Goal: Task Accomplishment & Management: Use online tool/utility

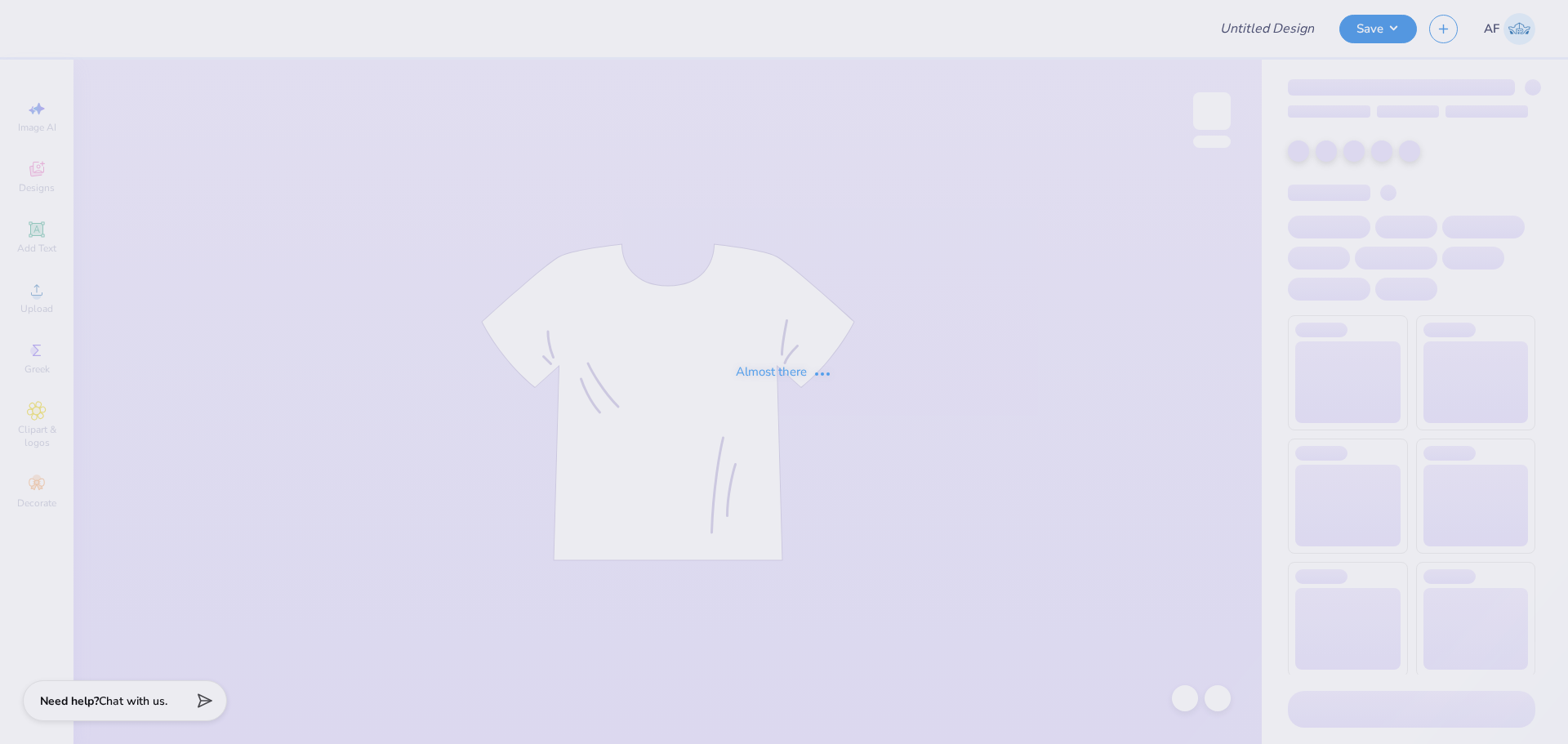
type input "Shirts 3.0 for Nico"
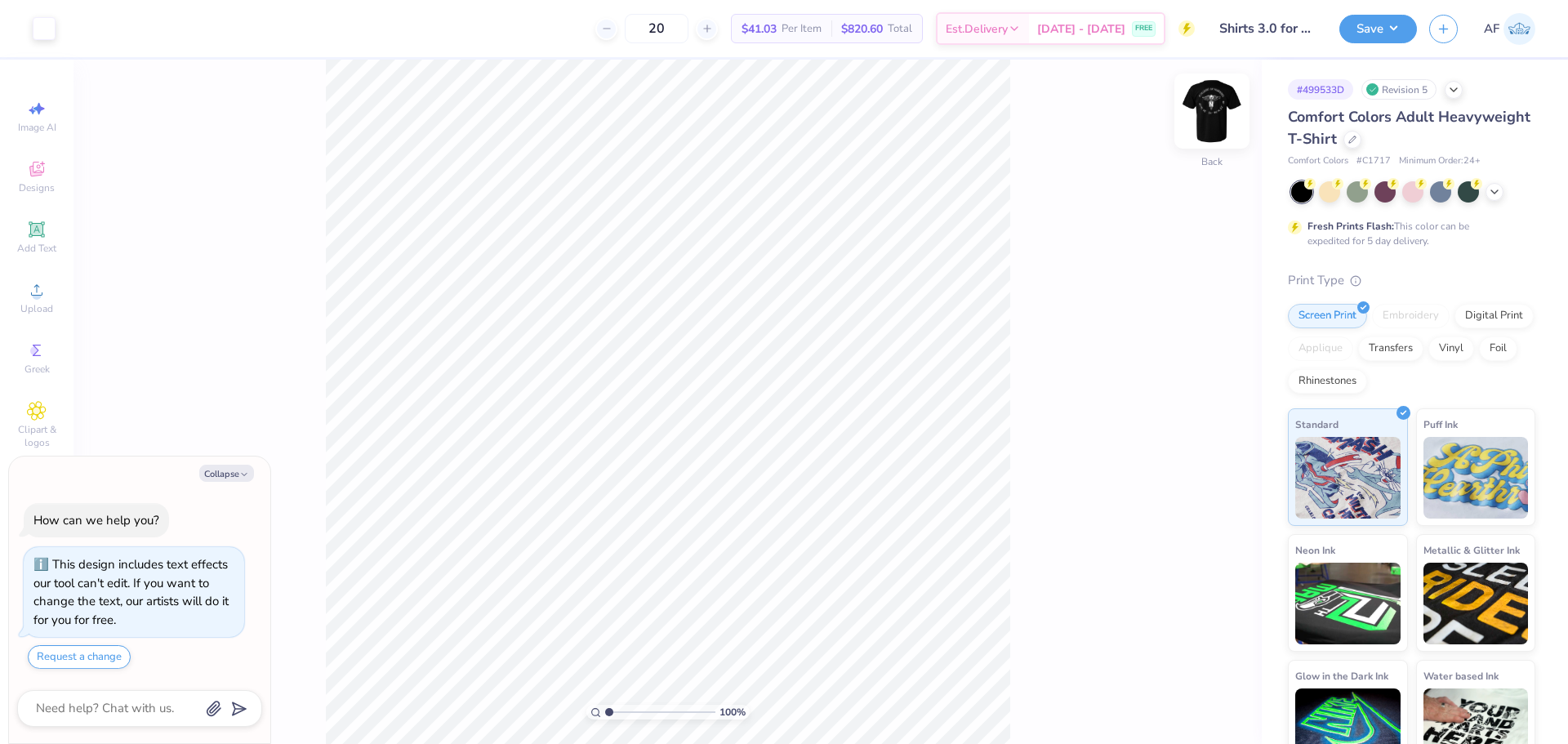
click at [1211, 129] on img at bounding box center [1212, 111] width 66 height 66
click at [32, 295] on icon at bounding box center [37, 290] width 12 height 12
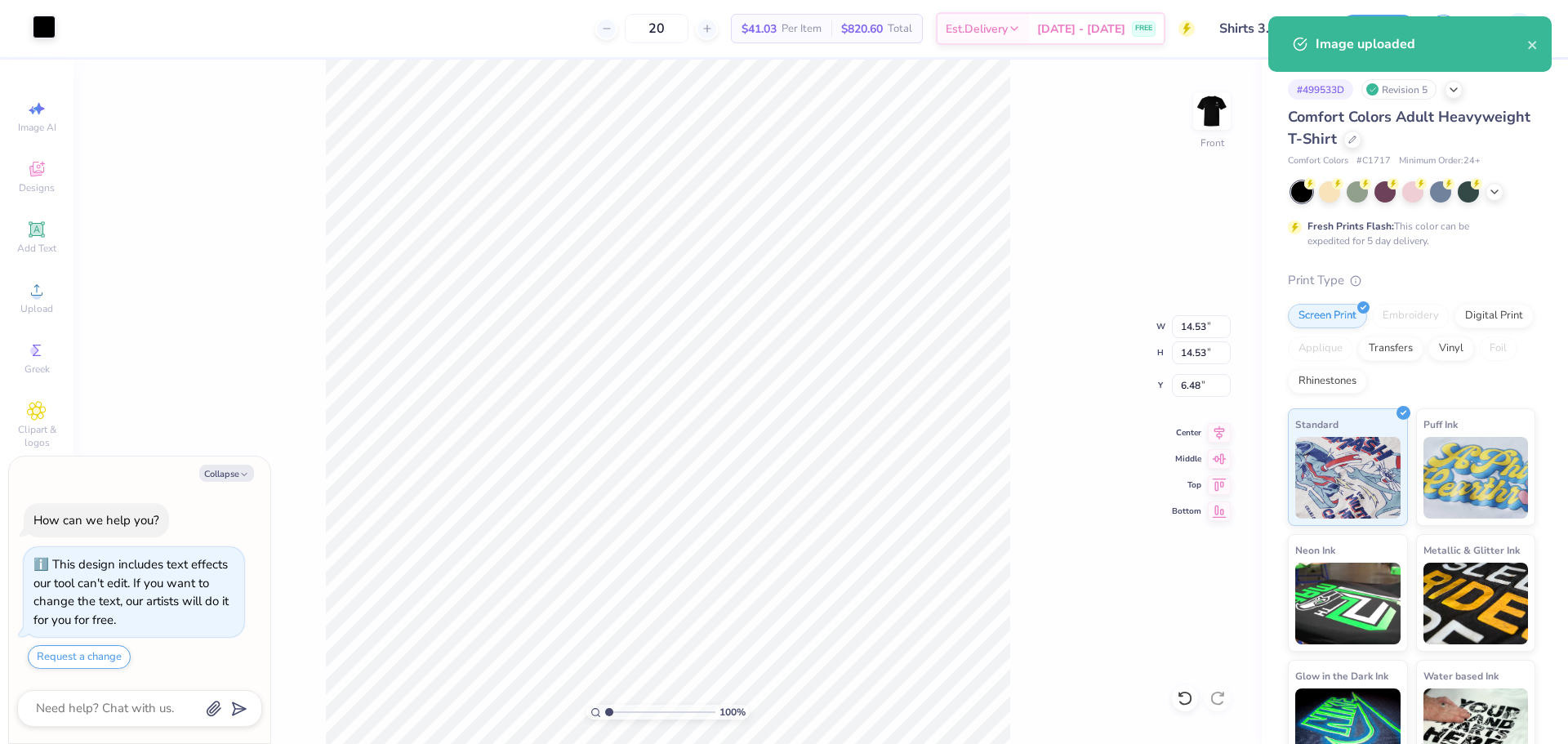
click at [48, 31] on div at bounding box center [43, 27] width 23 height 23
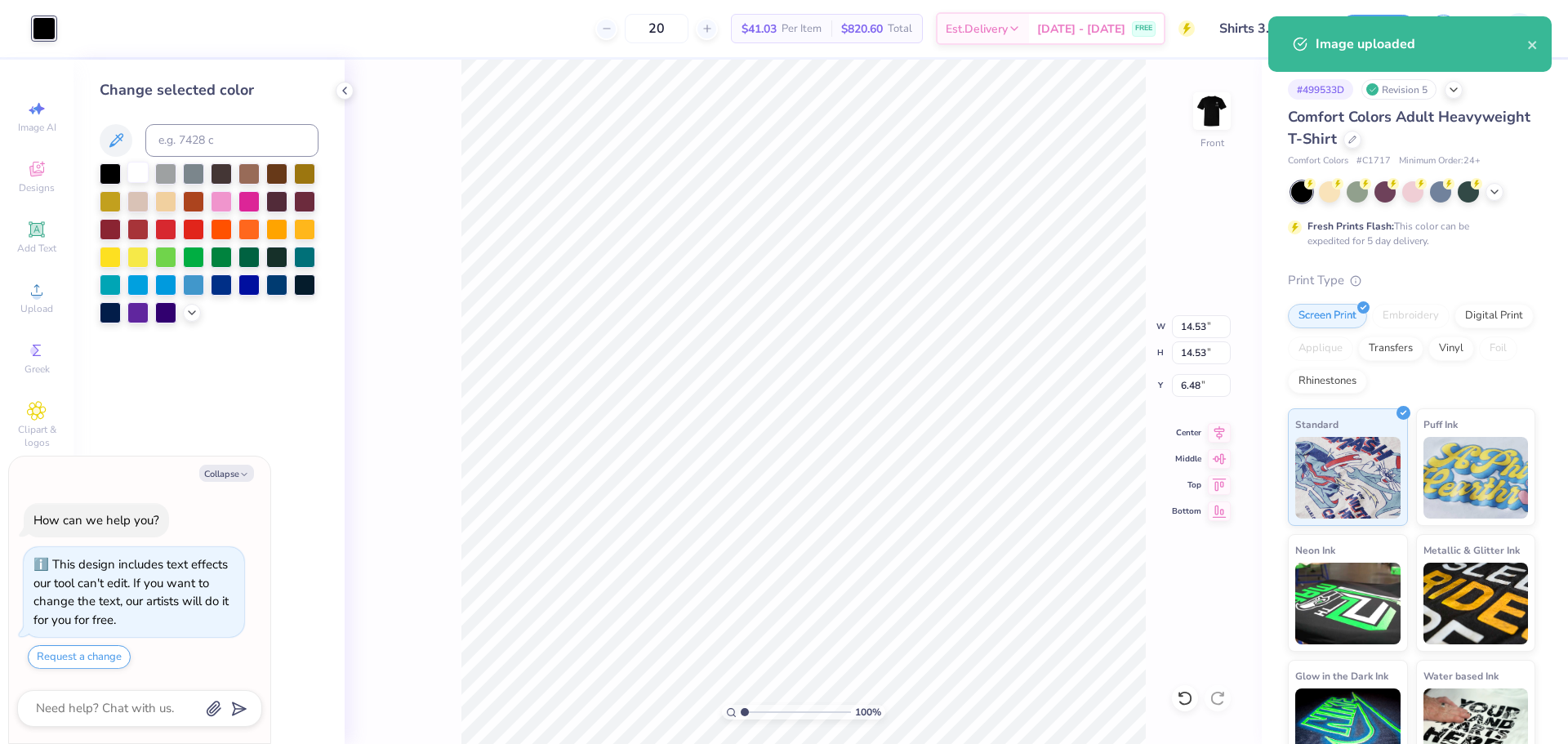
click at [144, 172] on div at bounding box center [139, 173] width 22 height 22
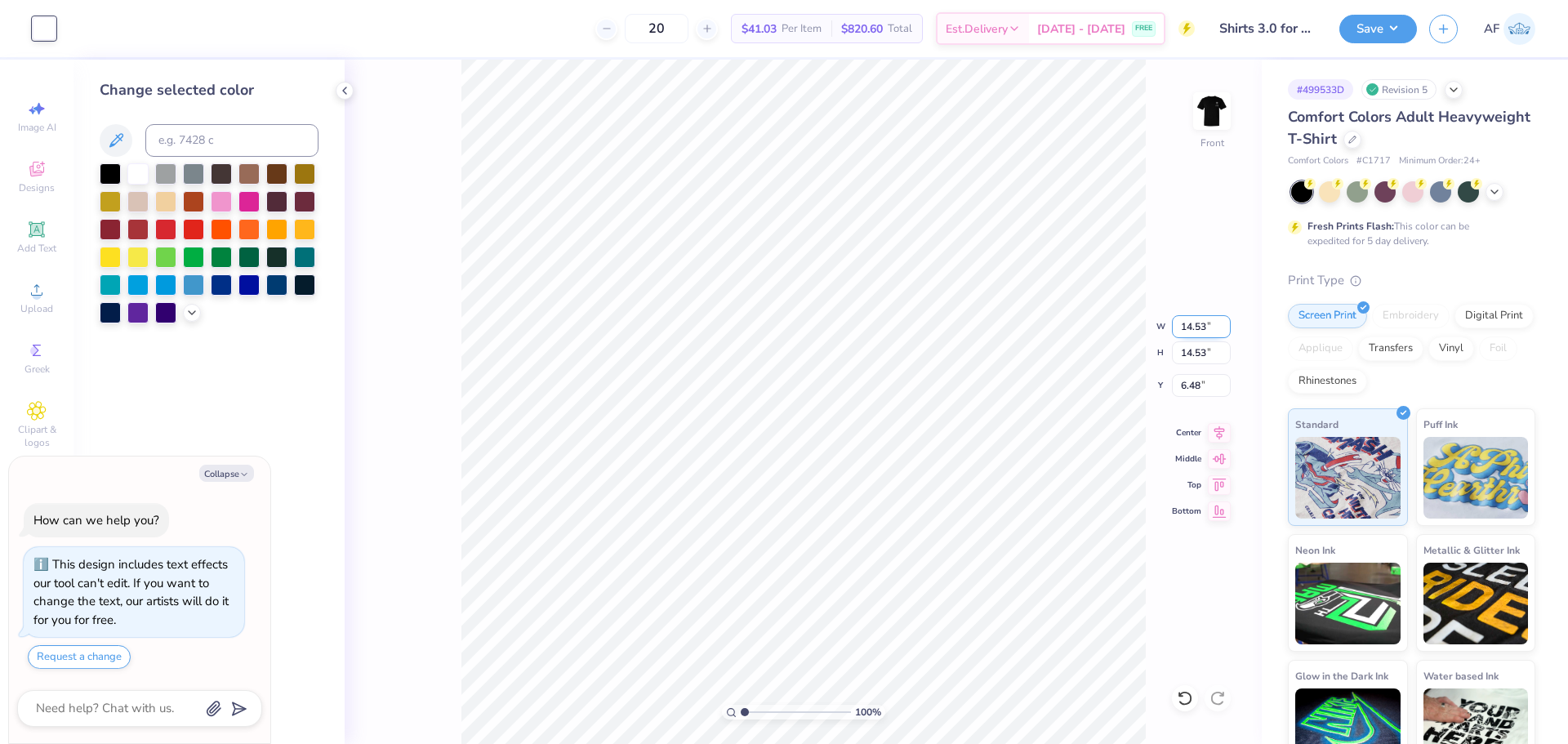
click at [1190, 317] on input "14.53" at bounding box center [1202, 326] width 59 height 23
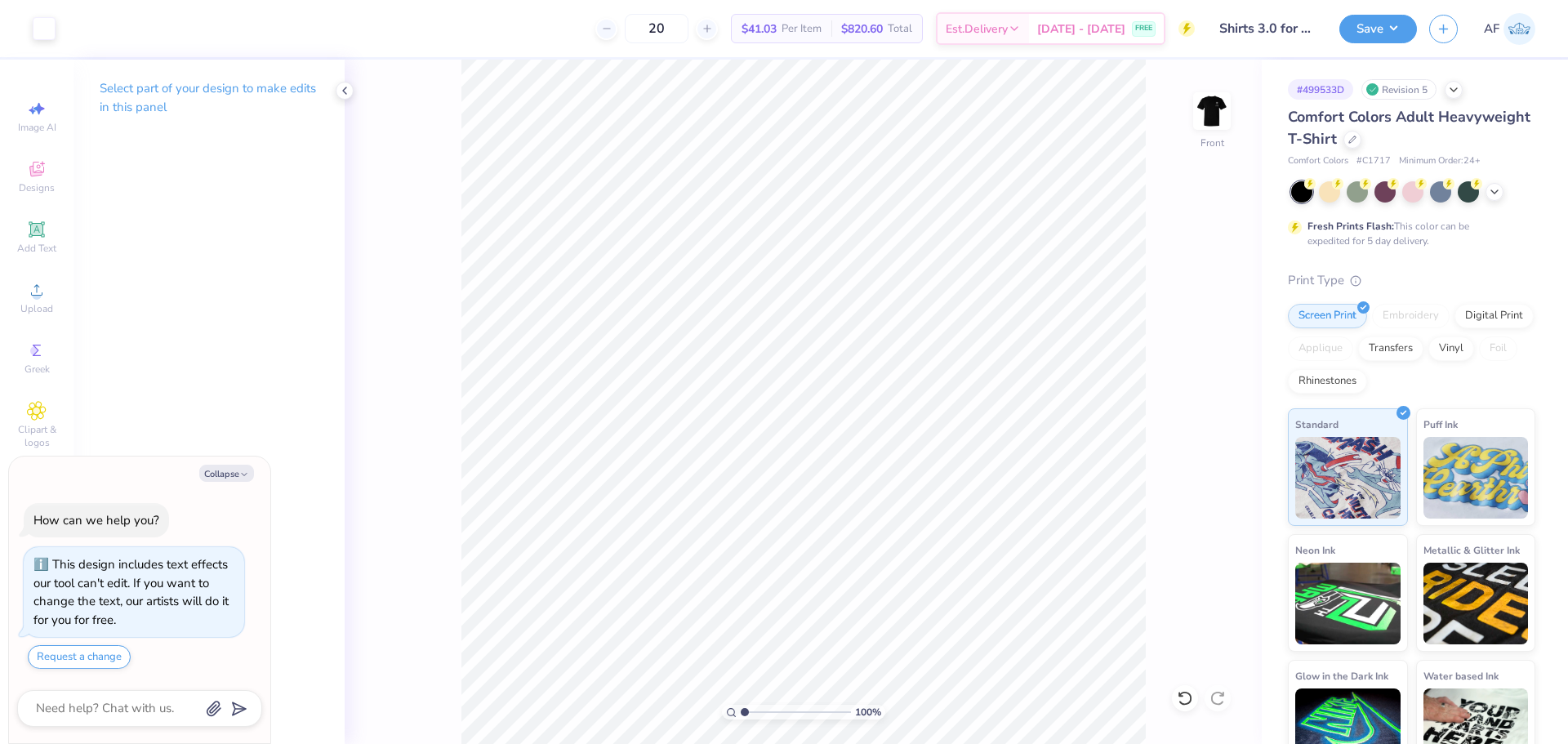
type textarea "x"
click at [1188, 329] on input "14.53" at bounding box center [1202, 326] width 59 height 23
type input "12"
type textarea "x"
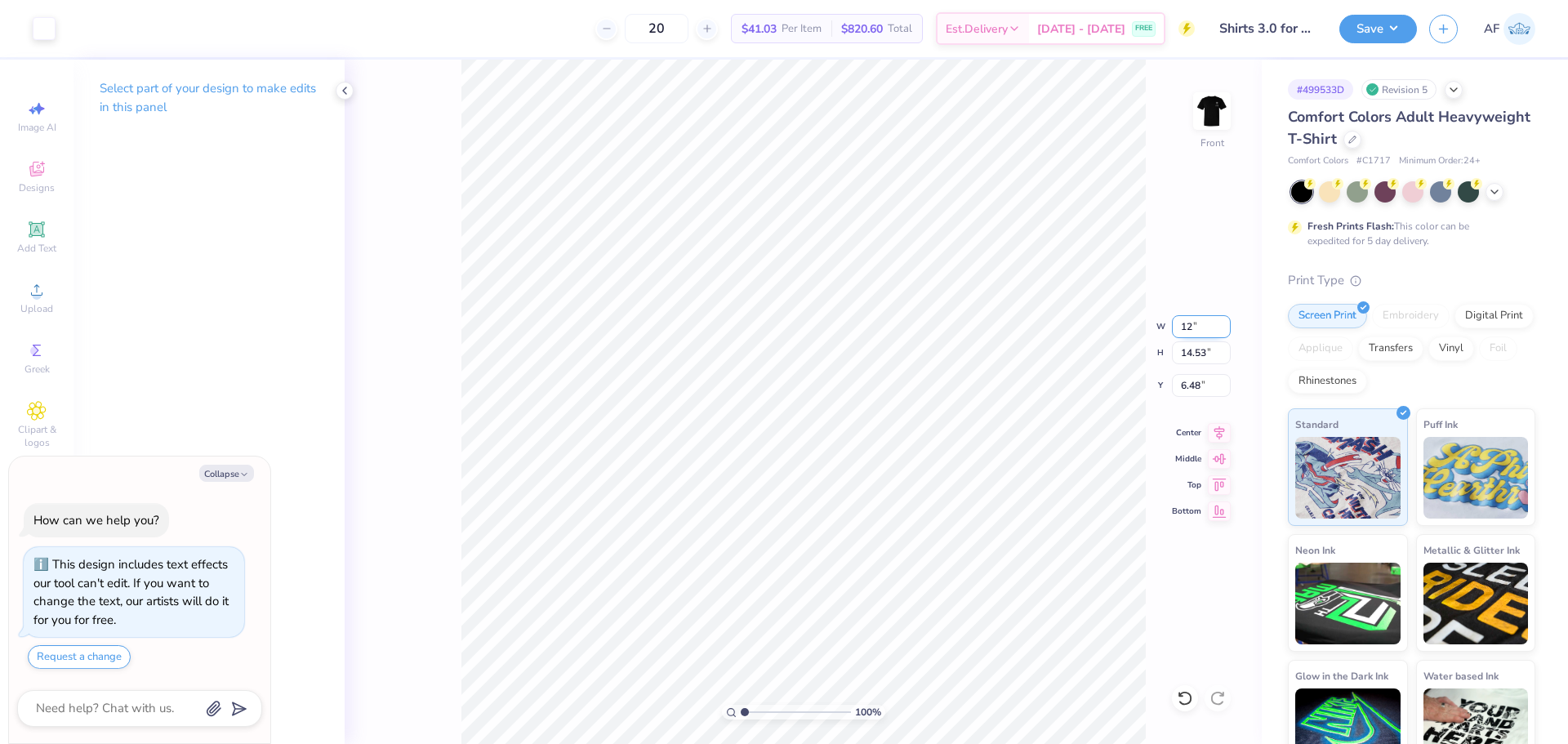
type input "12.00"
click at [1196, 392] on input "7.75" at bounding box center [1202, 385] width 59 height 23
click at [1196, 391] on input "7.75" at bounding box center [1202, 385] width 59 height 23
type input "3"
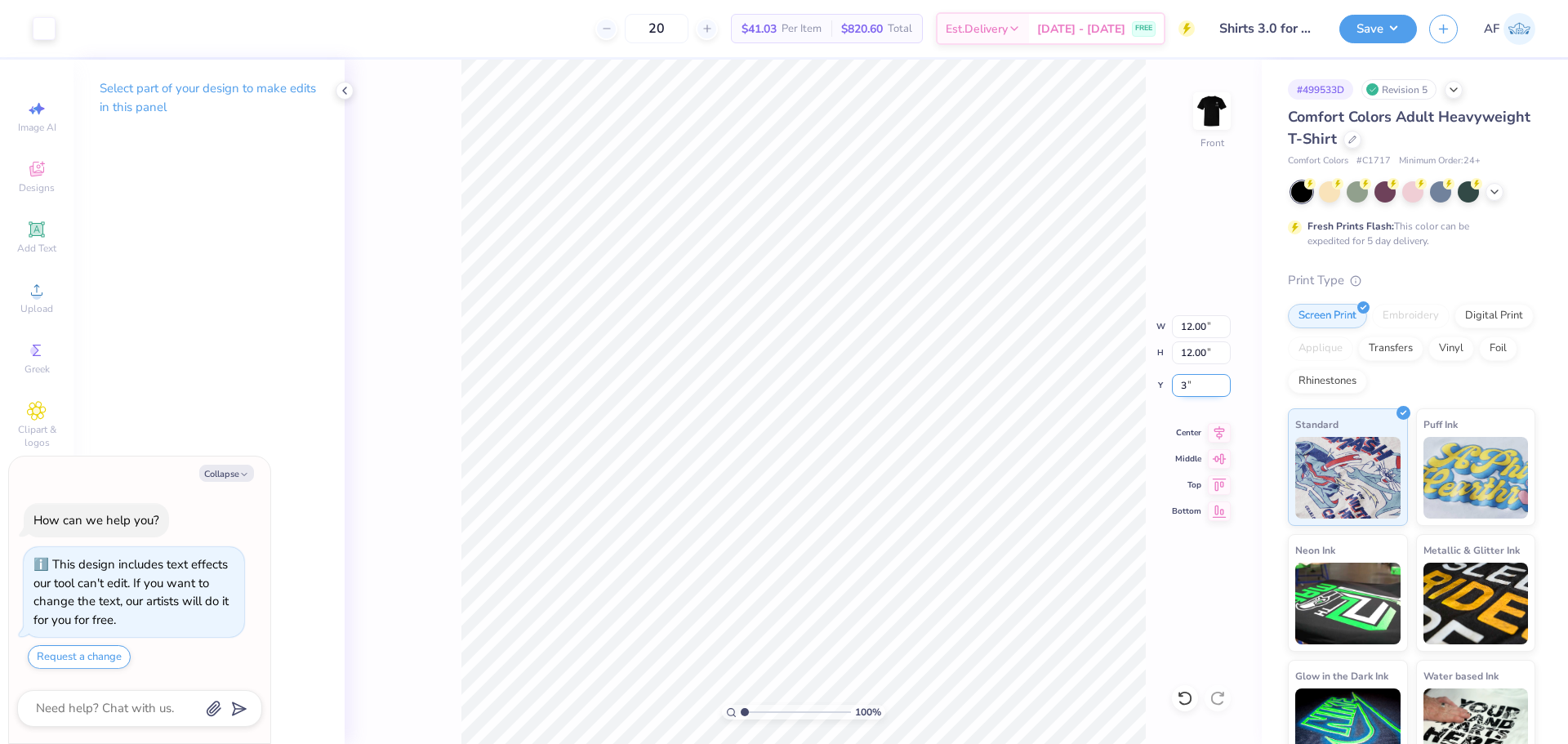
type textarea "x"
type input "3.00"
click at [1222, 434] on icon at bounding box center [1219, 430] width 23 height 20
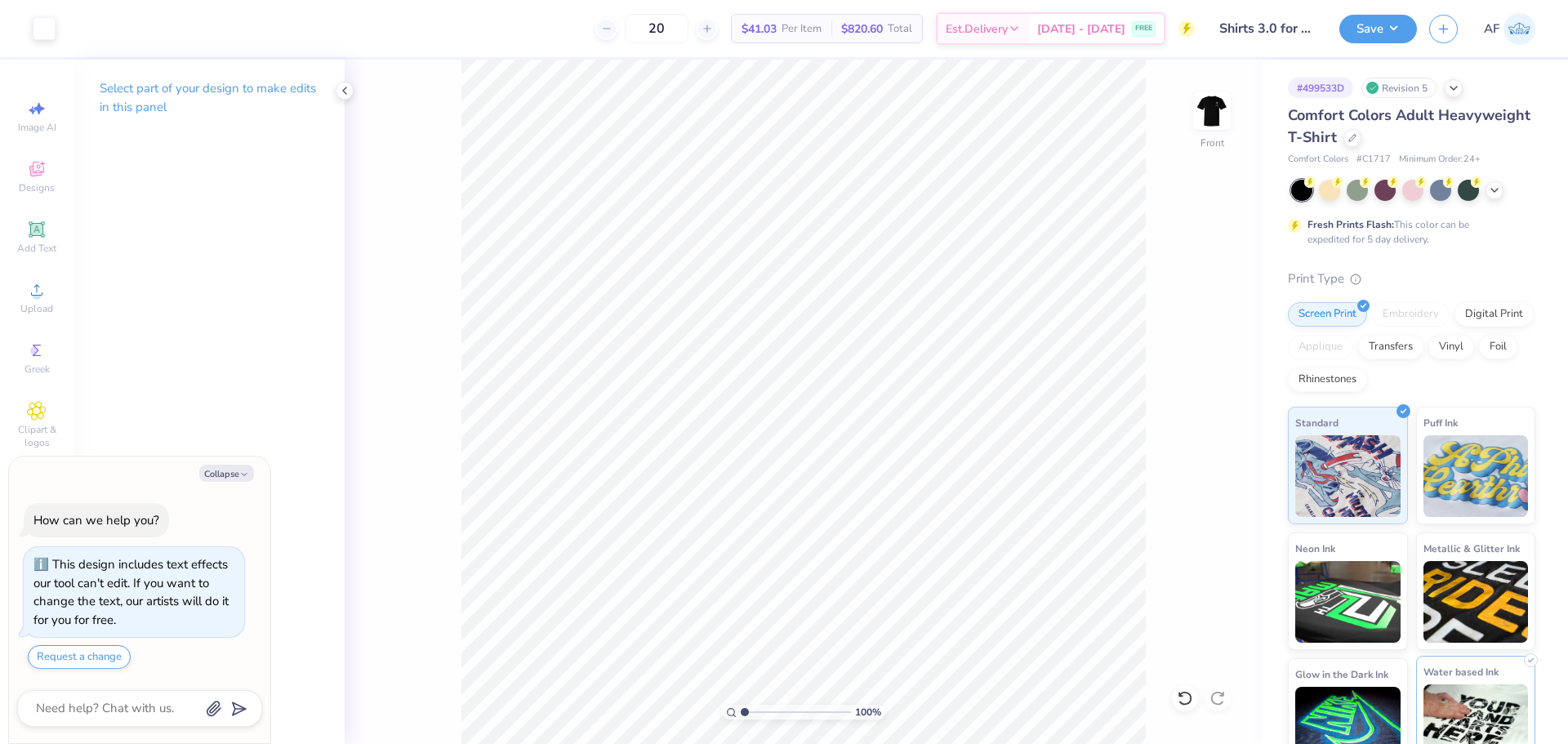
scroll to position [2, 0]
click at [1216, 99] on img at bounding box center [1212, 111] width 66 height 66
click at [44, 317] on div "Upload" at bounding box center [36, 298] width 57 height 48
click at [46, 308] on span "Upload" at bounding box center [36, 309] width 32 height 13
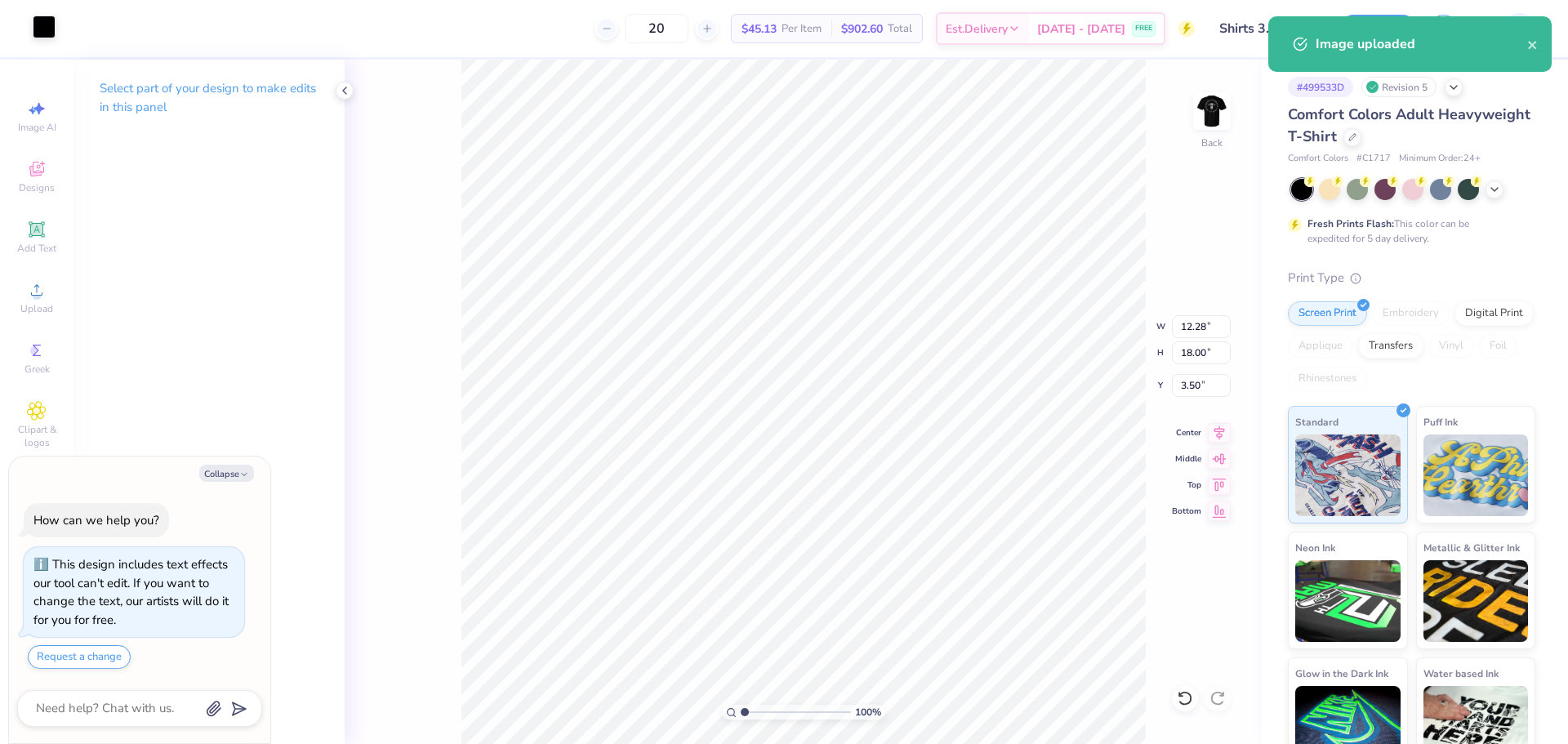
click at [48, 21] on div at bounding box center [43, 27] width 23 height 23
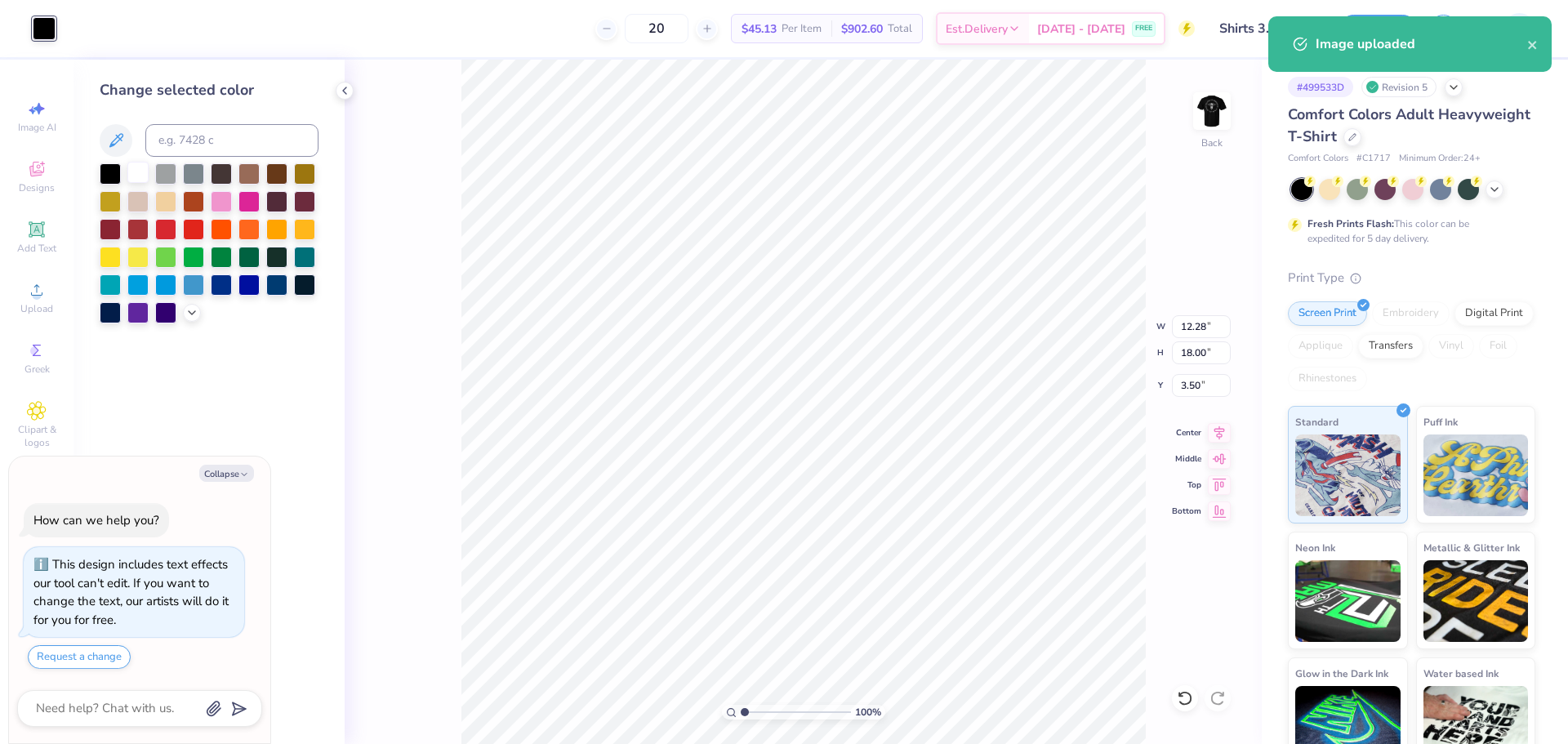
click at [139, 166] on div at bounding box center [139, 173] width 22 height 22
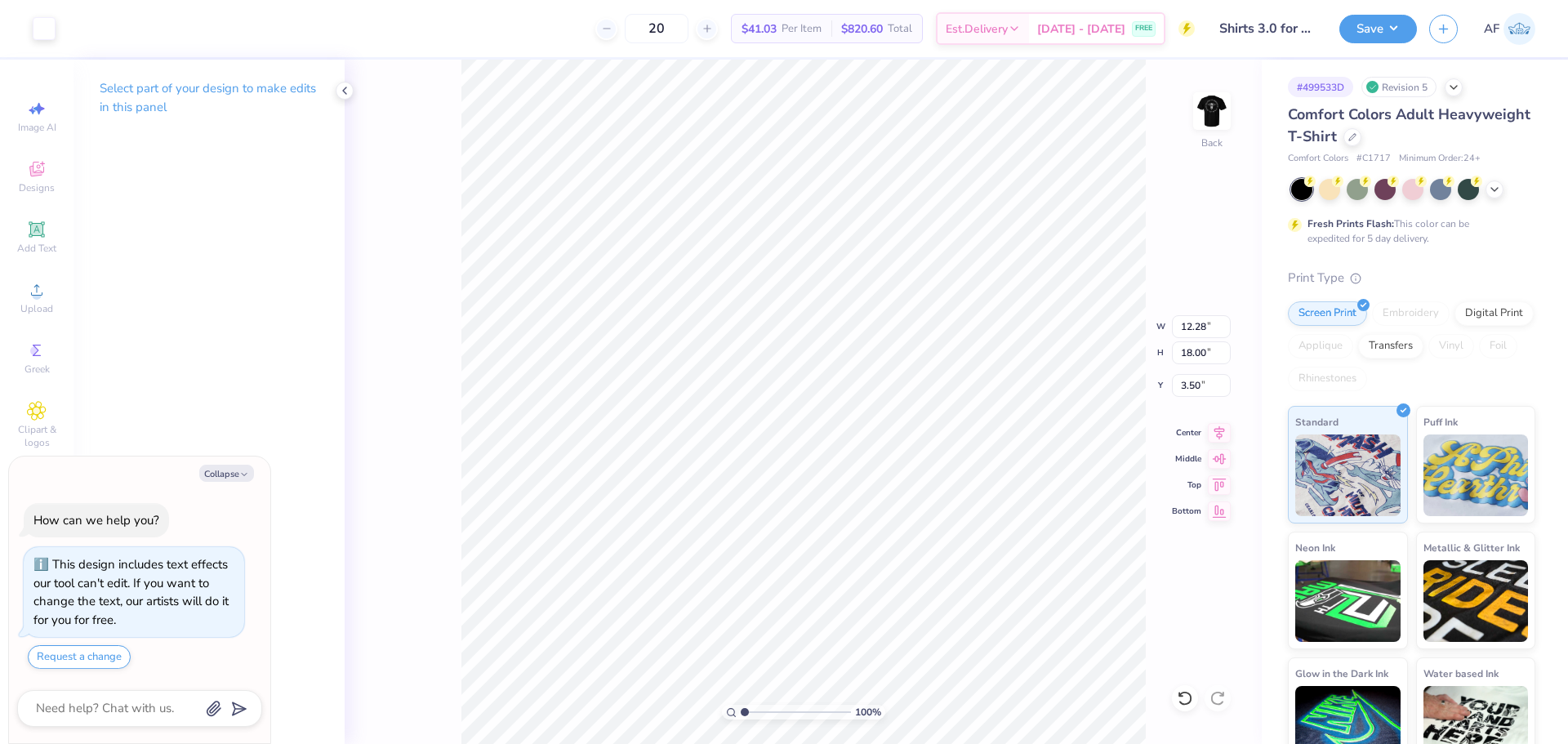
type textarea "x"
type input "4.12"
type input "4.35"
type input "17.15"
click at [866, 567] on li "Group" at bounding box center [885, 565] width 129 height 31
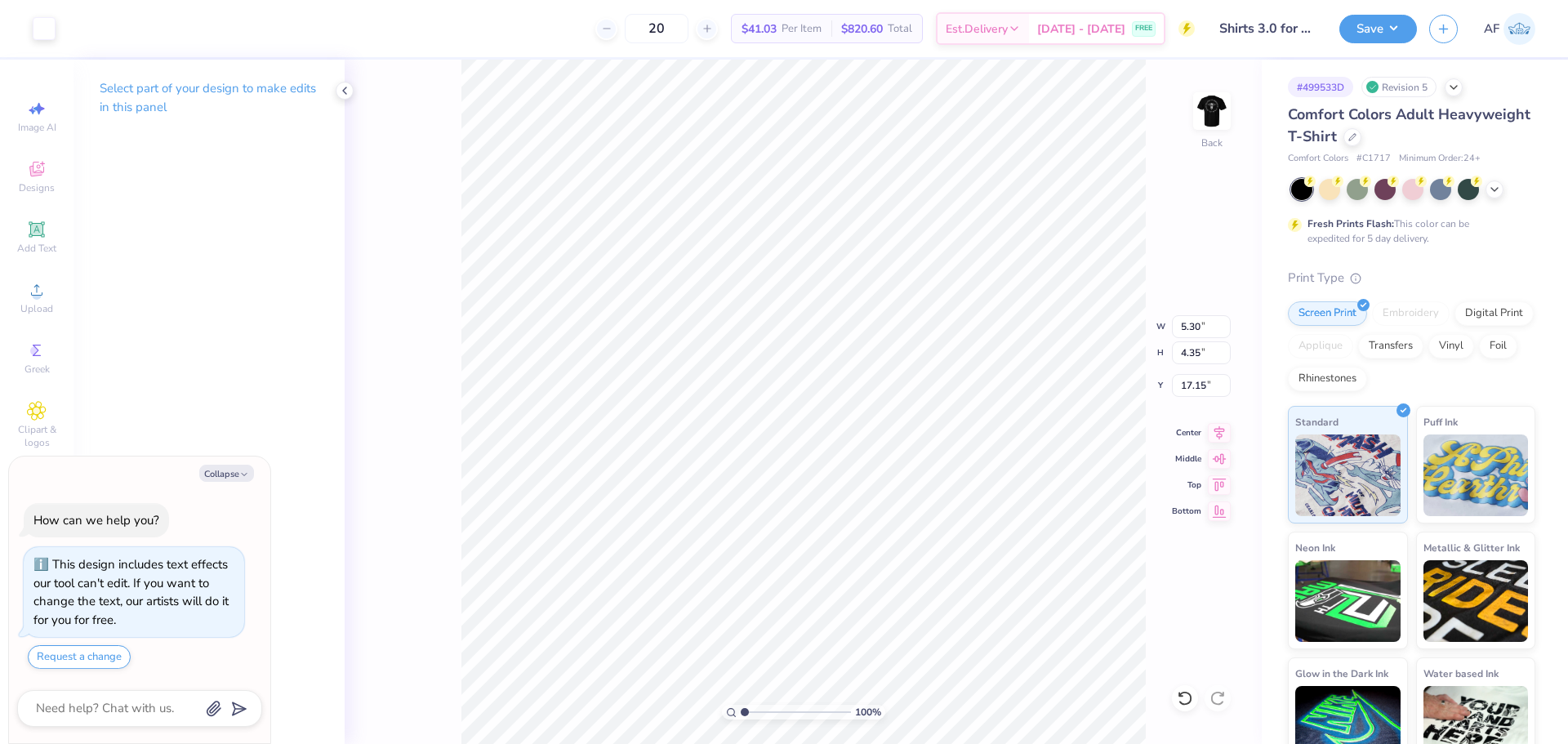
type textarea "x"
type input "12.61"
type input "12.78"
type input "3.00"
type textarea "x"
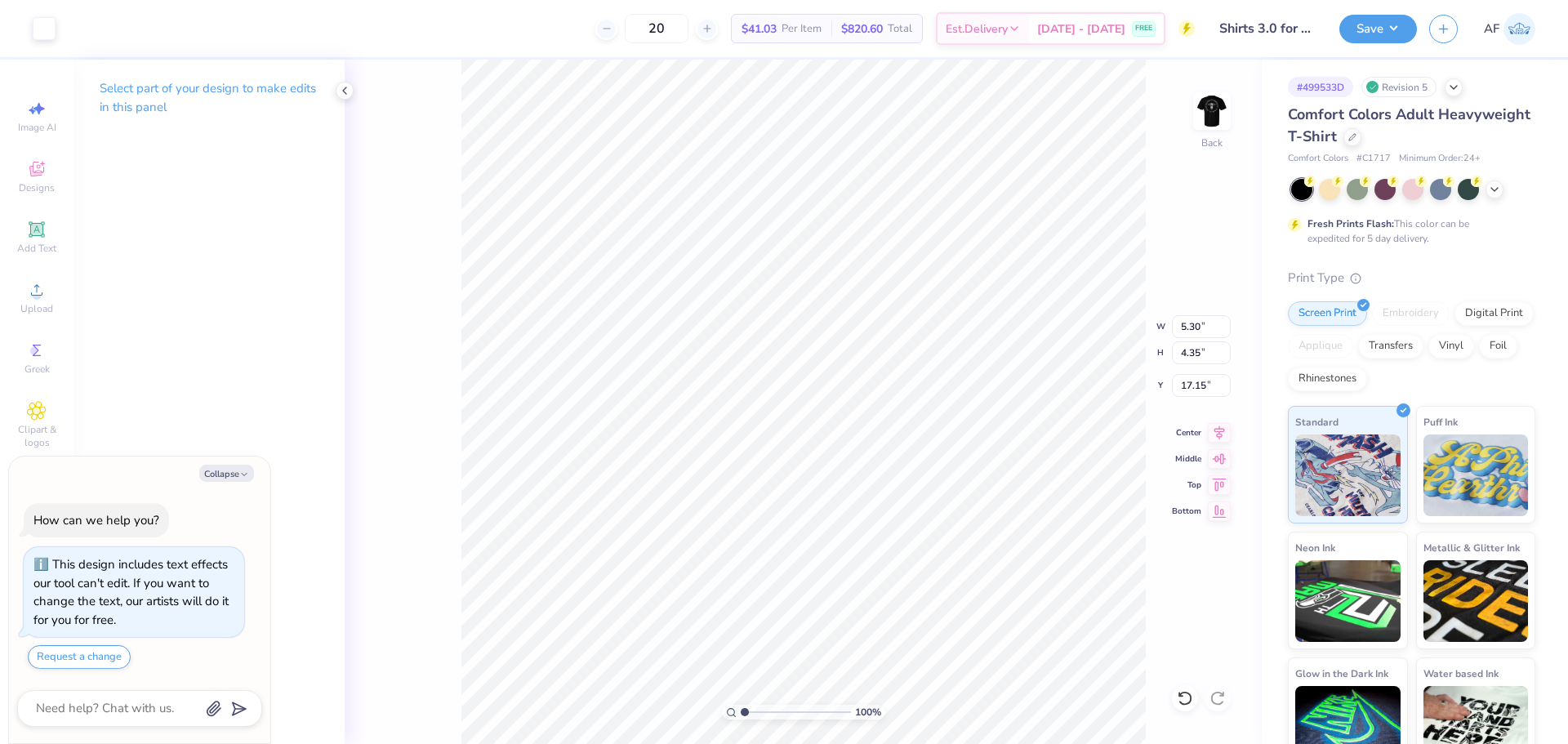
type input "3.00"
click at [1185, 330] on input "5.30" at bounding box center [1202, 326] width 59 height 23
type input "3"
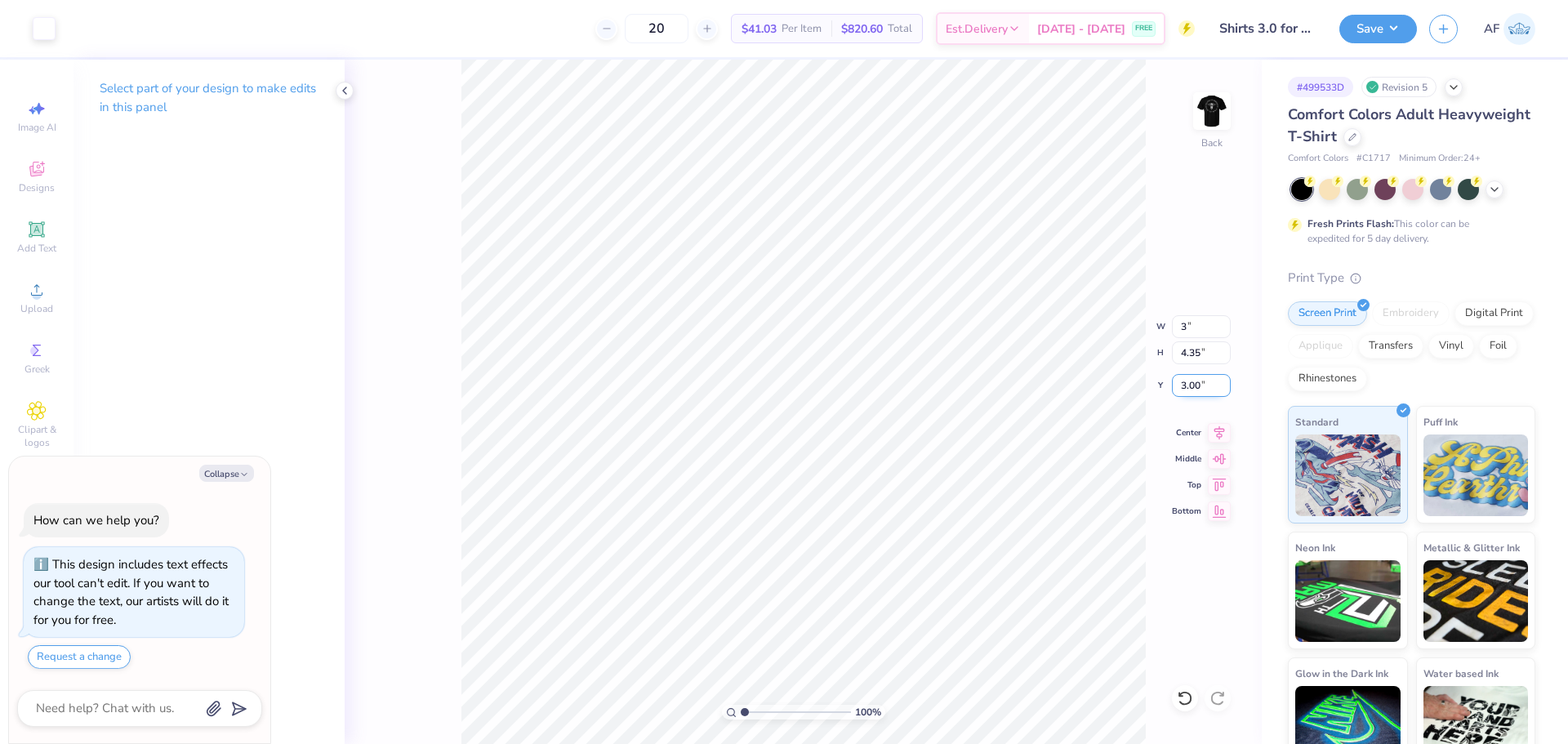
type textarea "x"
type input "3.00"
type input "2.46"
click at [1195, 383] on input "3.94" at bounding box center [1202, 385] width 59 height 23
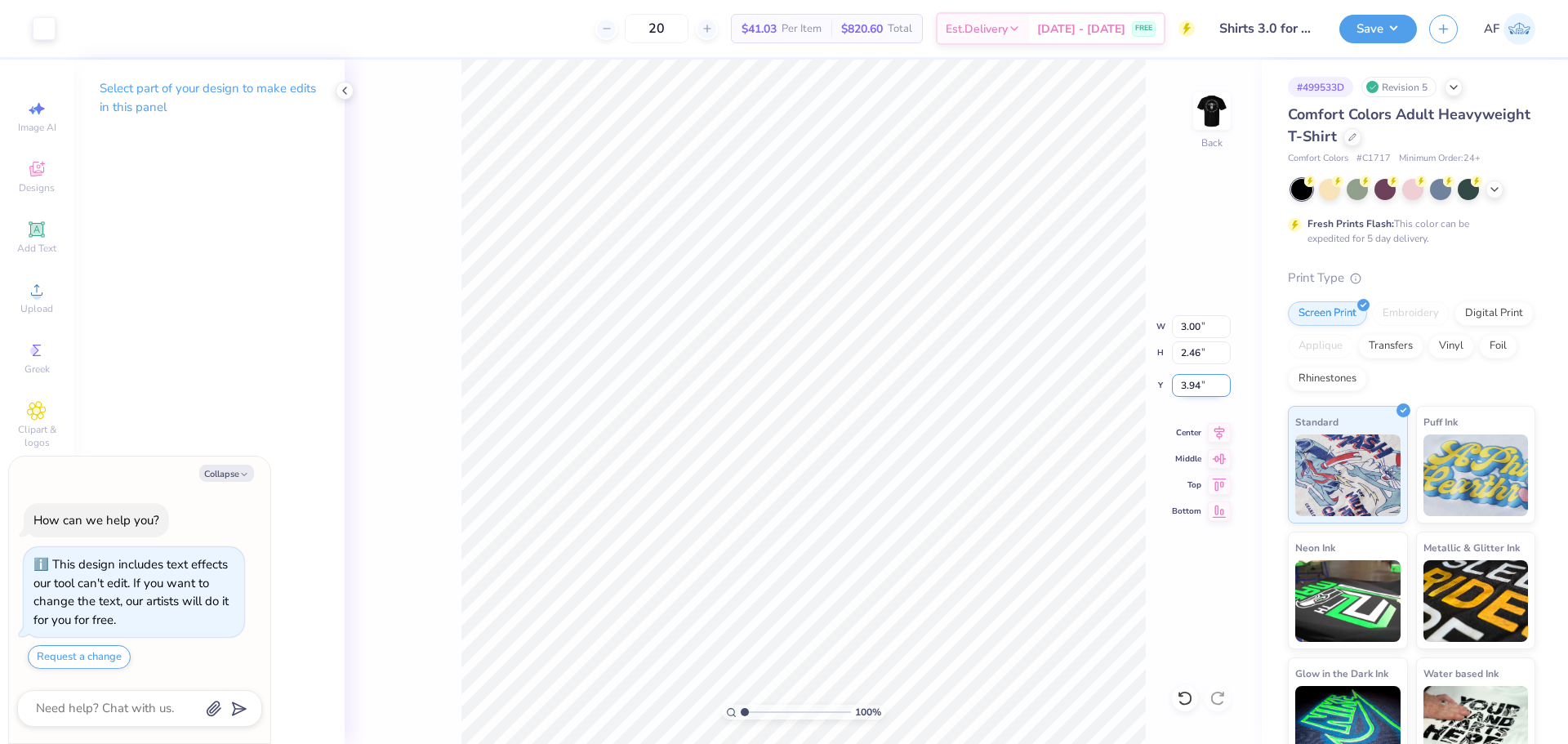
click at [1195, 383] on input "3.94" at bounding box center [1202, 385] width 59 height 23
type input "3"
type textarea "x"
type input "3.00"
click at [342, 90] on icon at bounding box center [344, 90] width 13 height 13
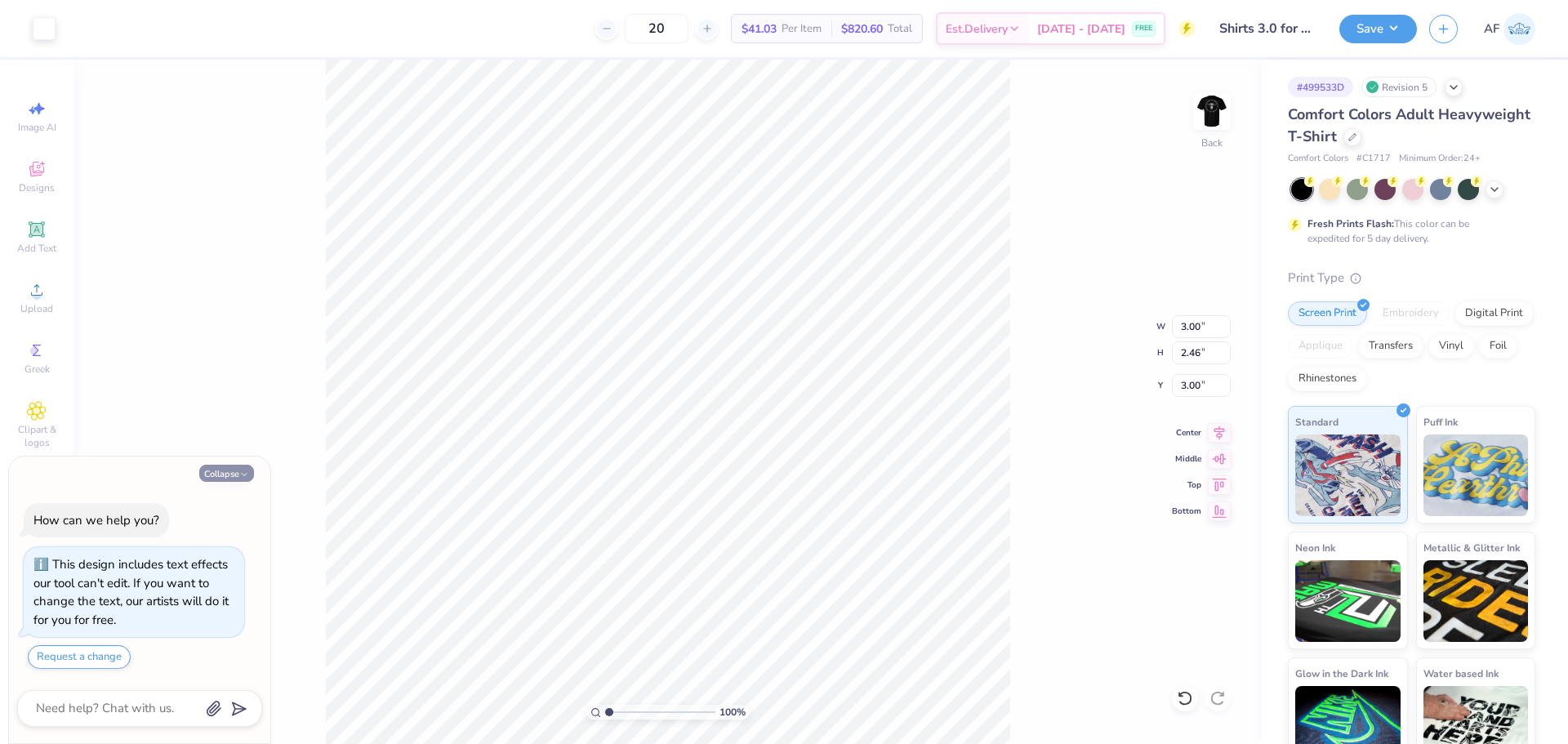
click at [240, 475] on icon "button" at bounding box center [245, 475] width 10 height 10
type textarea "x"
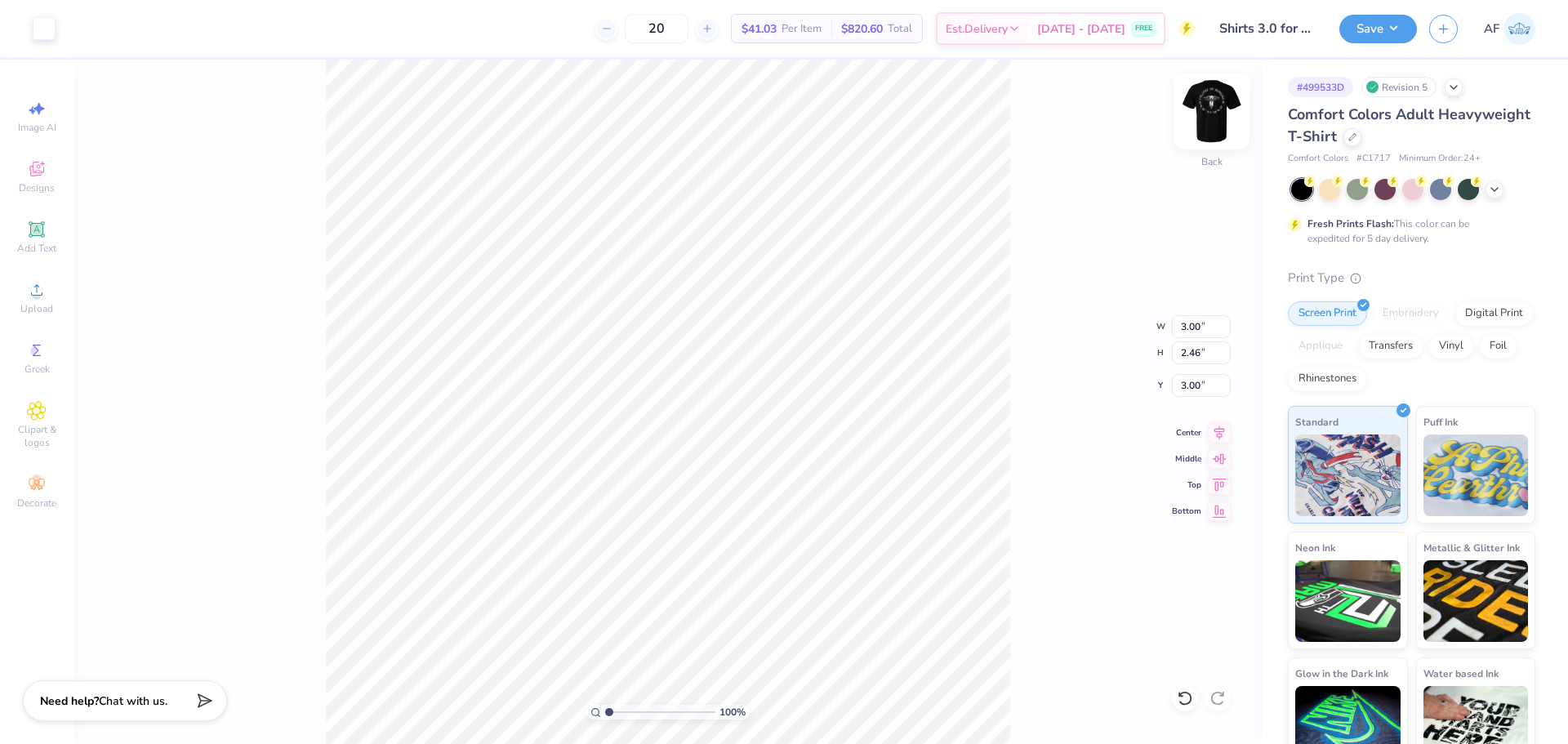
click at [1210, 116] on img at bounding box center [1212, 111] width 66 height 66
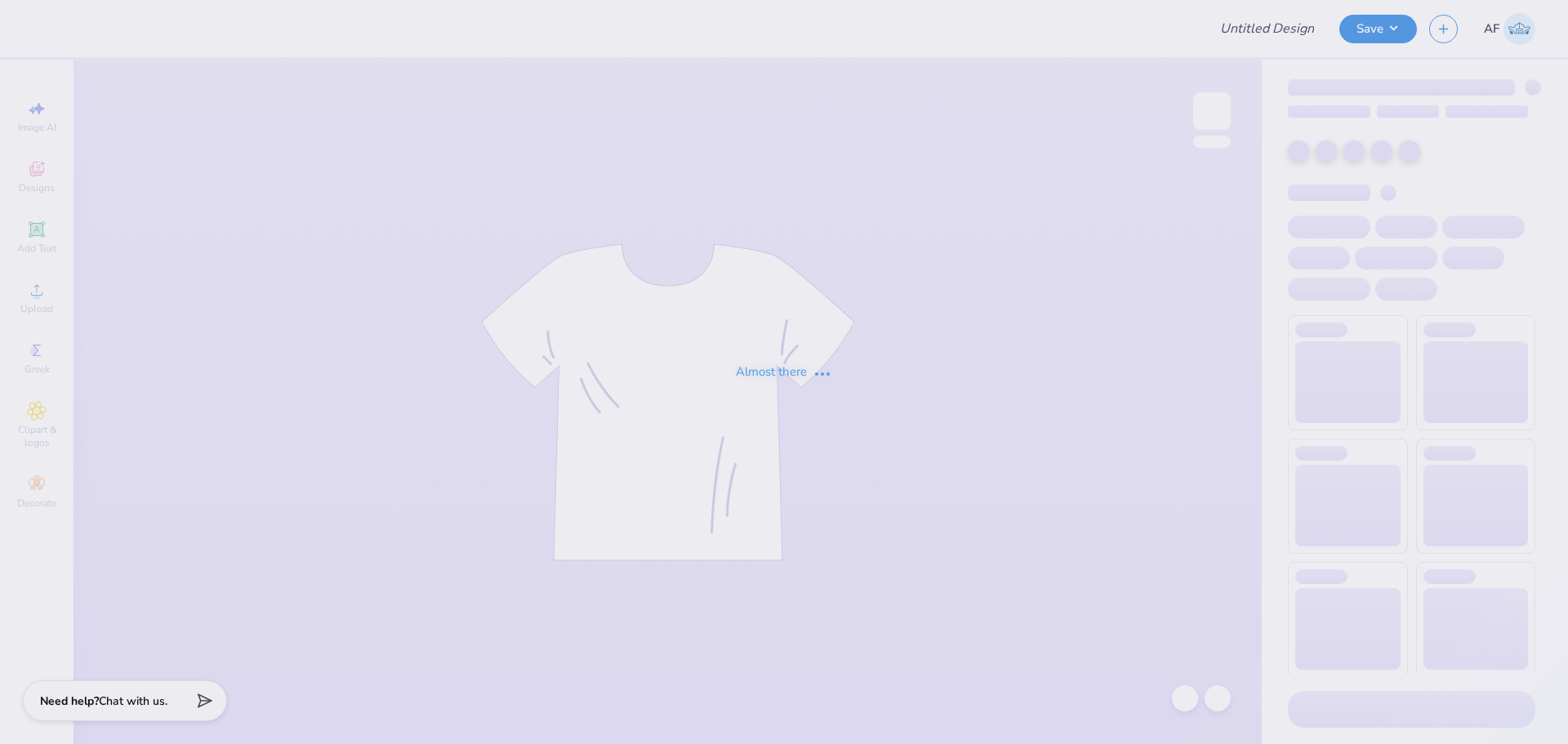
type input "[PERSON_NAME] : [GEOGRAPHIC_DATA]"
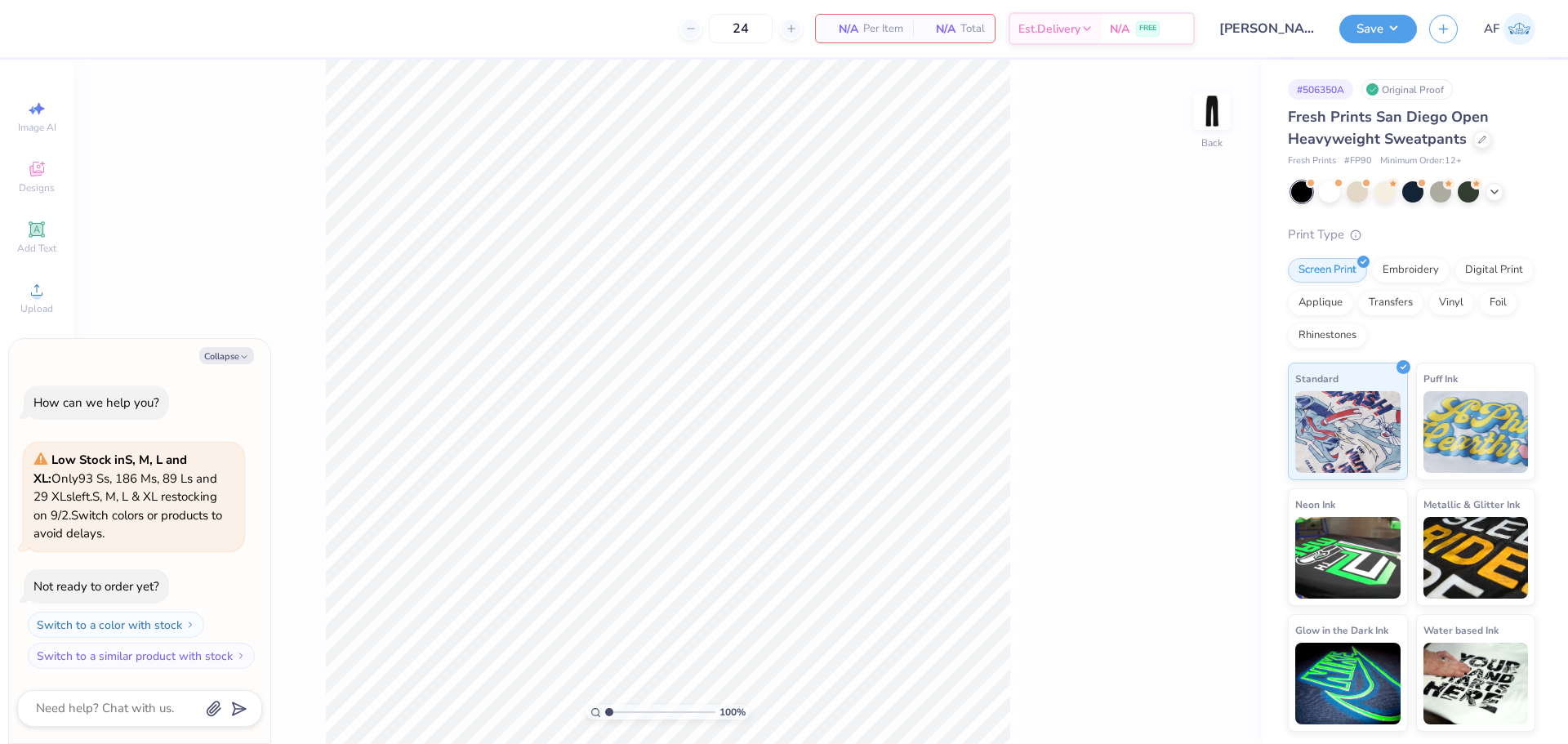
click at [1099, 362] on div "100 % Back" at bounding box center [668, 402] width 1189 height 685
click at [51, 245] on span "Add Text" at bounding box center [36, 248] width 39 height 13
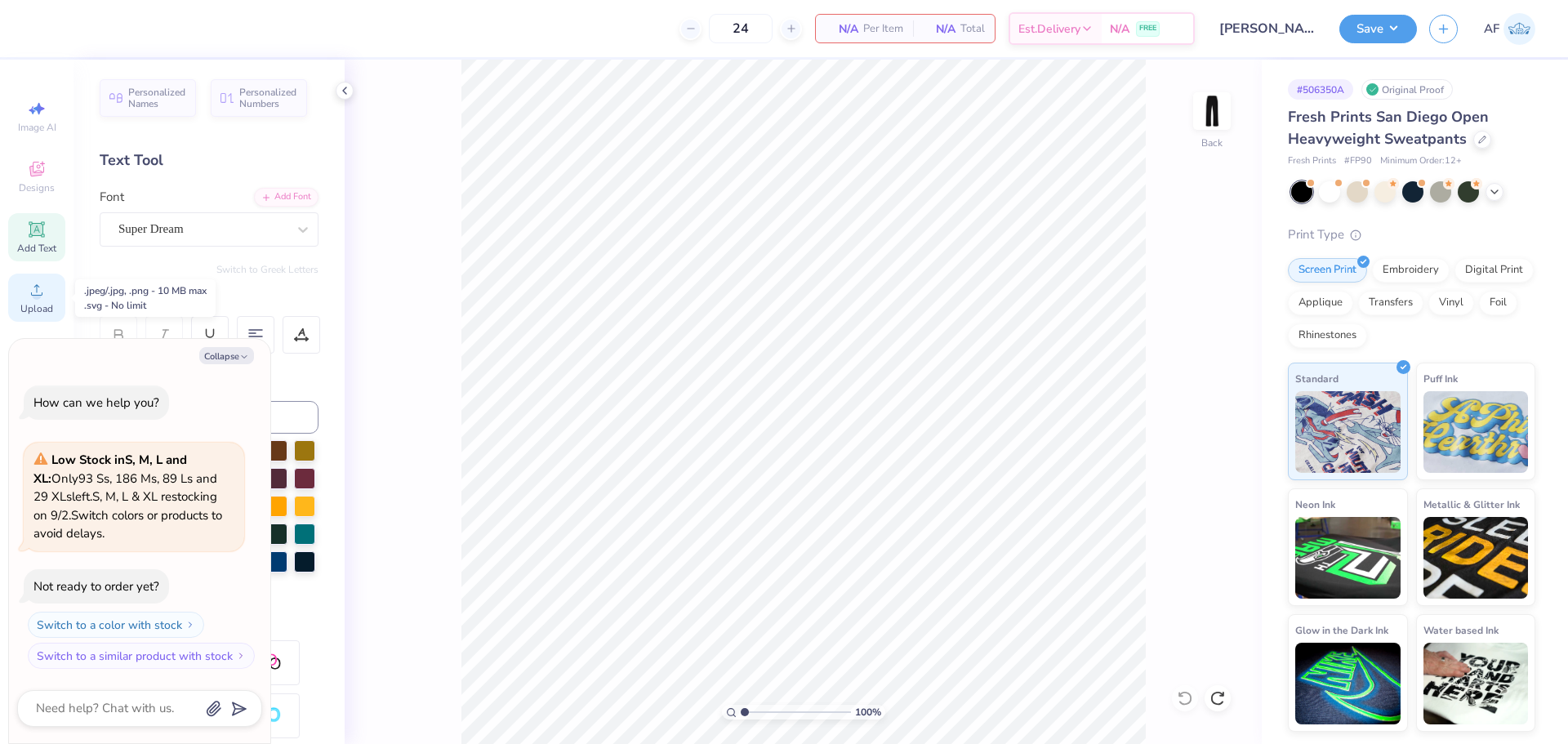
click at [36, 303] on span "Upload" at bounding box center [36, 309] width 32 height 13
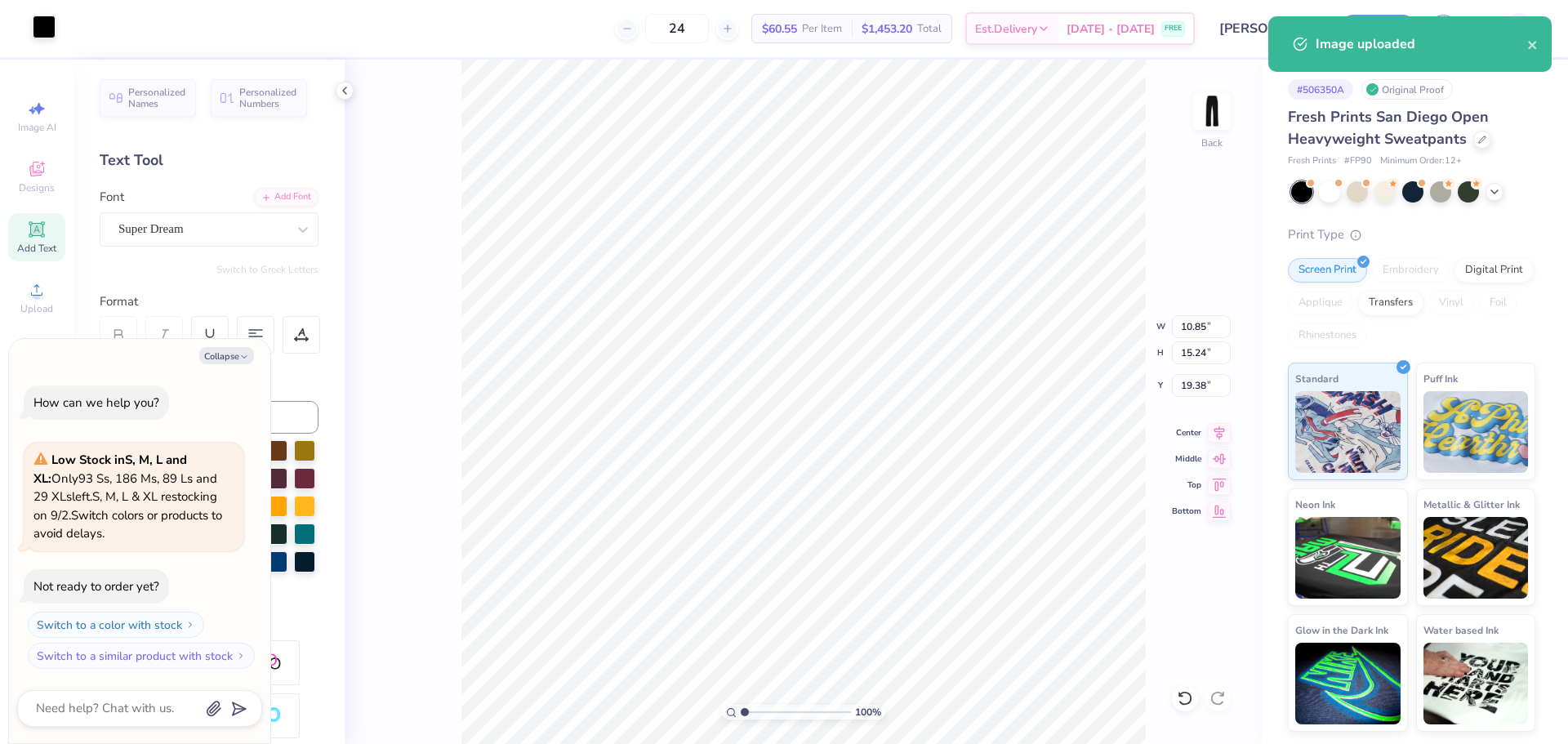
click at [41, 31] on div at bounding box center [43, 27] width 23 height 23
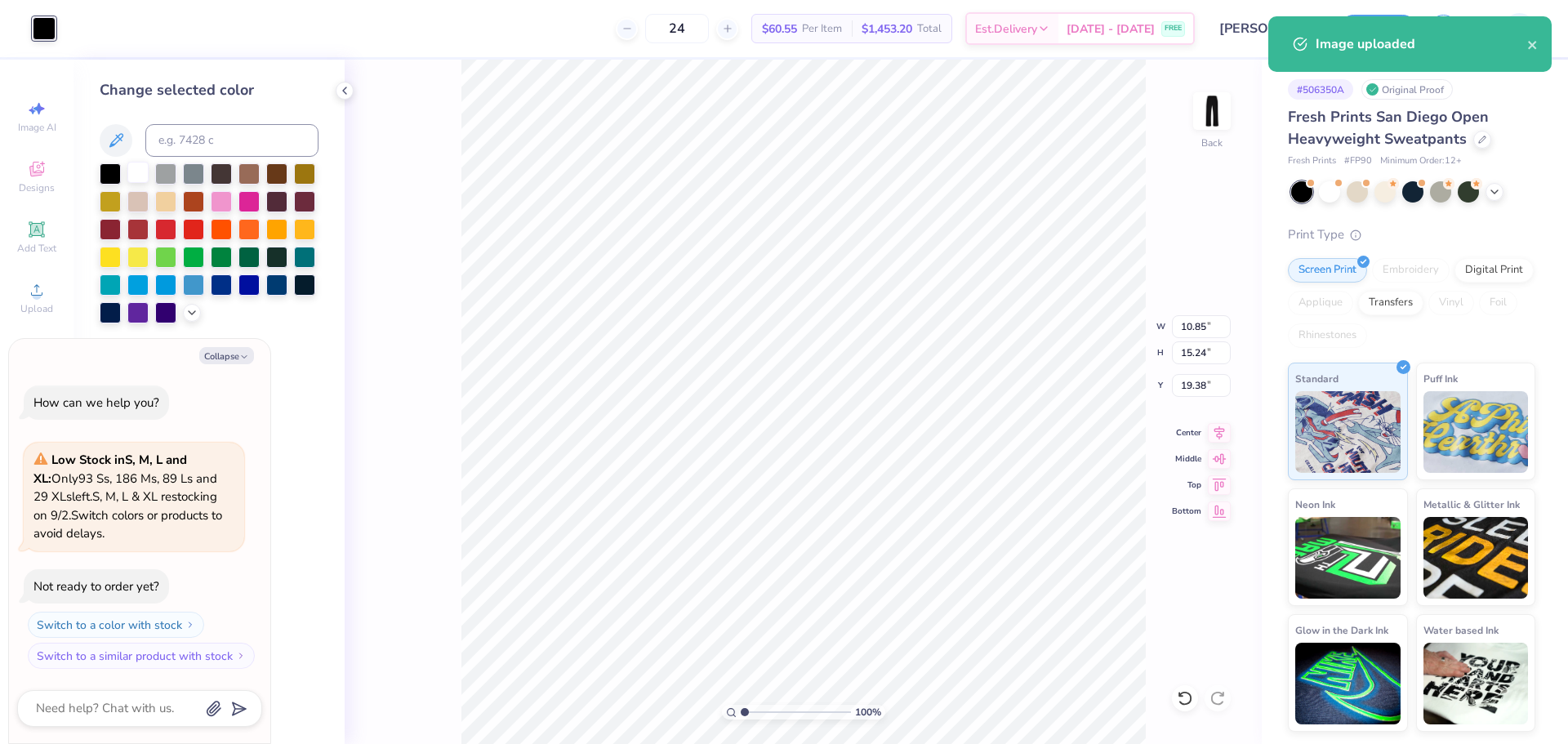
click at [135, 170] on div at bounding box center [139, 173] width 22 height 22
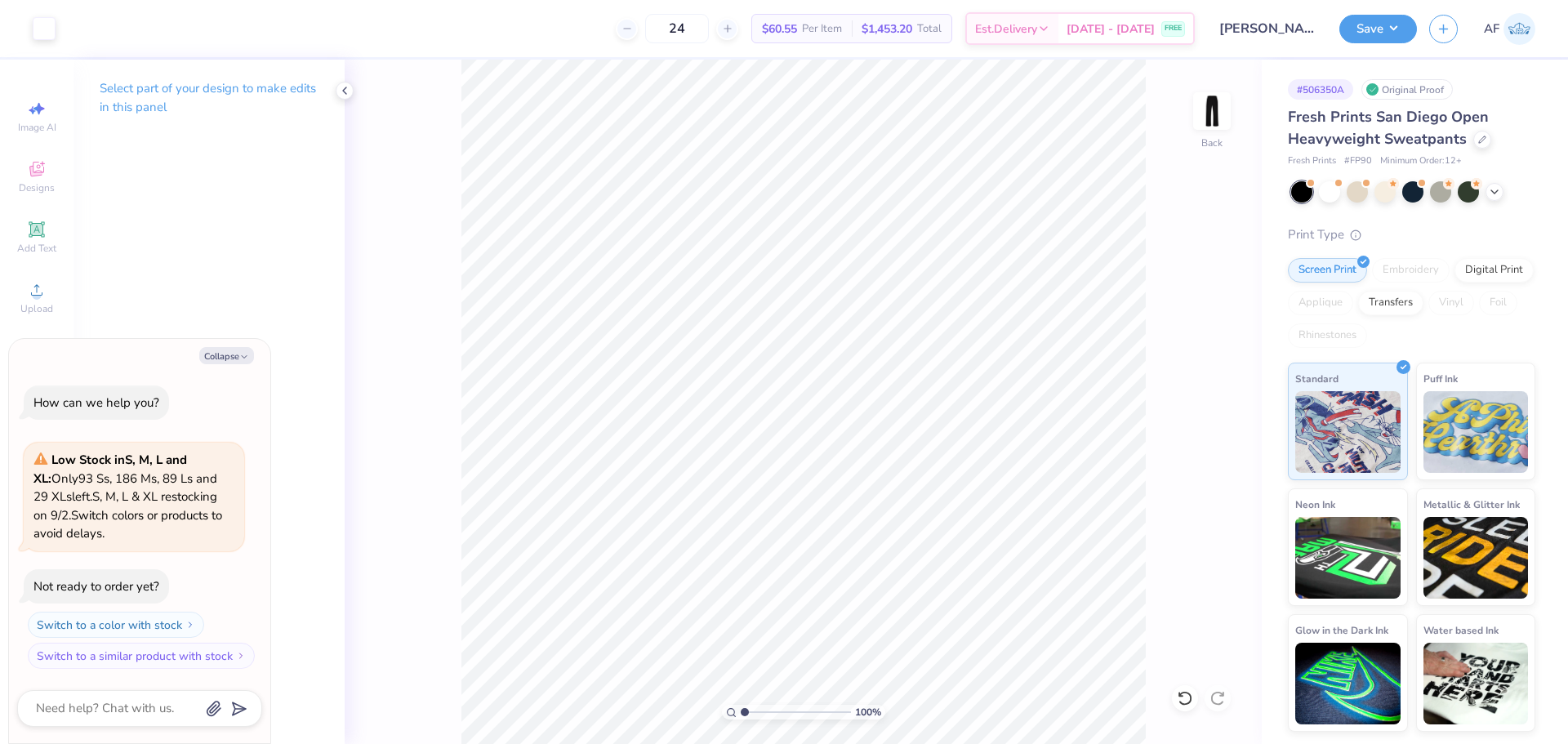
type textarea "x"
click at [1195, 327] on input "10.85" at bounding box center [1202, 326] width 59 height 23
type input "3.5"
type textarea "x"
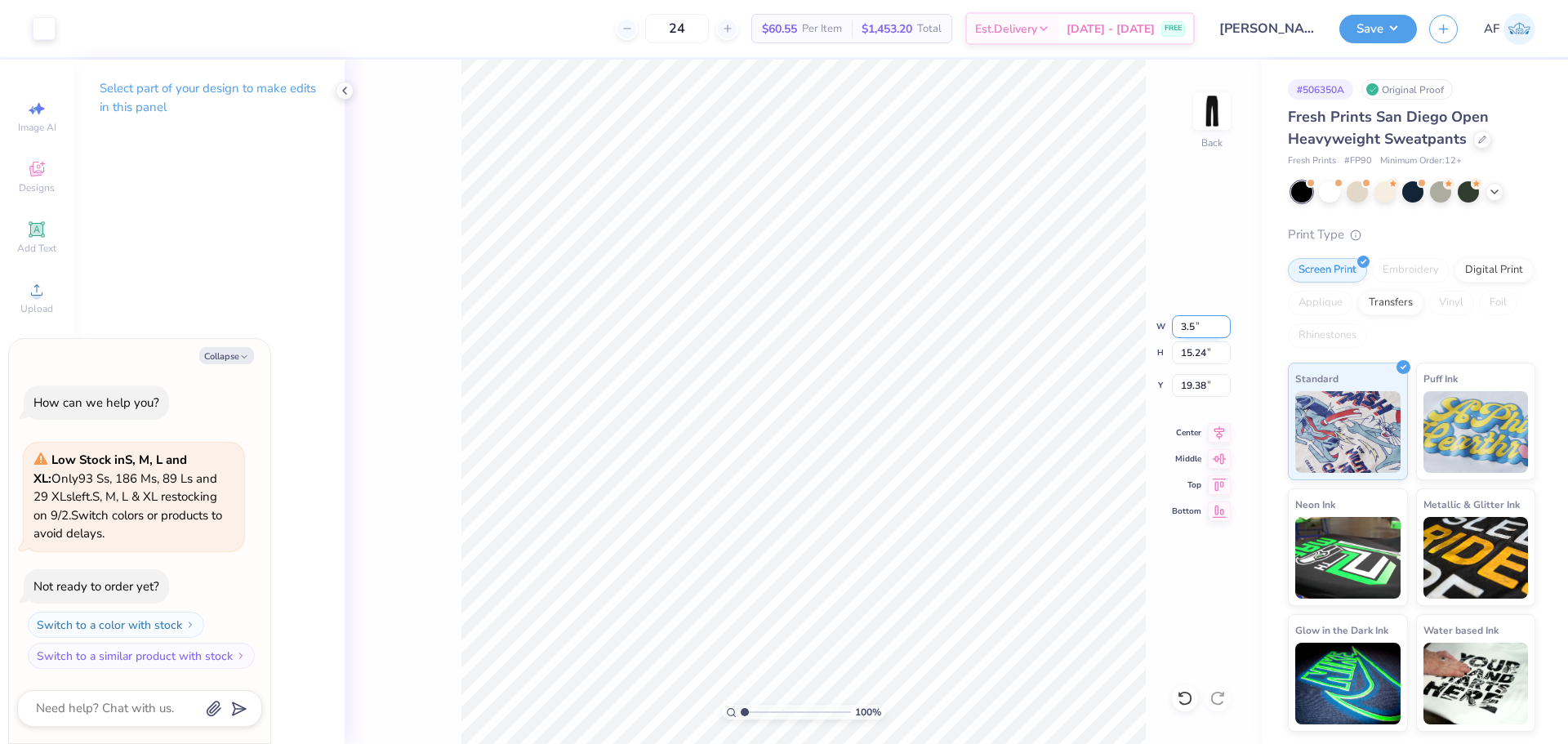
type input "3.50"
type input "4.92"
type input "24.54"
type input "3.34"
type textarea "x"
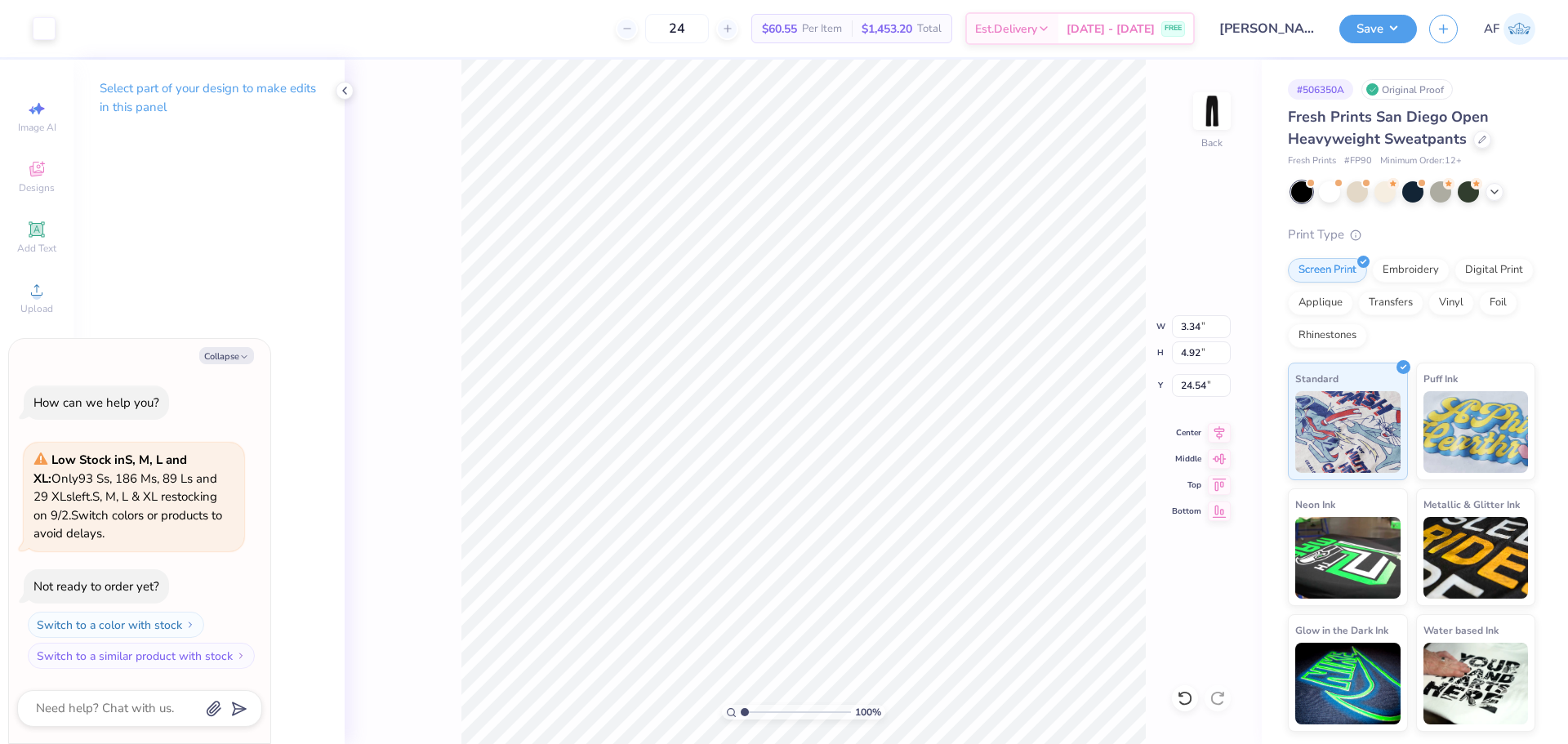
type input "4.69"
type input "24.65"
type textarea "x"
click at [1200, 386] on input "2.09" at bounding box center [1202, 385] width 59 height 23
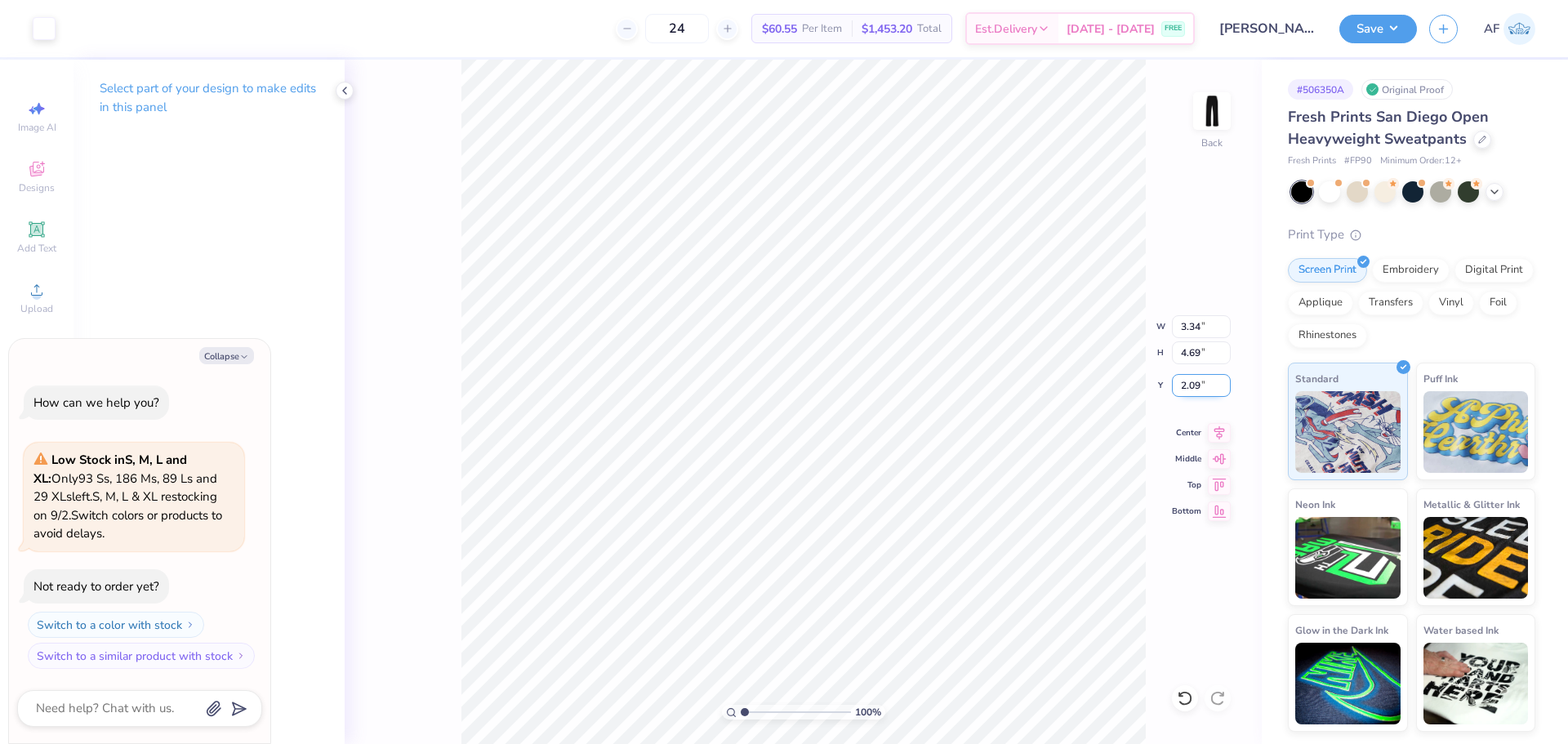
click at [1200, 386] on input "2.09" at bounding box center [1202, 385] width 59 height 23
type input "3"
type textarea "x"
type input "3.00"
click at [1180, 323] on input "3.34" at bounding box center [1202, 326] width 59 height 23
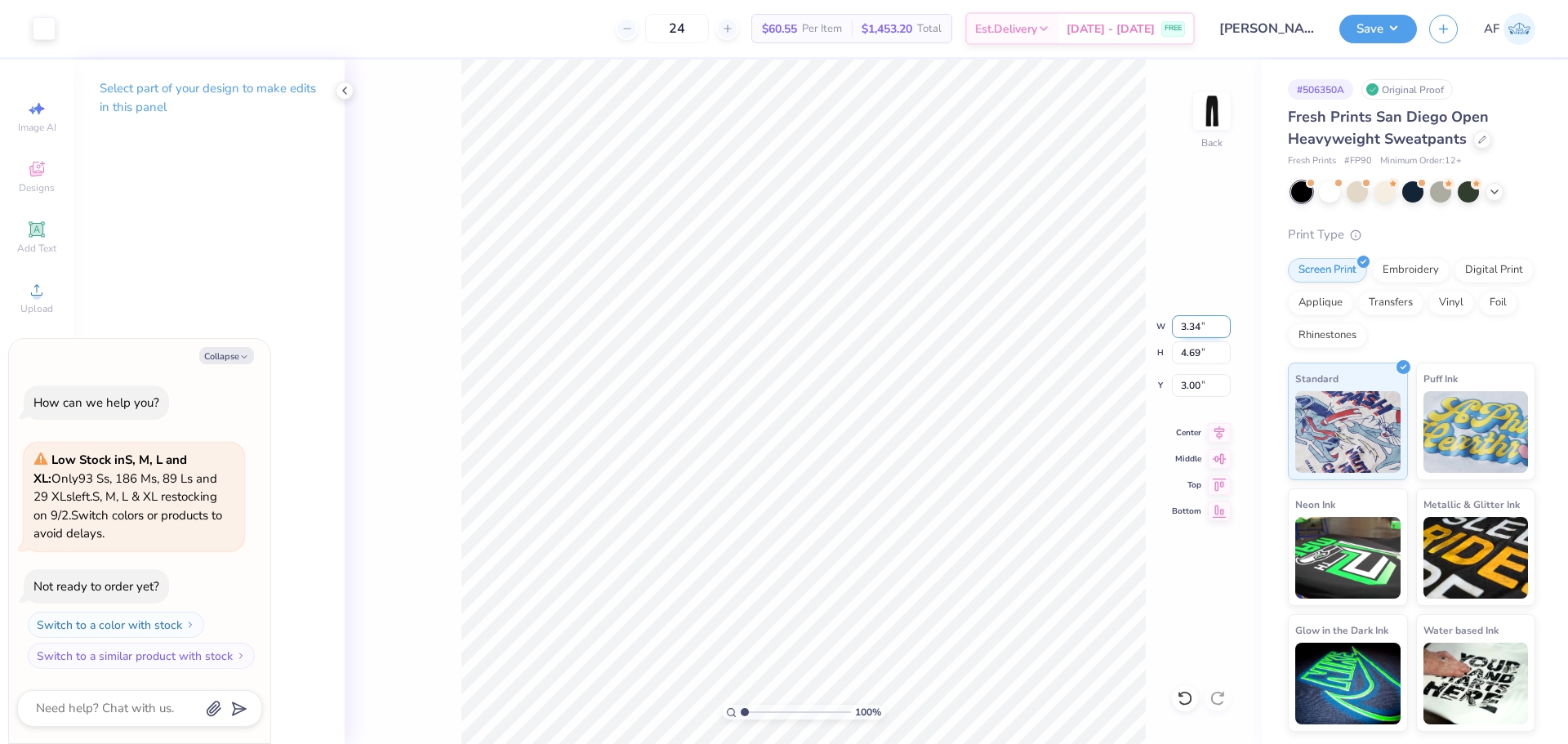
click at [1180, 323] on input "3.34" at bounding box center [1202, 326] width 59 height 23
type input "3.5"
type textarea "x"
type input "3.50"
type input "4.92"
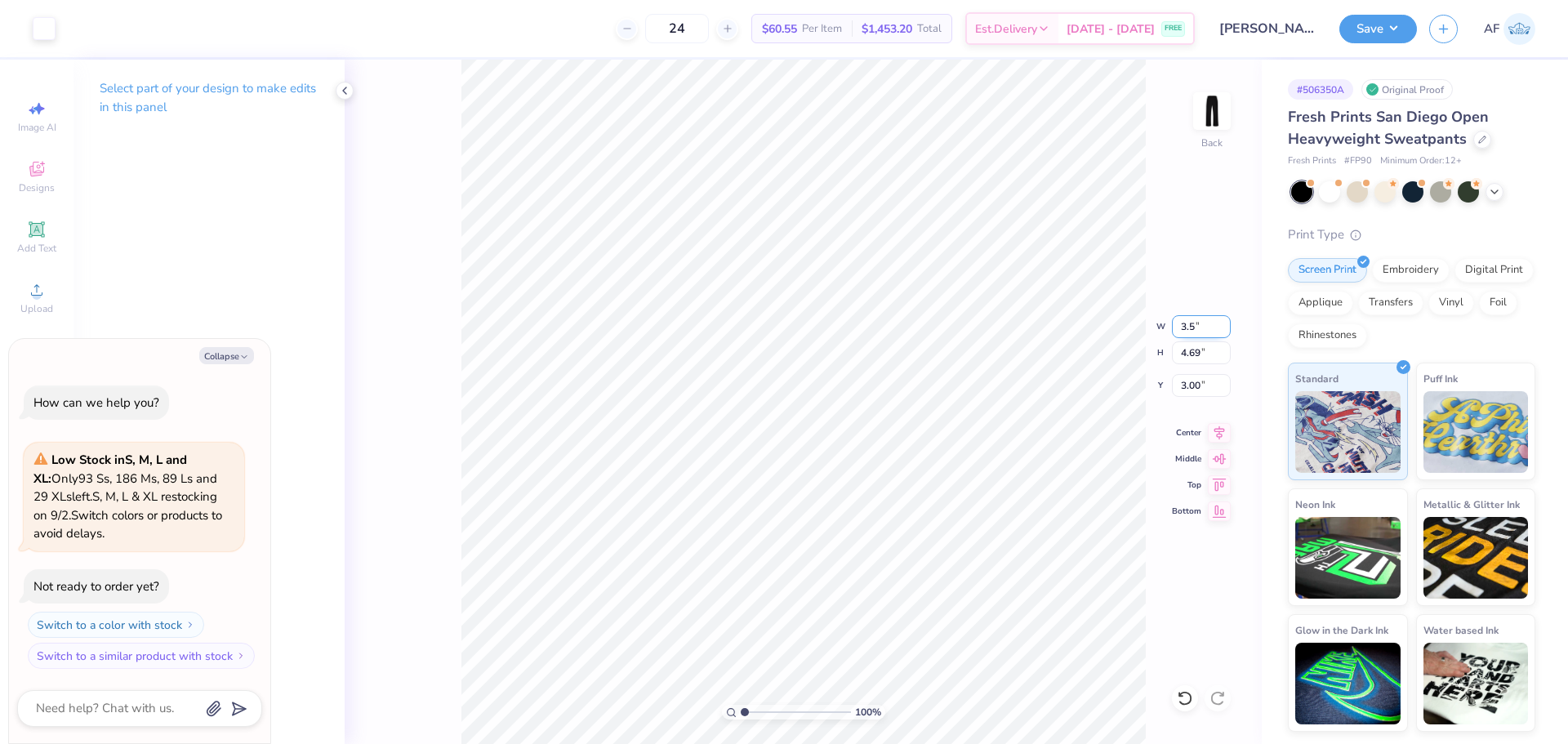
type input "2.89"
type textarea "x"
click at [1186, 391] on input "2.81" at bounding box center [1202, 385] width 59 height 23
type input "1"
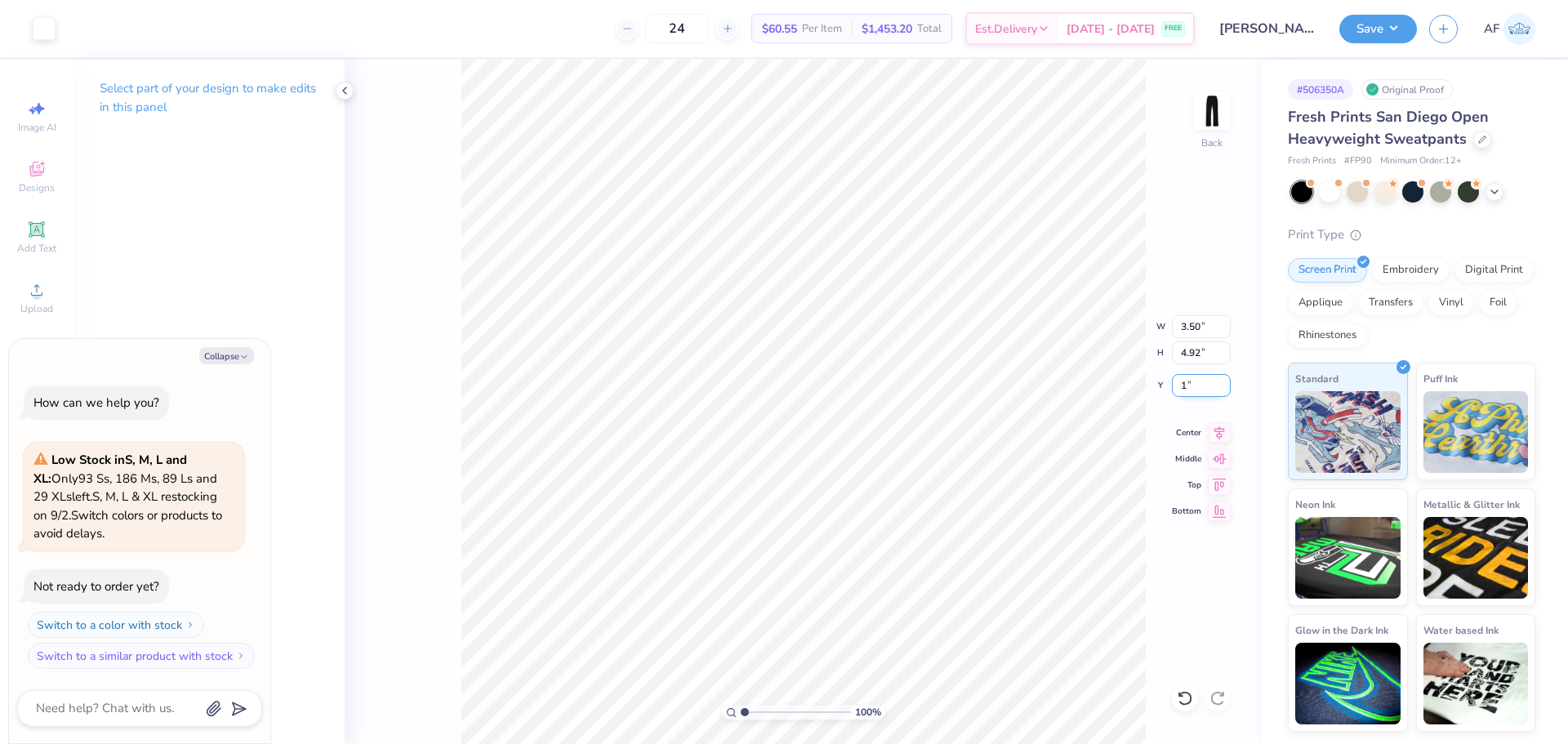
type textarea "x"
click at [1186, 391] on input "1.00" at bounding box center [1202, 385] width 59 height 23
type input "1.5"
type textarea "x"
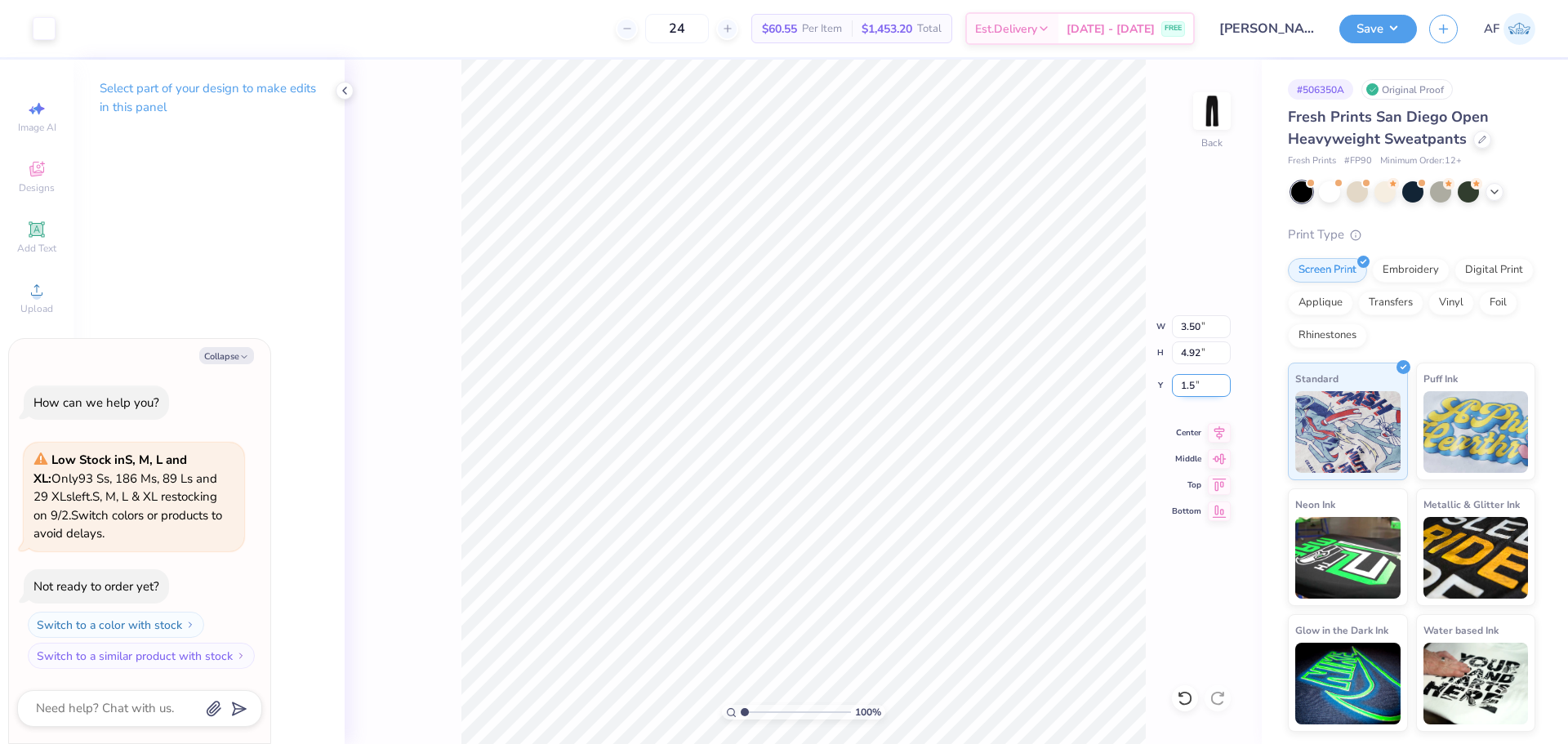
type input "1.50"
click at [347, 91] on icon at bounding box center [344, 90] width 13 height 13
click at [230, 357] on button "Collapse" at bounding box center [227, 355] width 55 height 17
type textarea "x"
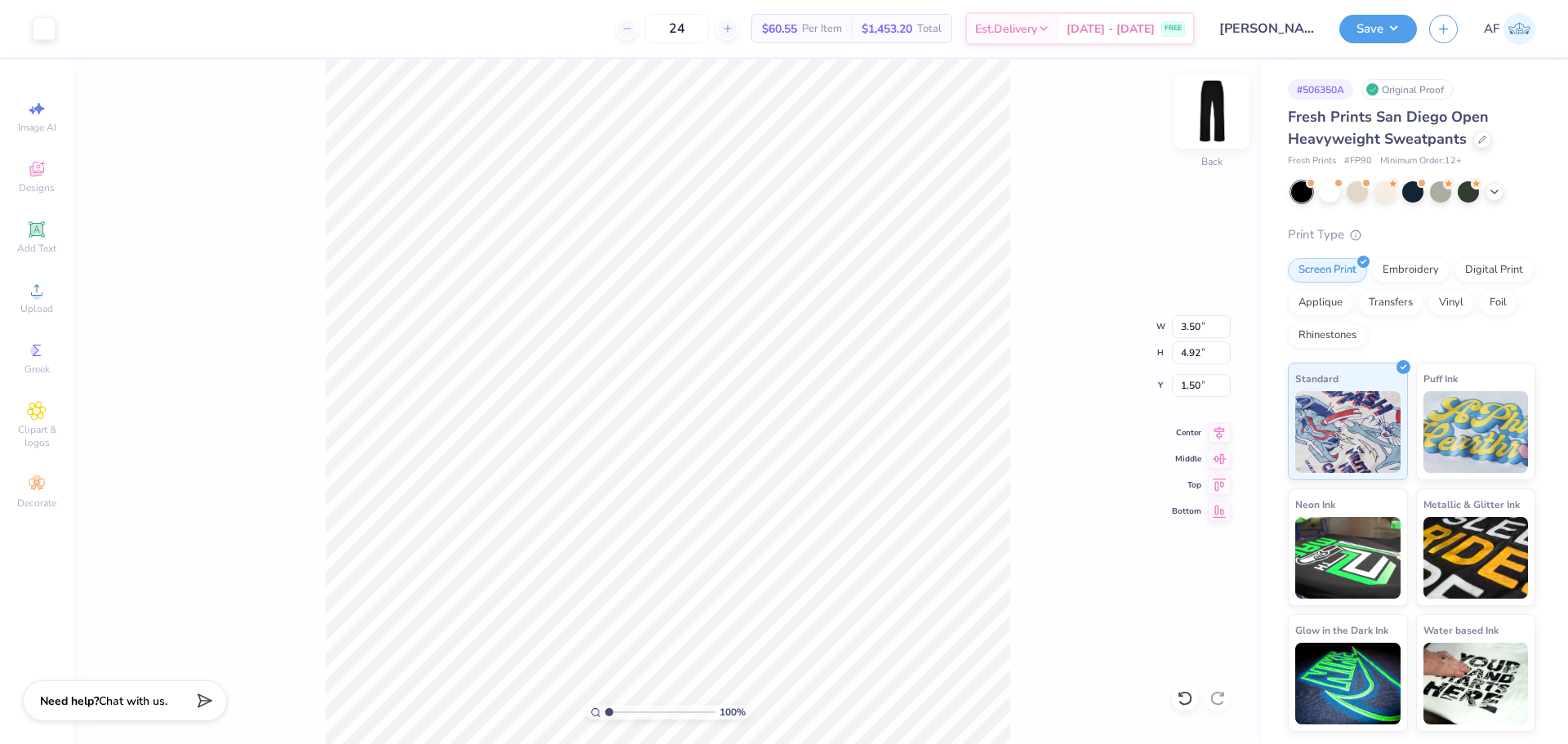
click at [1210, 115] on img at bounding box center [1212, 111] width 66 height 66
click at [1214, 118] on img at bounding box center [1212, 111] width 66 height 66
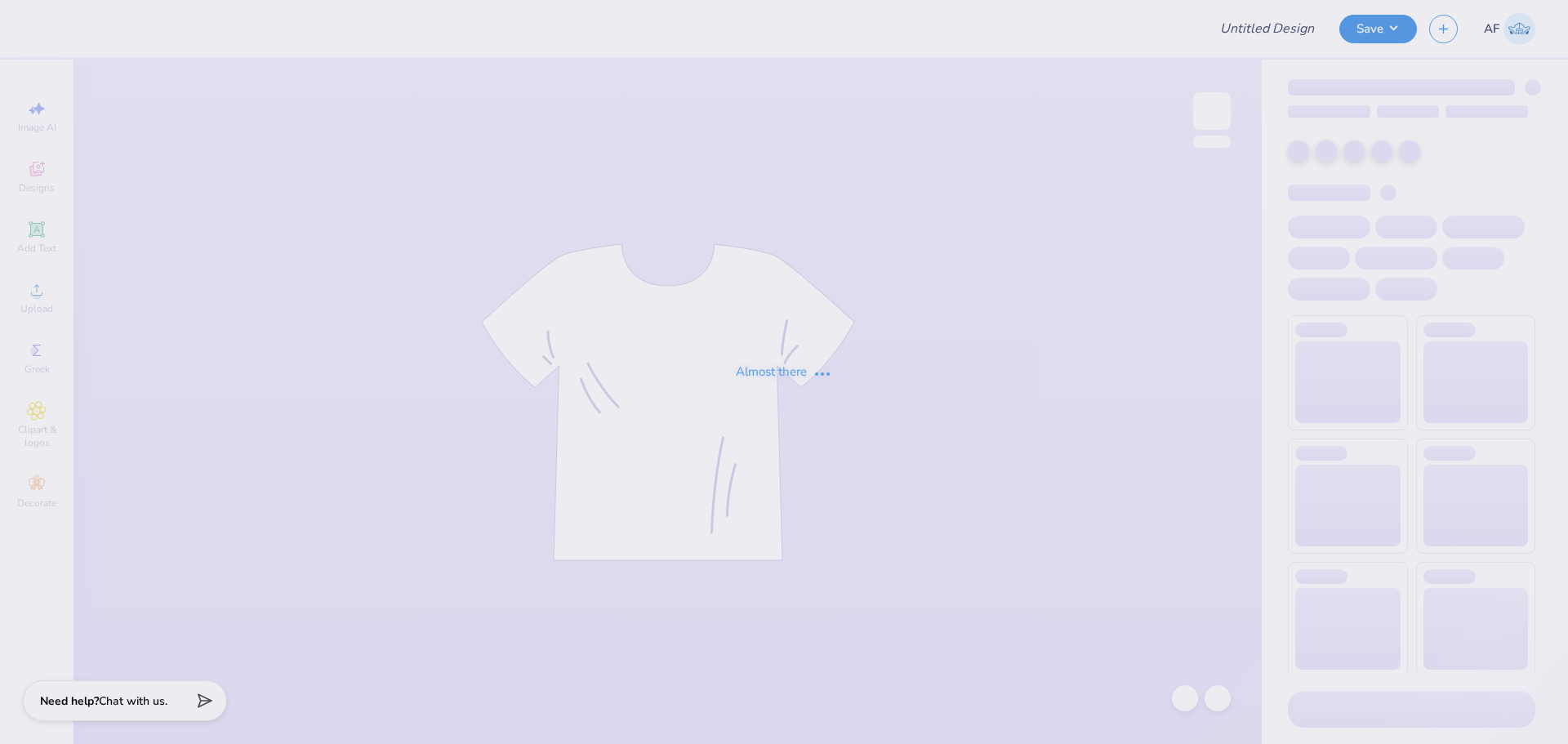
type input "[PERSON_NAME] : [GEOGRAPHIC_DATA]"
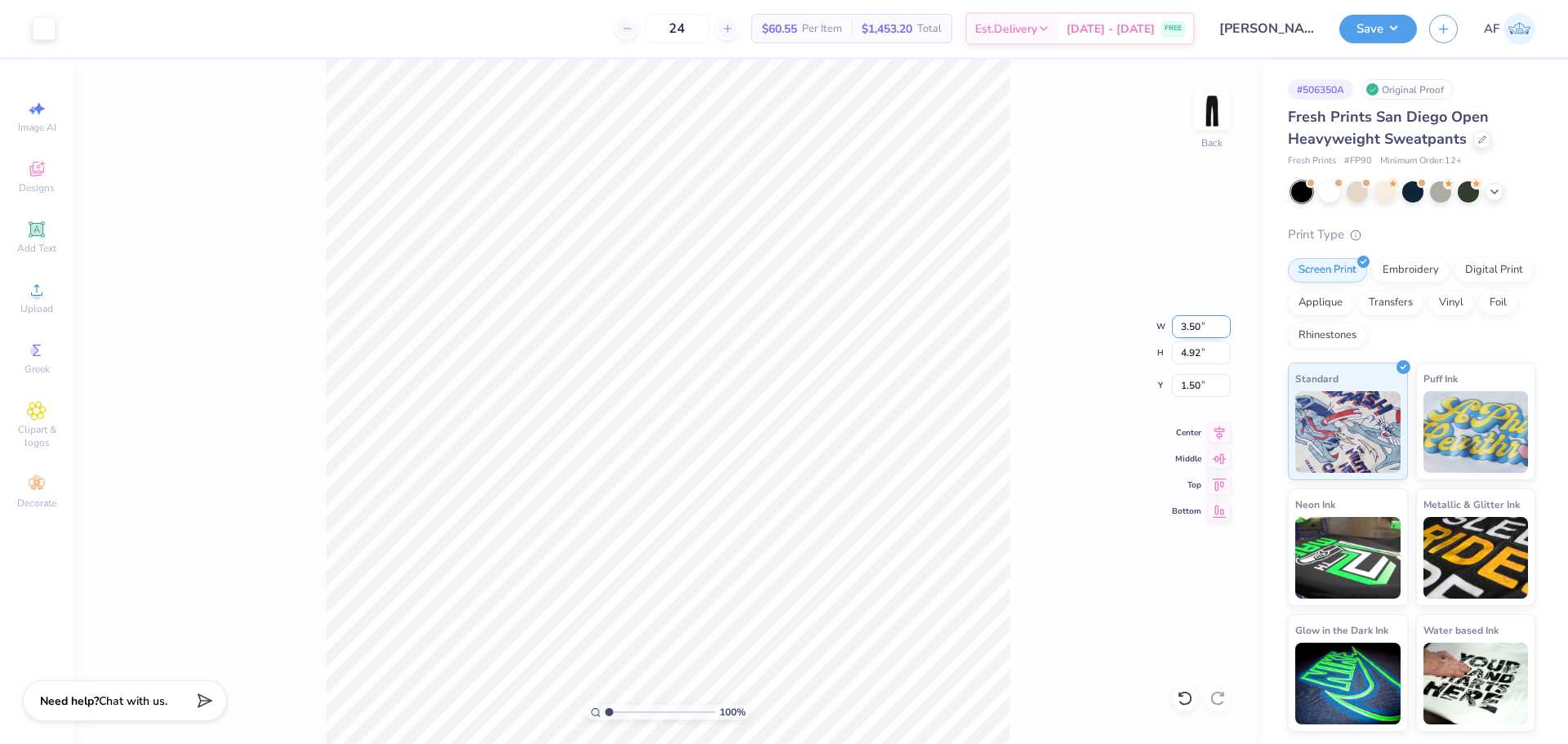
click at [1194, 331] on input "3.50" at bounding box center [1202, 326] width 59 height 23
click at [1197, 391] on input "1.50" at bounding box center [1202, 385] width 59 height 23
type input "3.00"
click at [1397, 33] on button "Save" at bounding box center [1378, 26] width 78 height 29
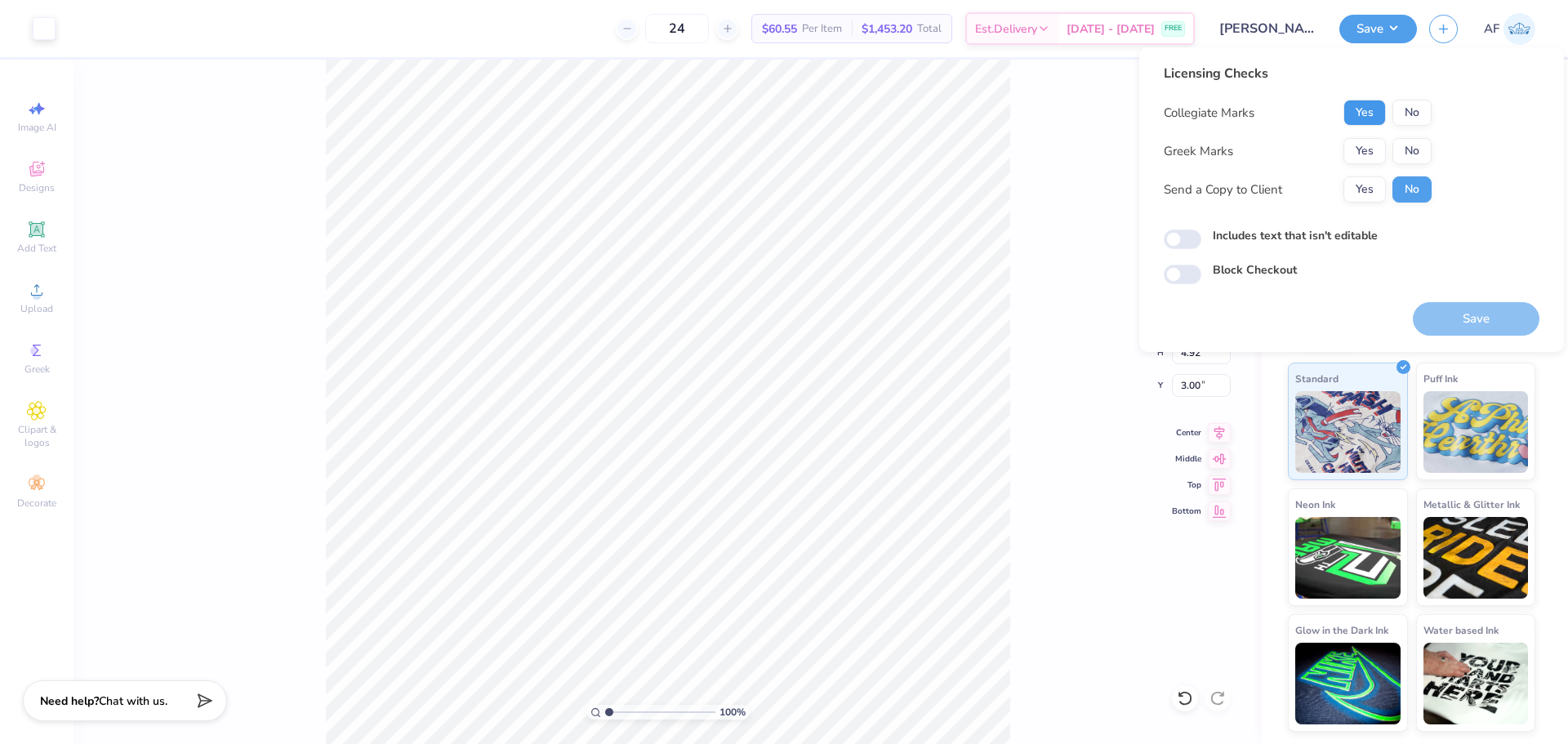
click at [1352, 110] on button "Yes" at bounding box center [1365, 112] width 42 height 27
click at [1421, 157] on button "No" at bounding box center [1413, 151] width 39 height 27
click at [1375, 186] on button "Yes" at bounding box center [1365, 190] width 42 height 27
click at [1458, 320] on button "Save" at bounding box center [1476, 319] width 127 height 33
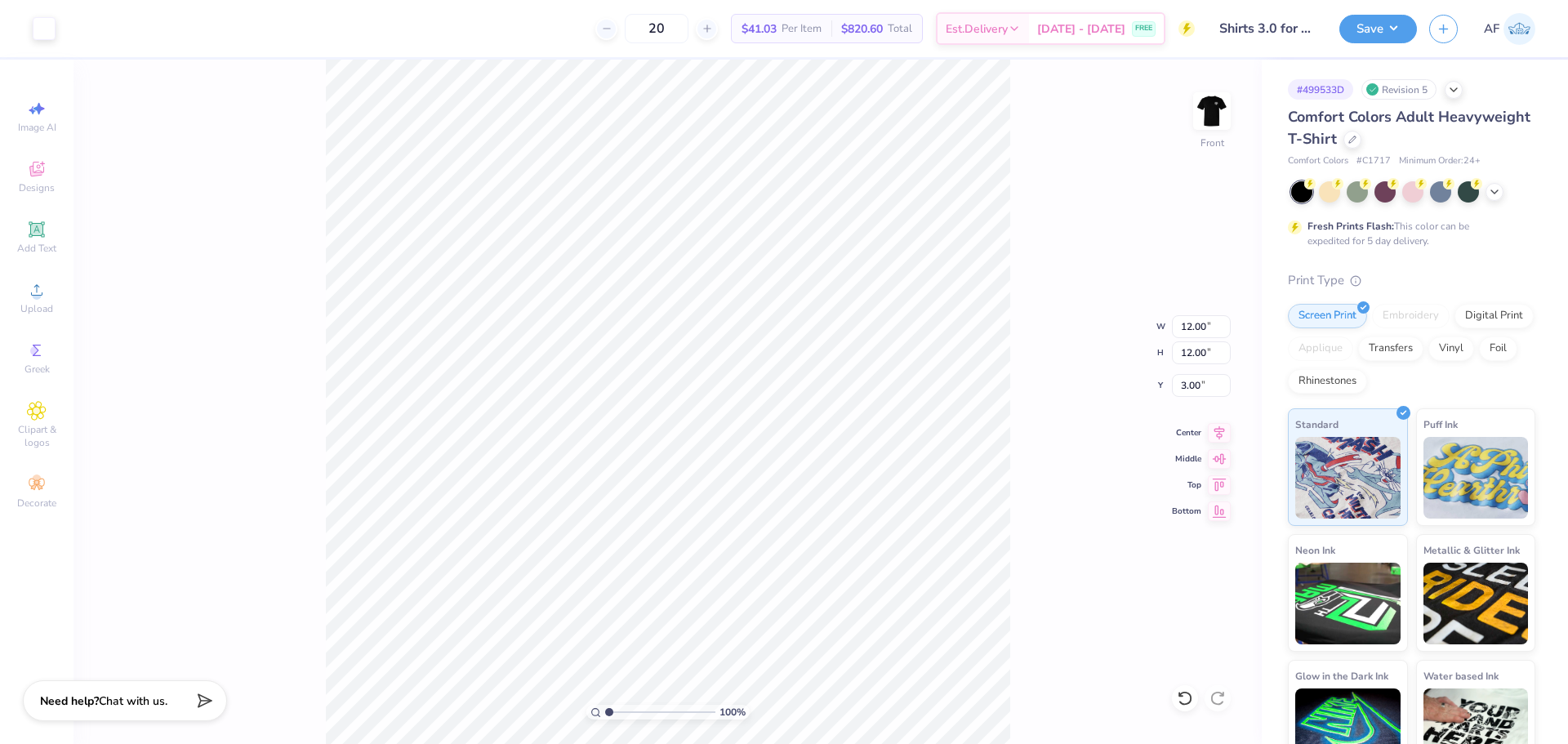
scroll to position [2, 0]
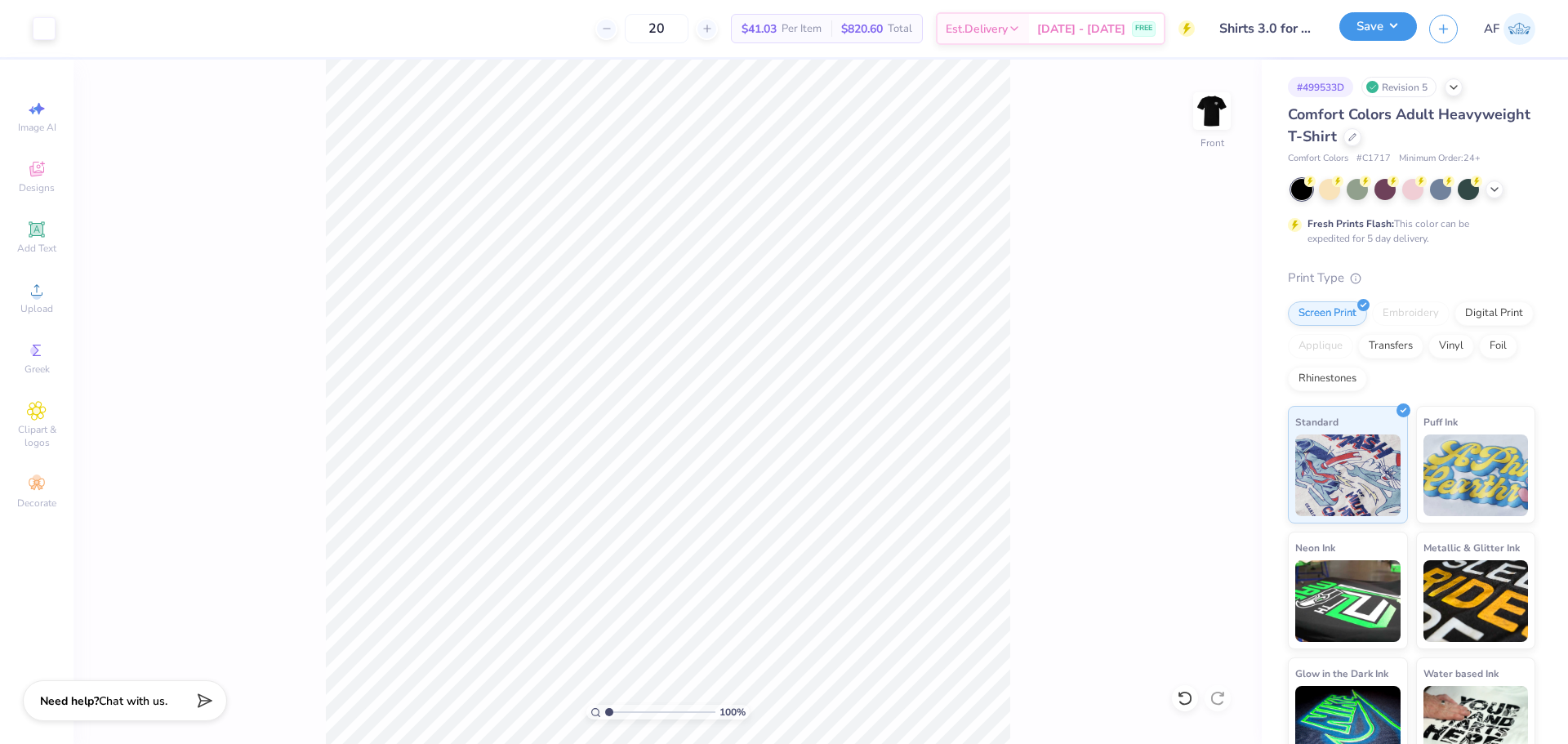
click at [1398, 32] on button "Save" at bounding box center [1378, 26] width 78 height 29
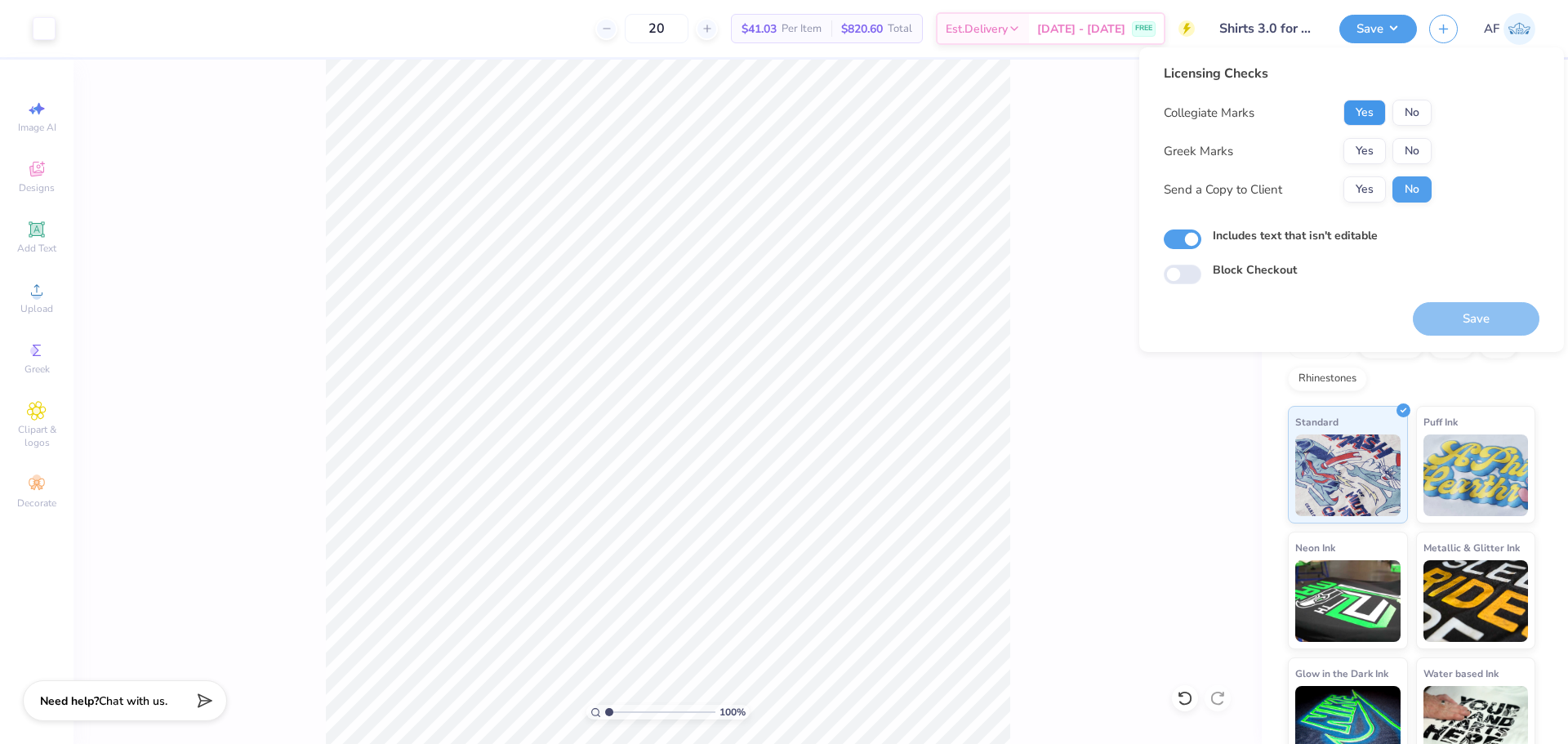
click at [1372, 114] on button "Yes" at bounding box center [1365, 112] width 42 height 27
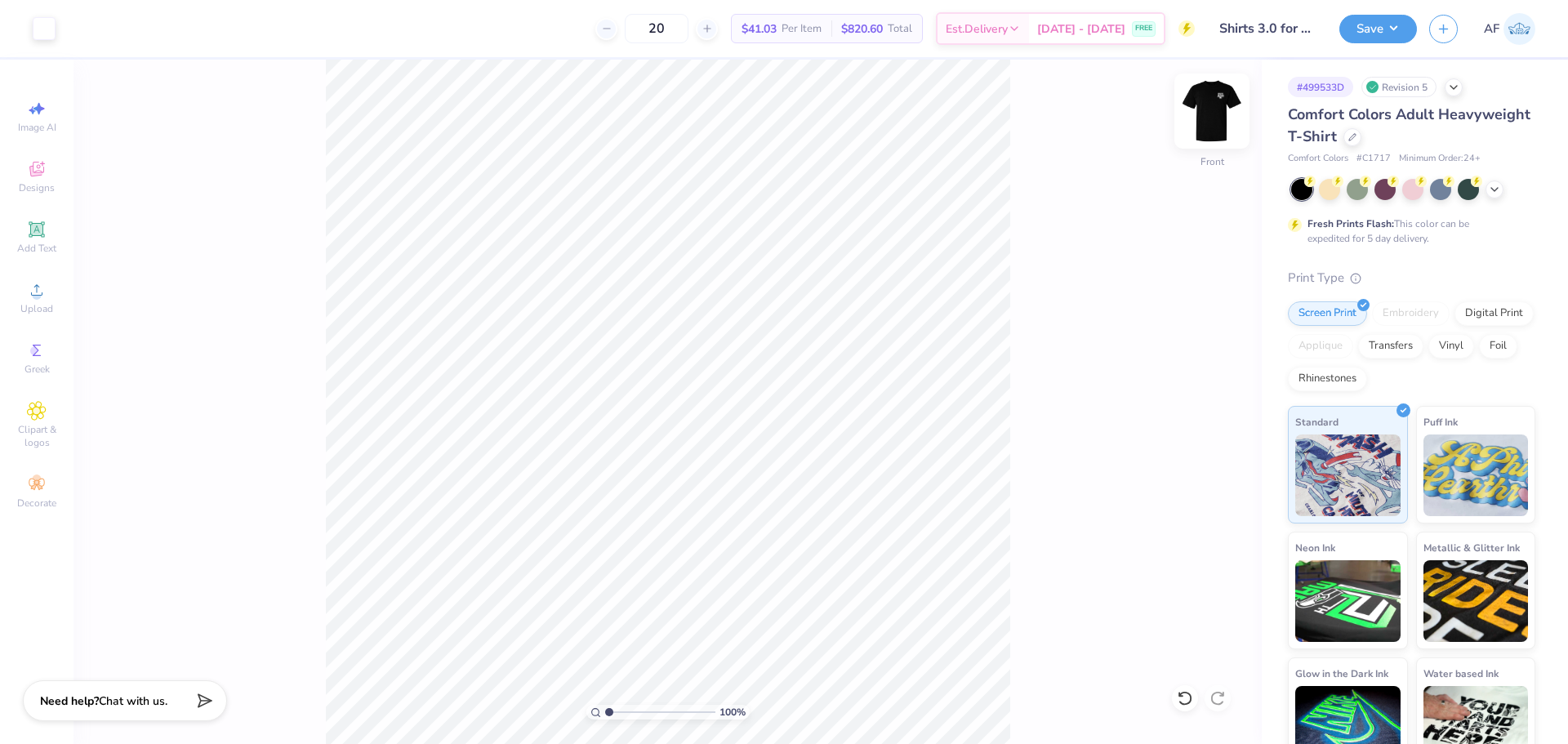
click at [1188, 103] on img at bounding box center [1212, 111] width 66 height 66
click at [1398, 26] on button "Save" at bounding box center [1378, 26] width 78 height 29
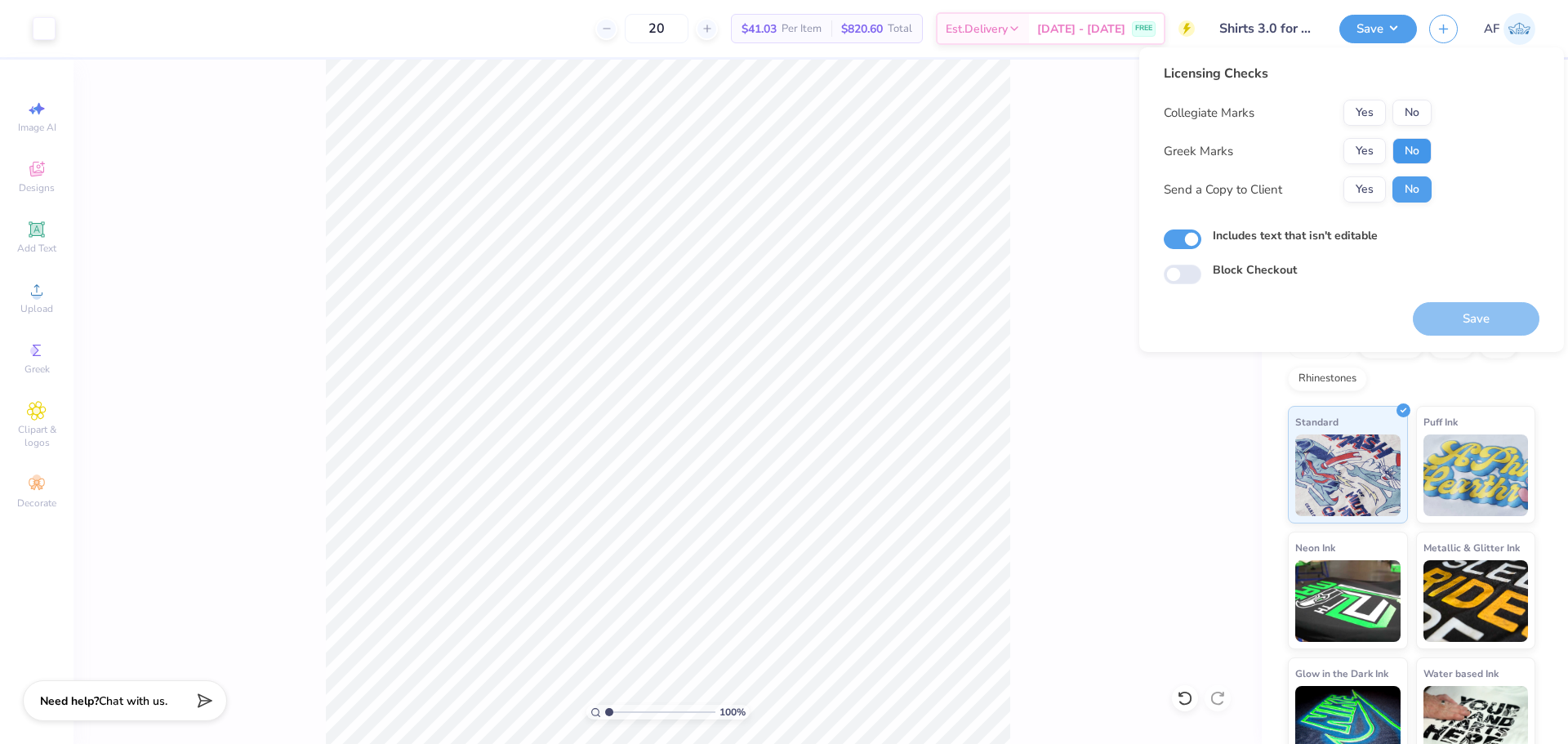
click at [1394, 155] on button "No" at bounding box center [1413, 151] width 39 height 27
click at [1374, 113] on button "Yes" at bounding box center [1365, 112] width 42 height 27
click at [1368, 187] on button "Yes" at bounding box center [1365, 190] width 42 height 27
click at [1461, 315] on button "Save" at bounding box center [1476, 319] width 127 height 33
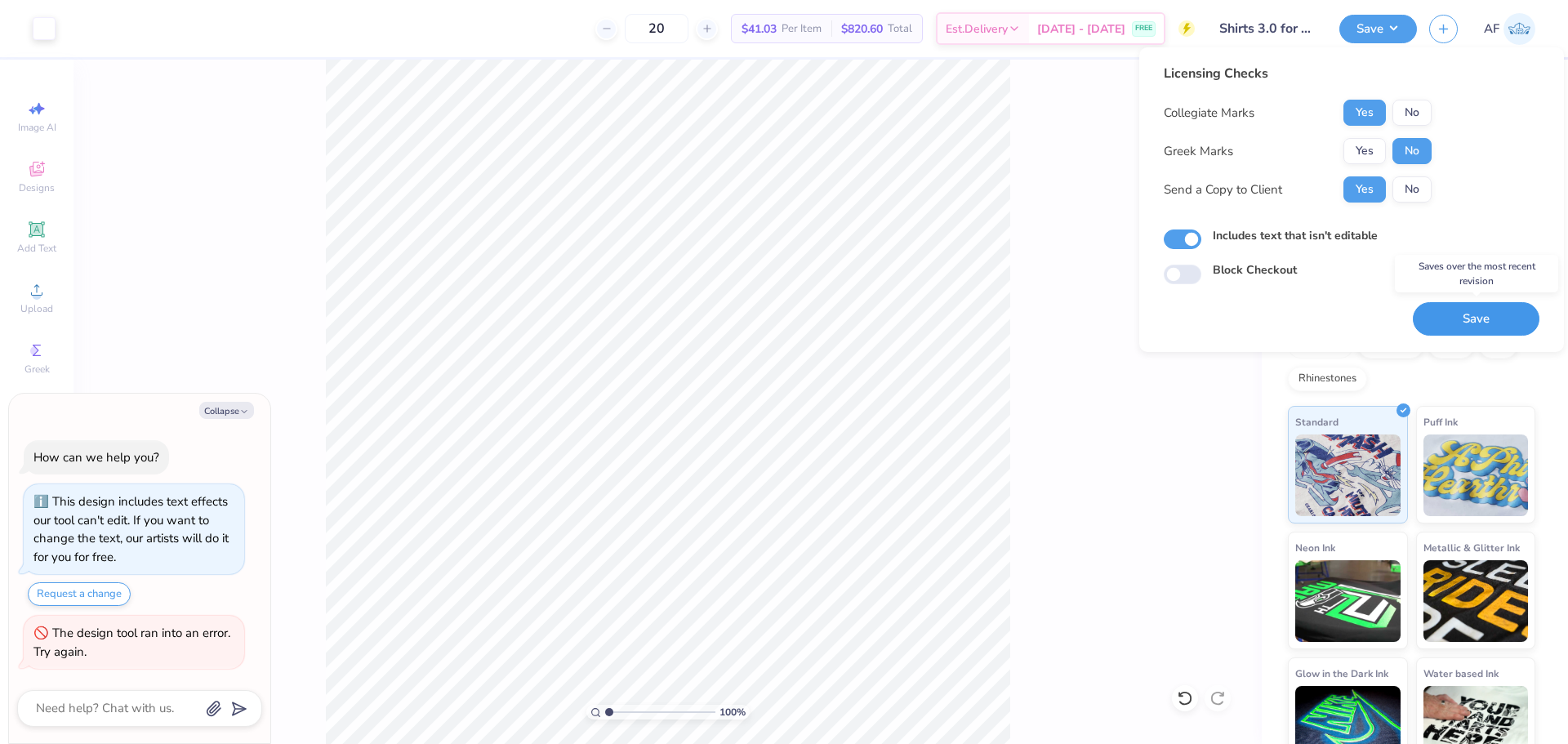
click at [1446, 320] on button "Save" at bounding box center [1476, 319] width 127 height 33
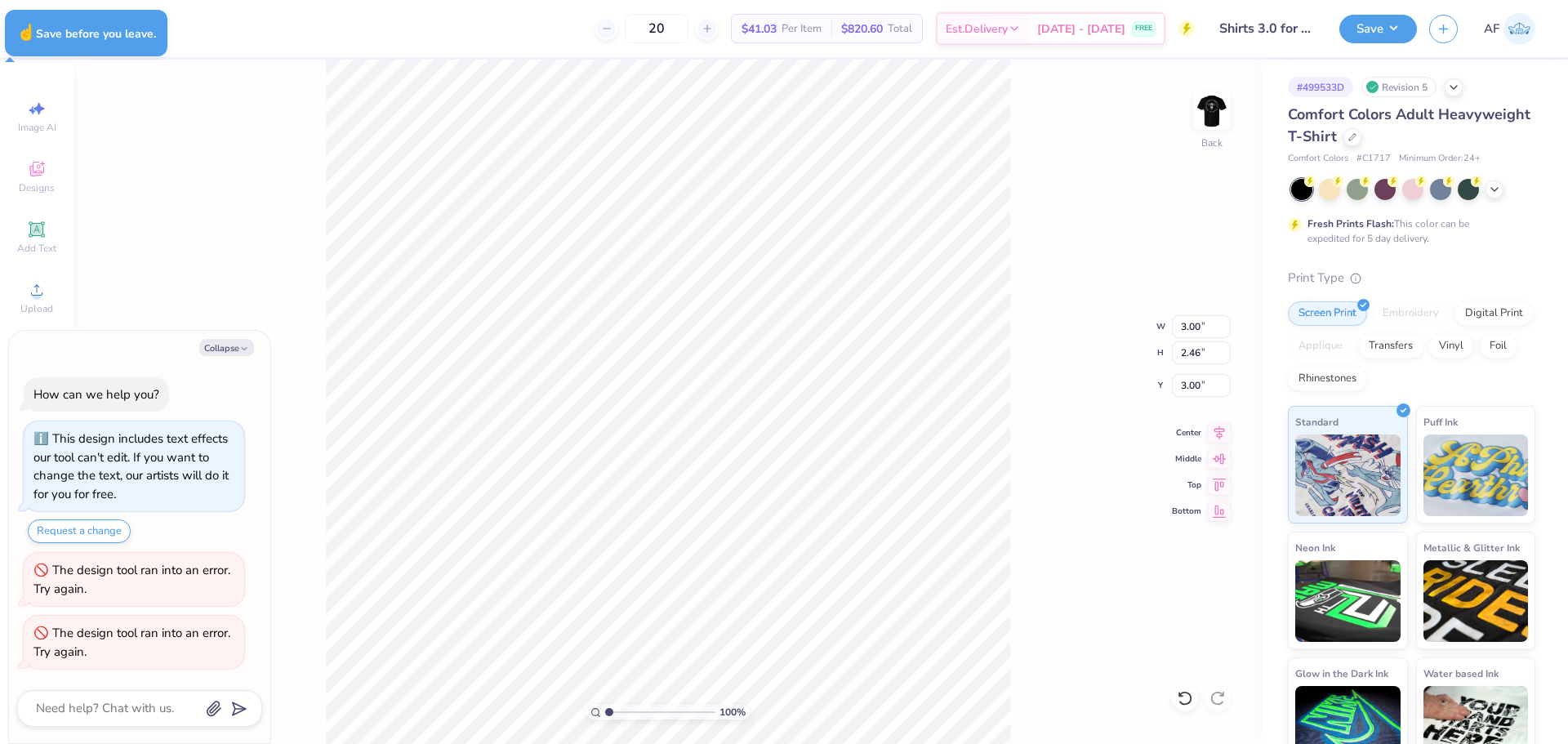
type textarea "x"
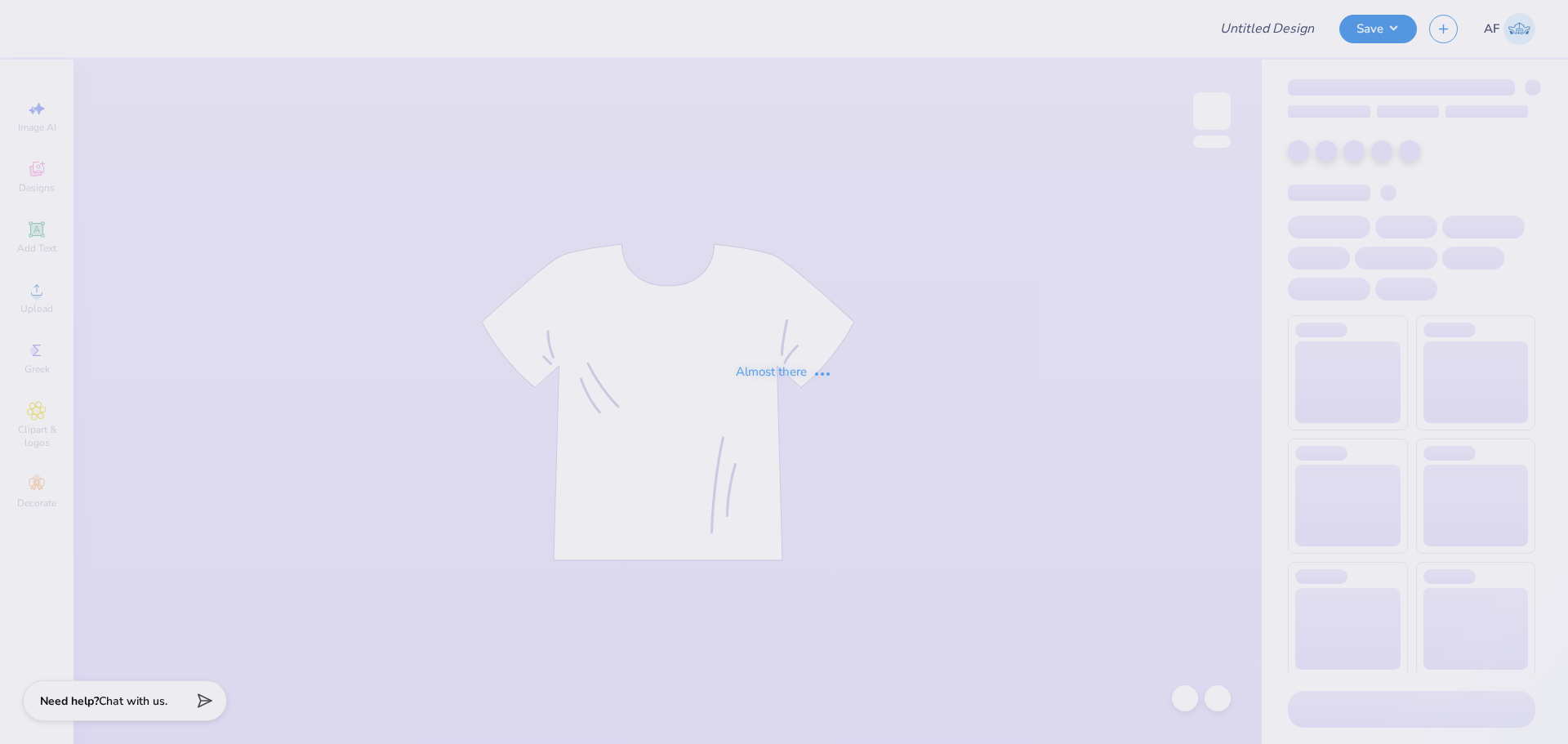
type input "ADPI madhappy shorts"
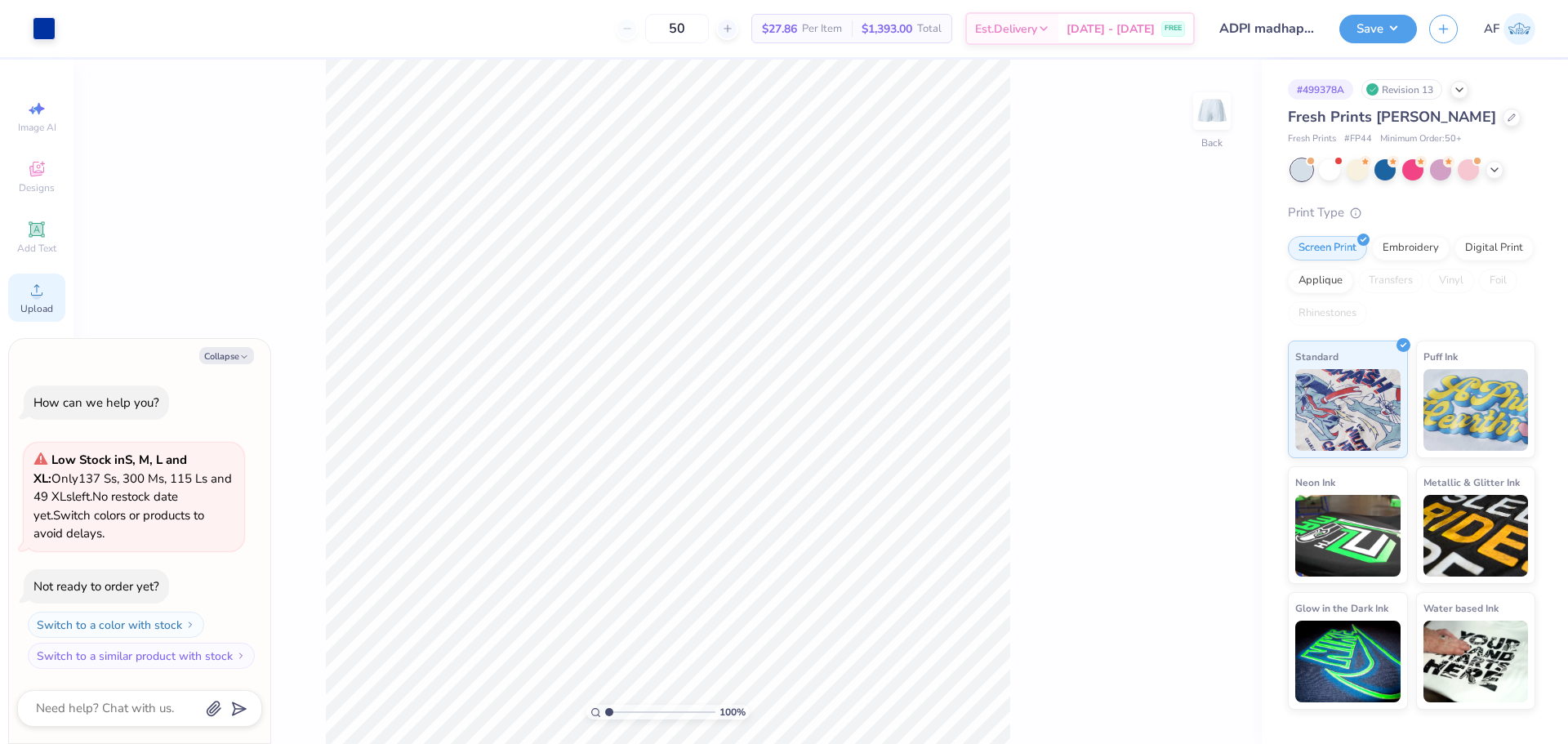
click at [32, 291] on icon at bounding box center [36, 290] width 20 height 20
type textarea "x"
type input "4.95"
type input "5.04"
type textarea "x"
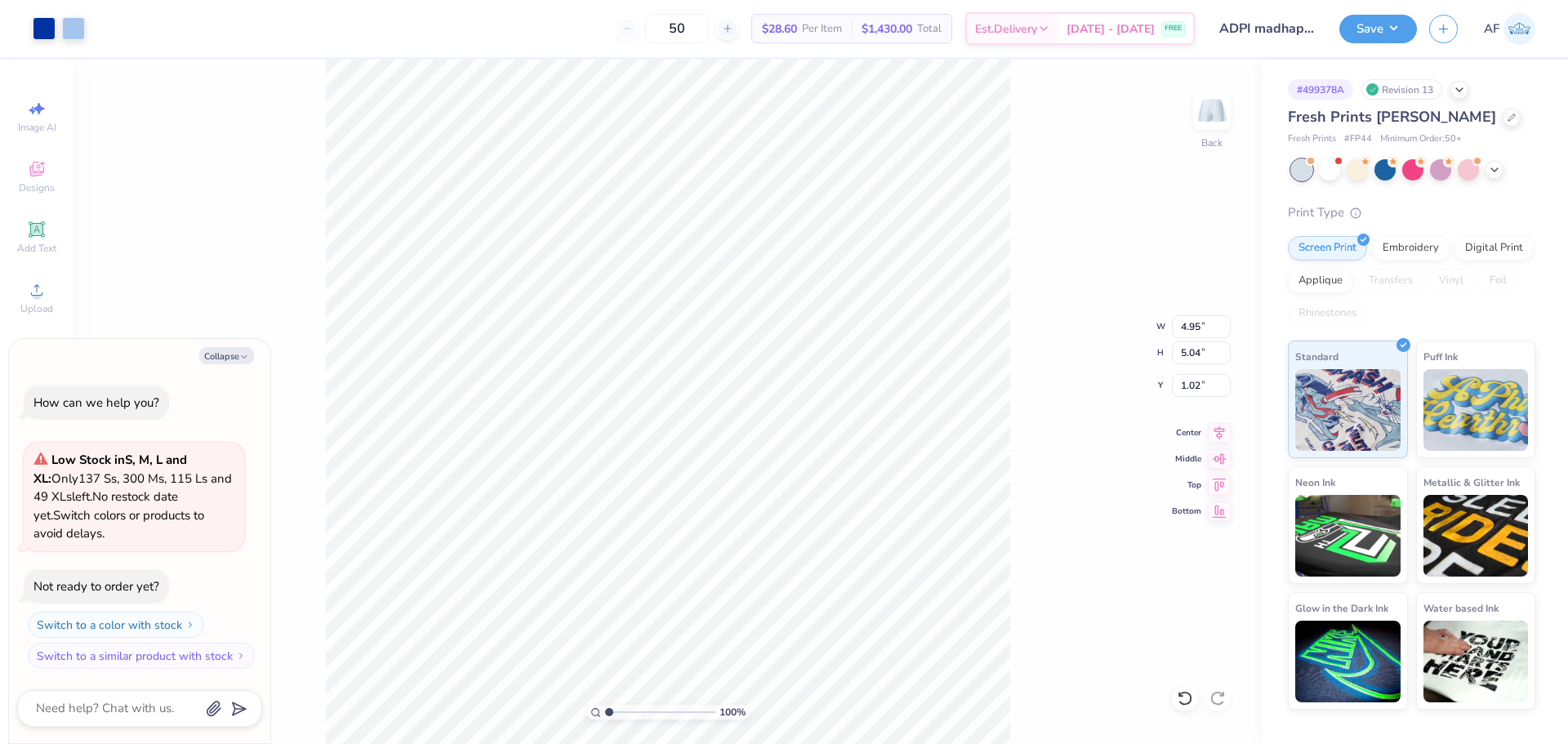
type input "3.39"
type input "3.50"
type input "4.50"
type textarea "x"
click at [1197, 356] on input "5.04" at bounding box center [1202, 353] width 59 height 23
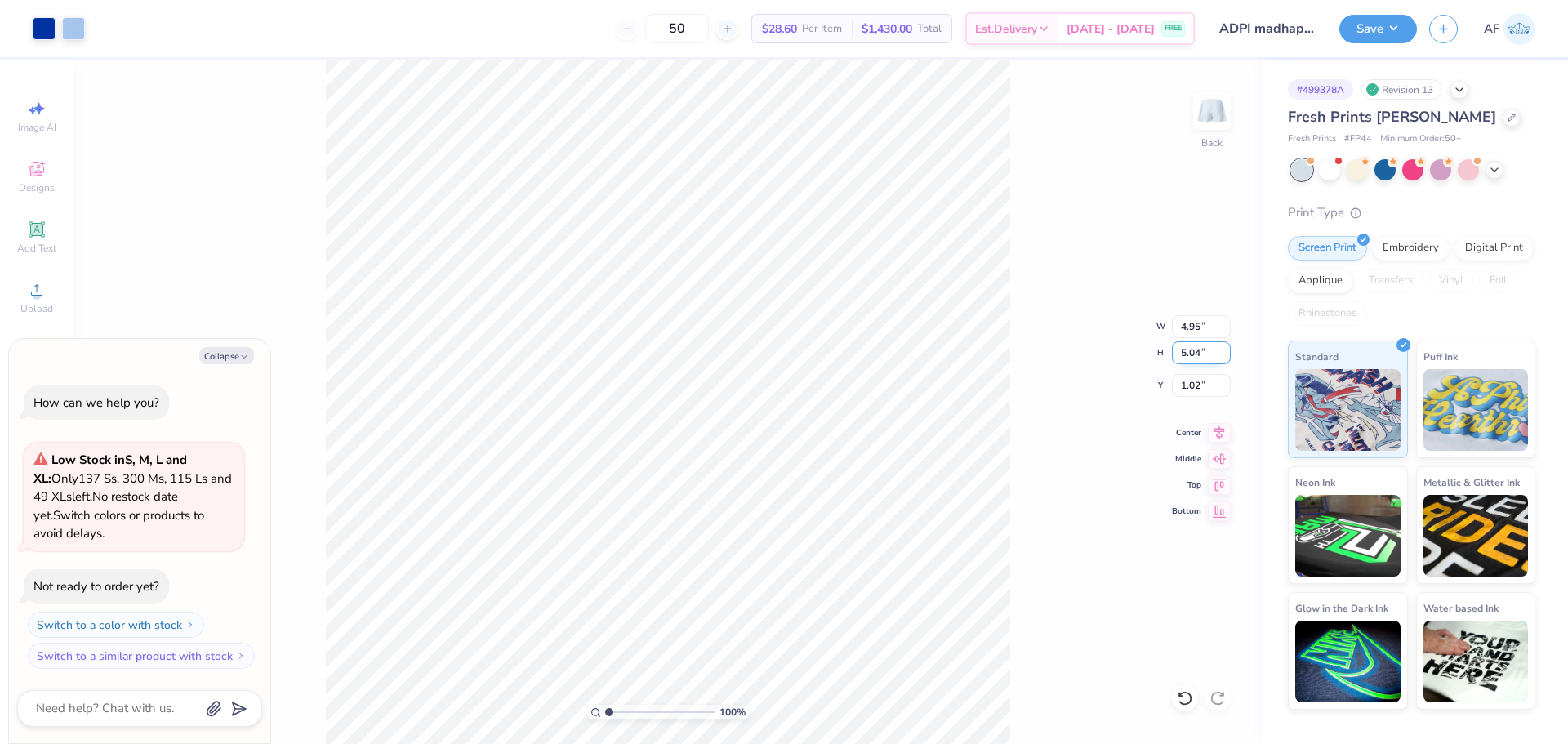
click at [1197, 356] on input "5.04" at bounding box center [1202, 353] width 59 height 23
type input "3.5"
type textarea "x"
type input "3.44"
type input "3.50"
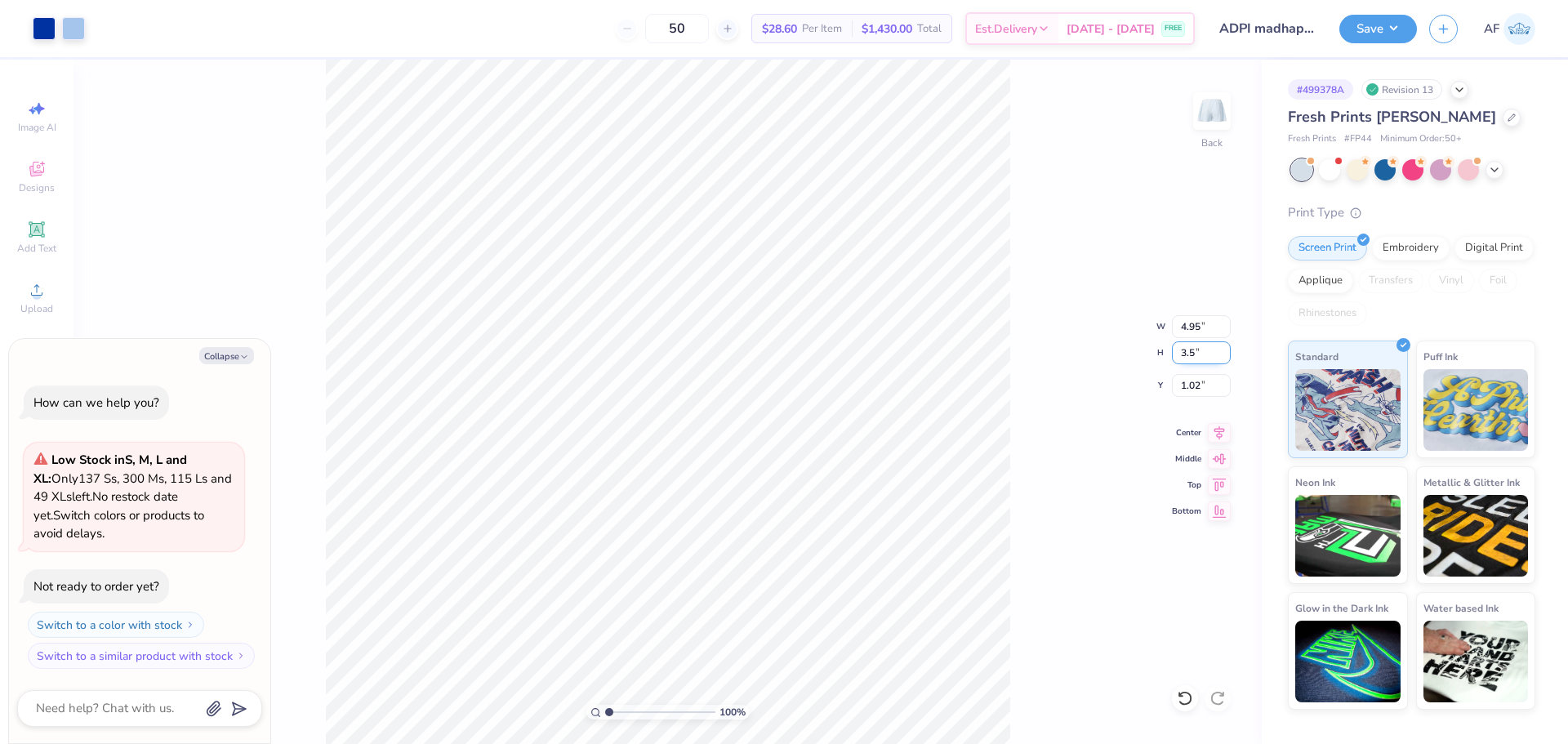
type input "1.79"
click at [1217, 426] on icon at bounding box center [1219, 430] width 11 height 14
type textarea "x"
type input "4.44"
type textarea "x"
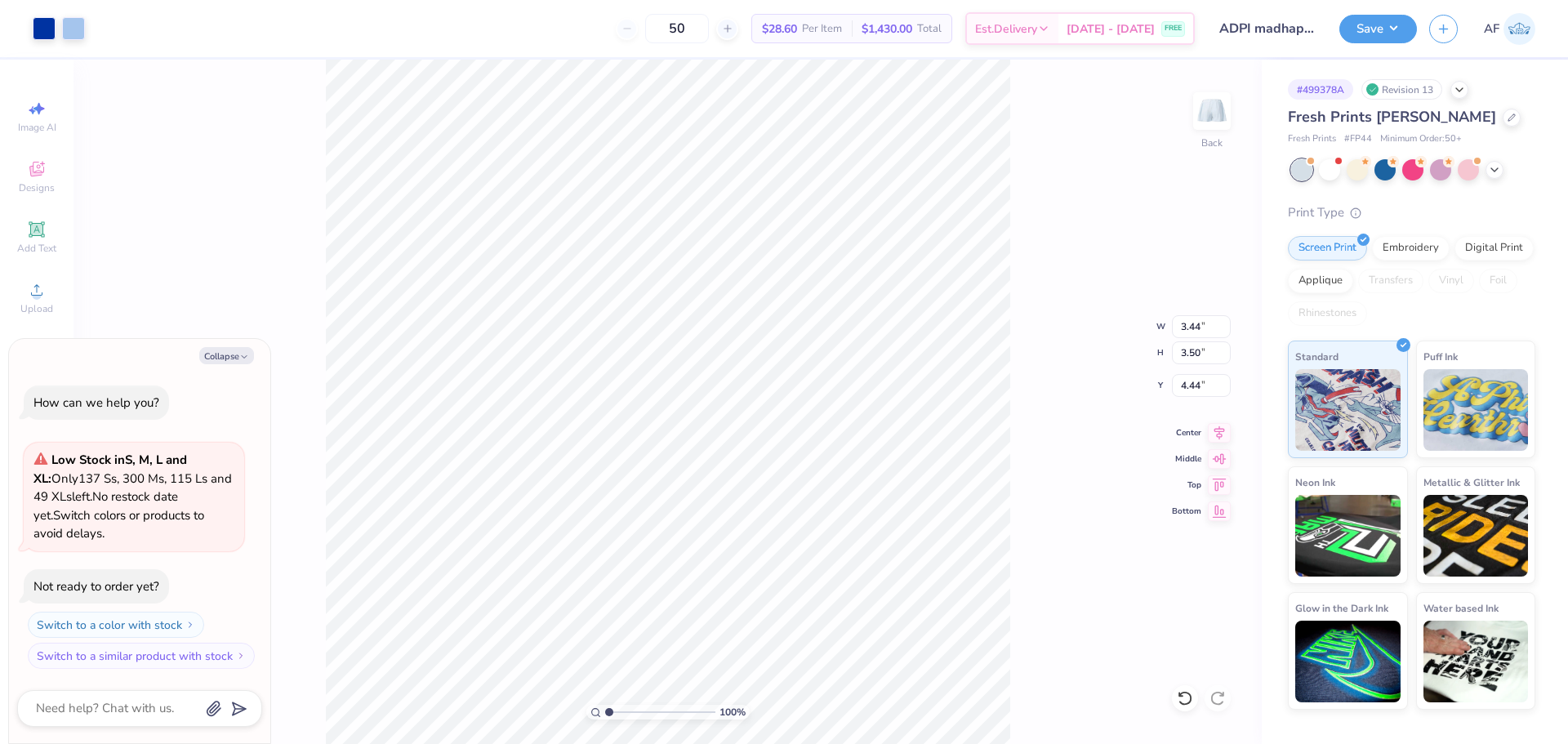
type input "1.79"
type textarea "x"
type input "3.93"
type textarea "x"
type input "1.79"
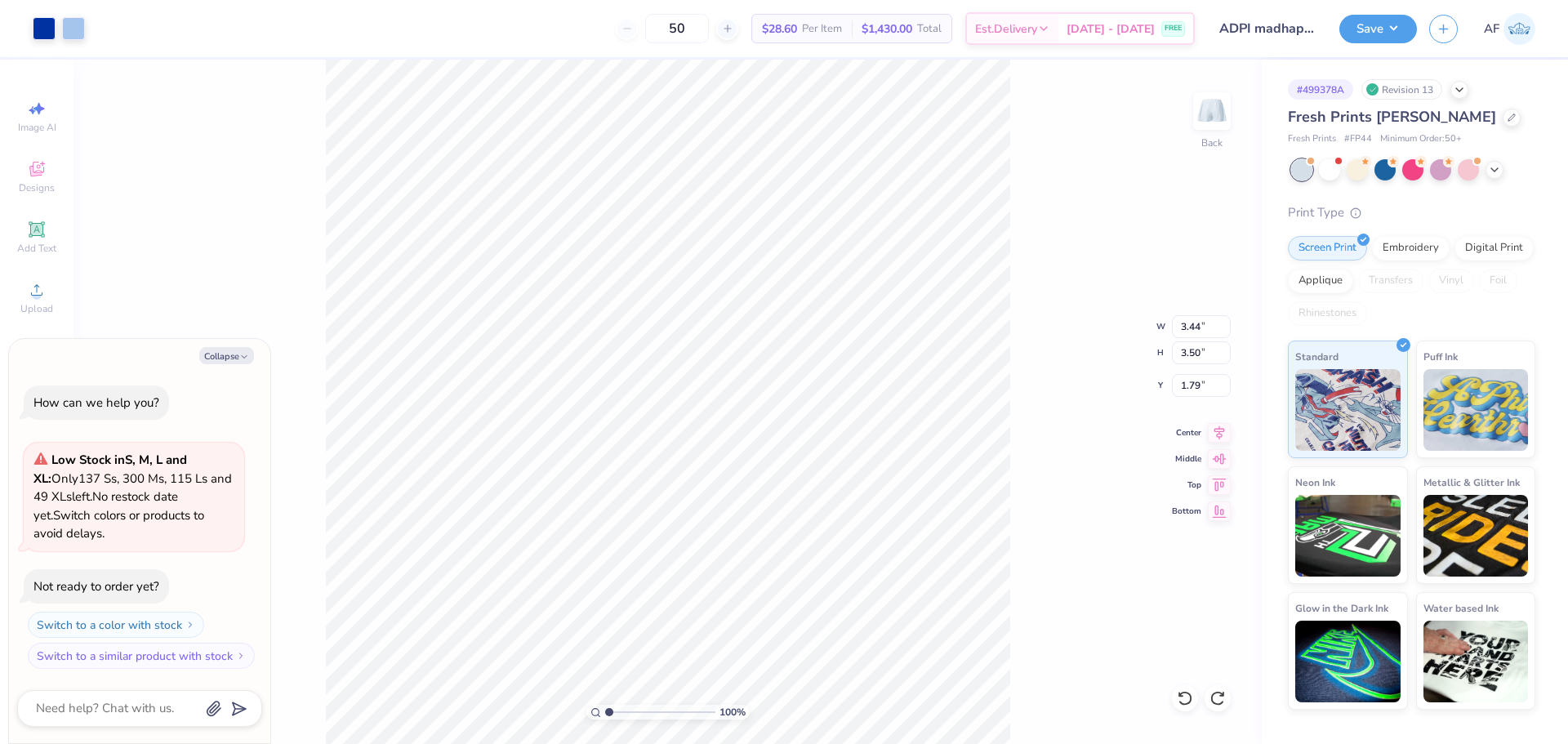
type textarea "x"
type input "4.51"
click at [45, 303] on span "Upload" at bounding box center [36, 309] width 32 height 13
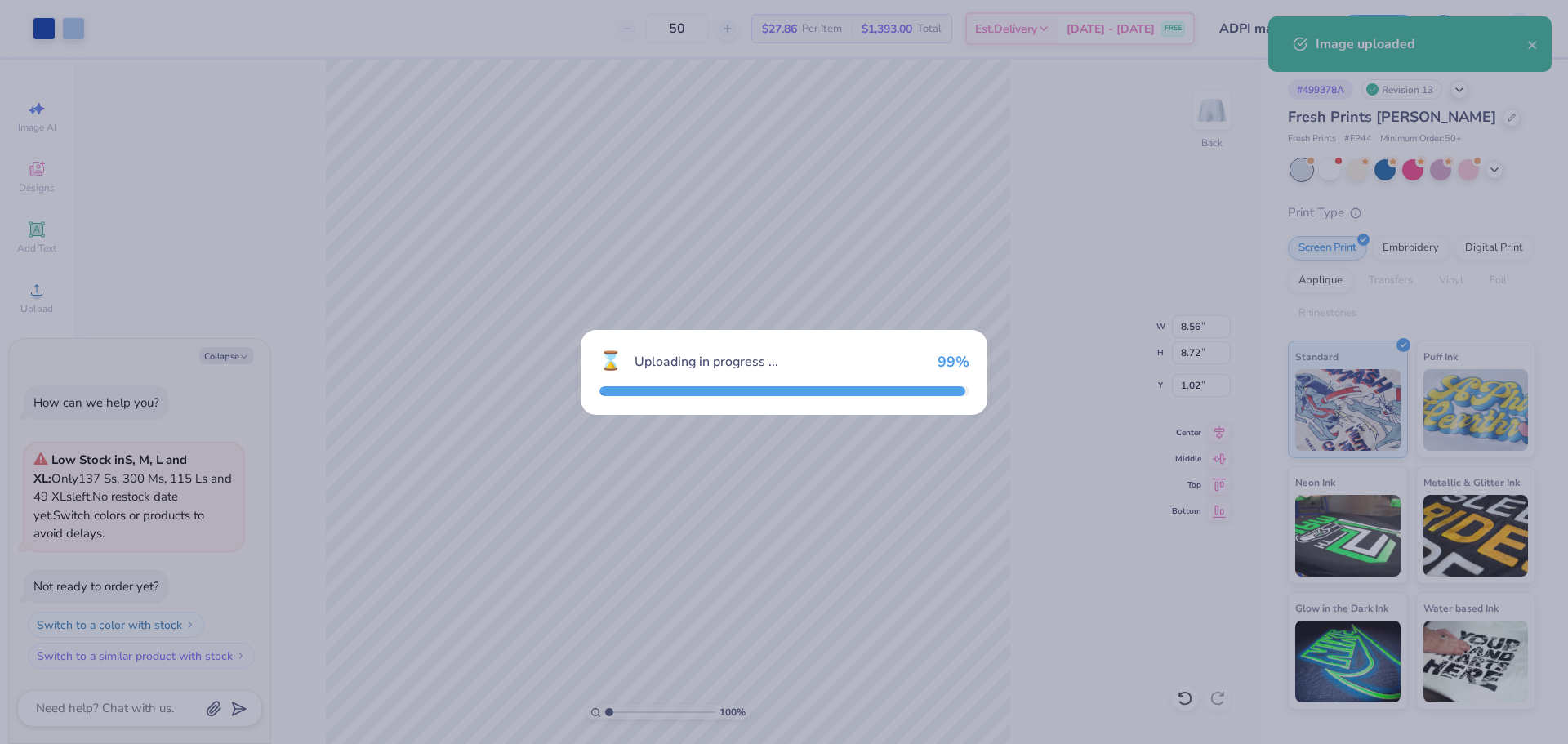
type textarea "x"
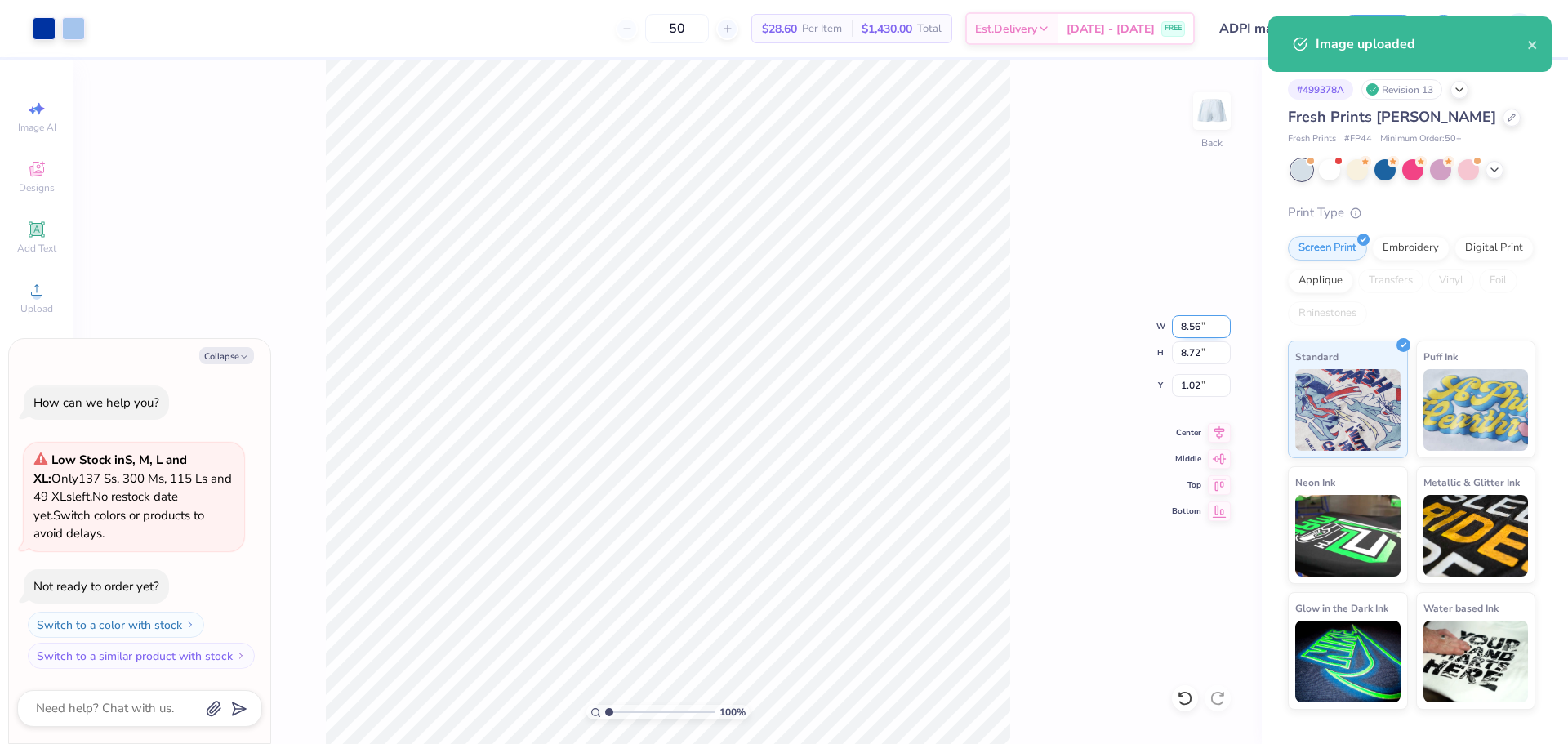
click at [1192, 336] on input "8.56" at bounding box center [1202, 326] width 59 height 23
type input "3.5"
type textarea "x"
type input "3.50"
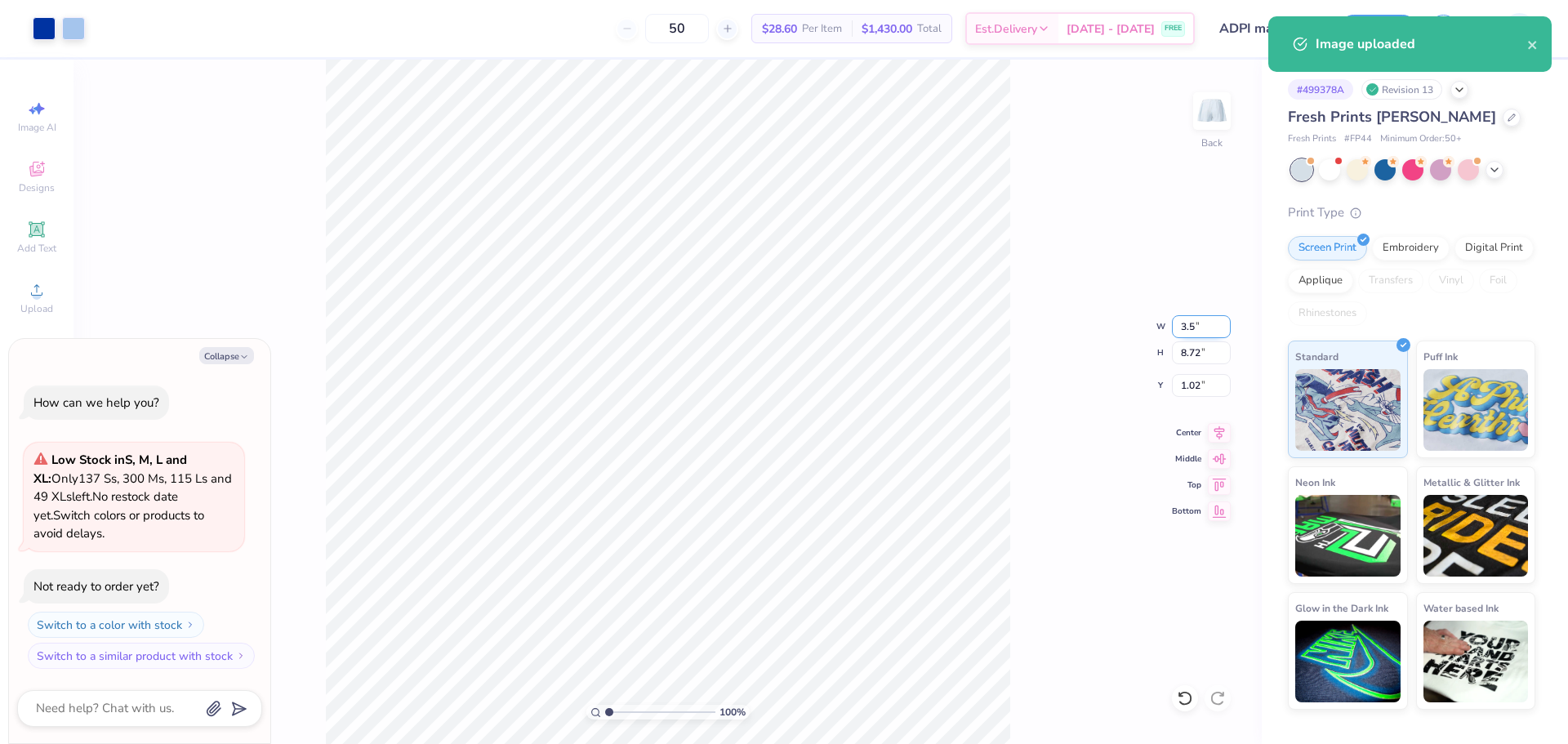
type input "3.56"
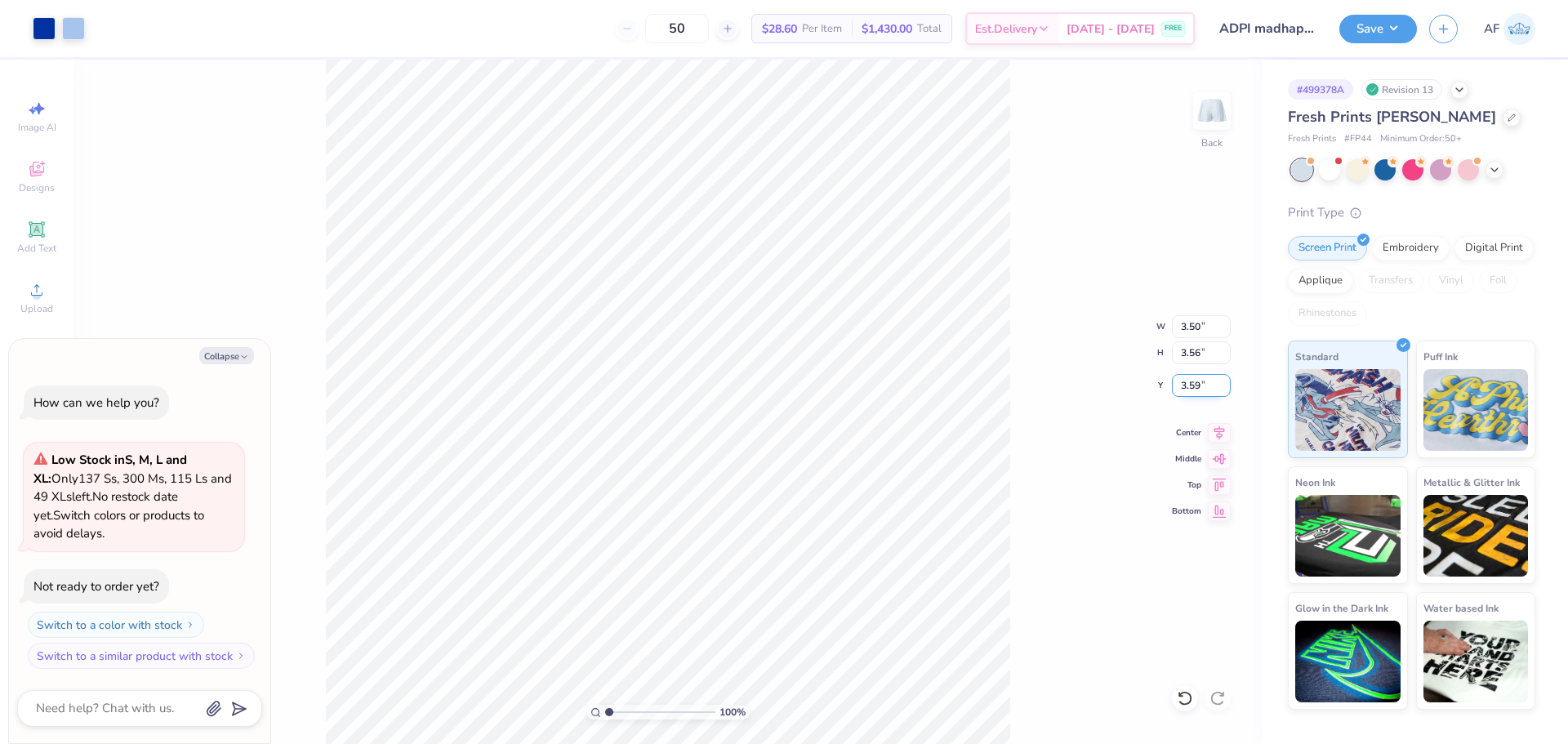
click at [1192, 386] on input "3.59" at bounding box center [1202, 385] width 59 height 23
type input "3"
type textarea "x"
type input "3.00"
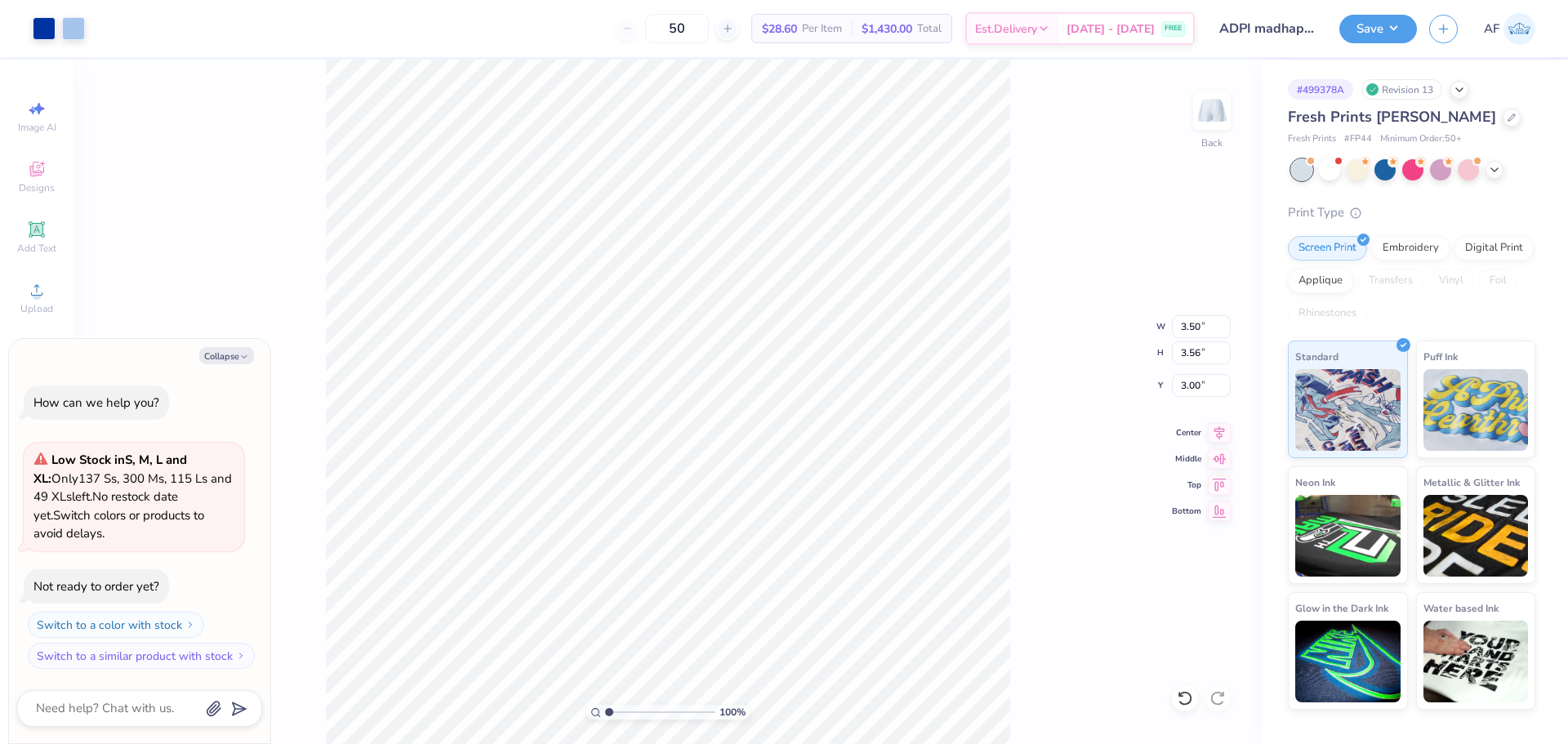
type textarea "x"
type input "4.43"
type textarea "x"
type input "3.32"
type textarea "x"
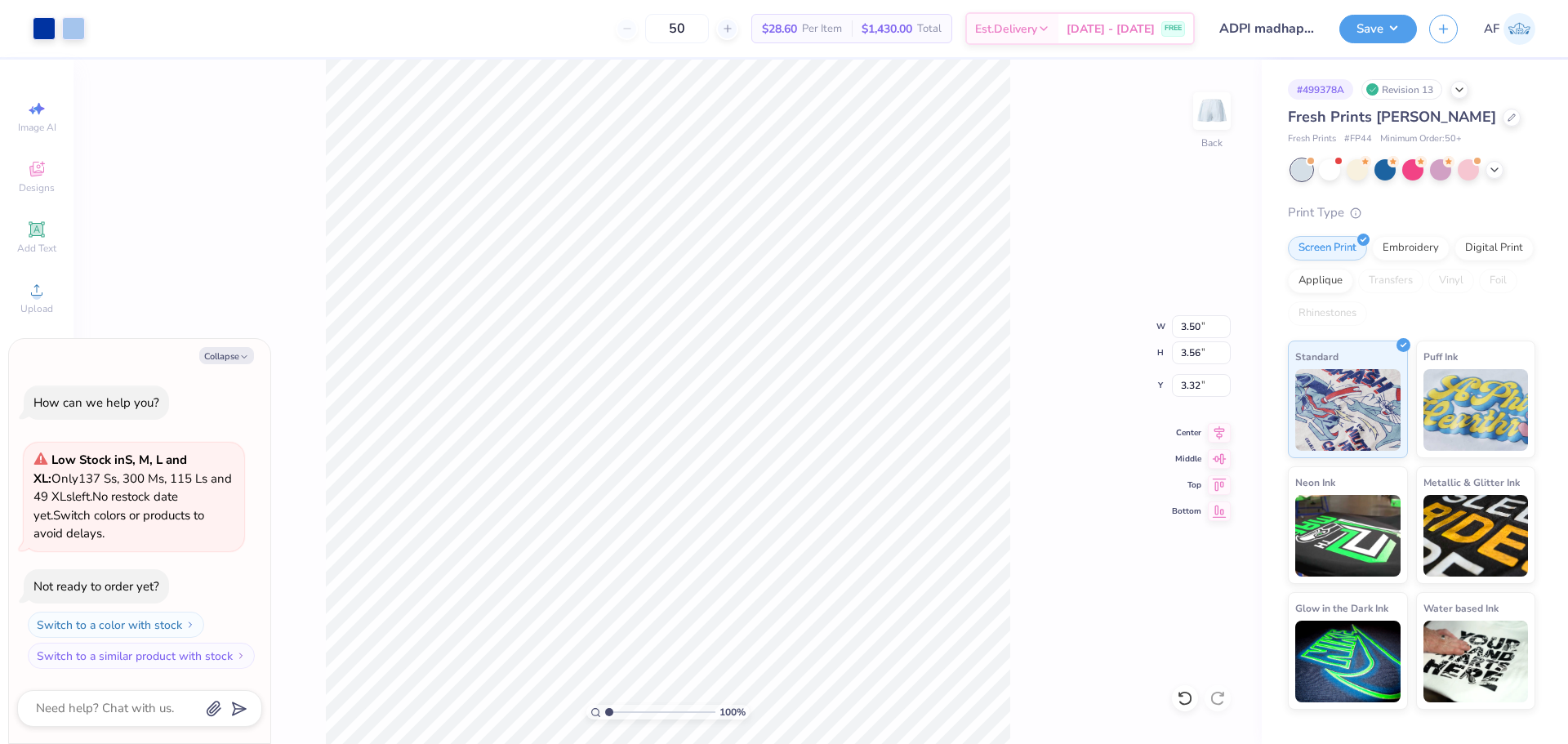
type input "3.39"
type input "3.50"
type input "4.50"
type textarea "x"
click at [1189, 389] on input "3.32" at bounding box center [1202, 385] width 59 height 23
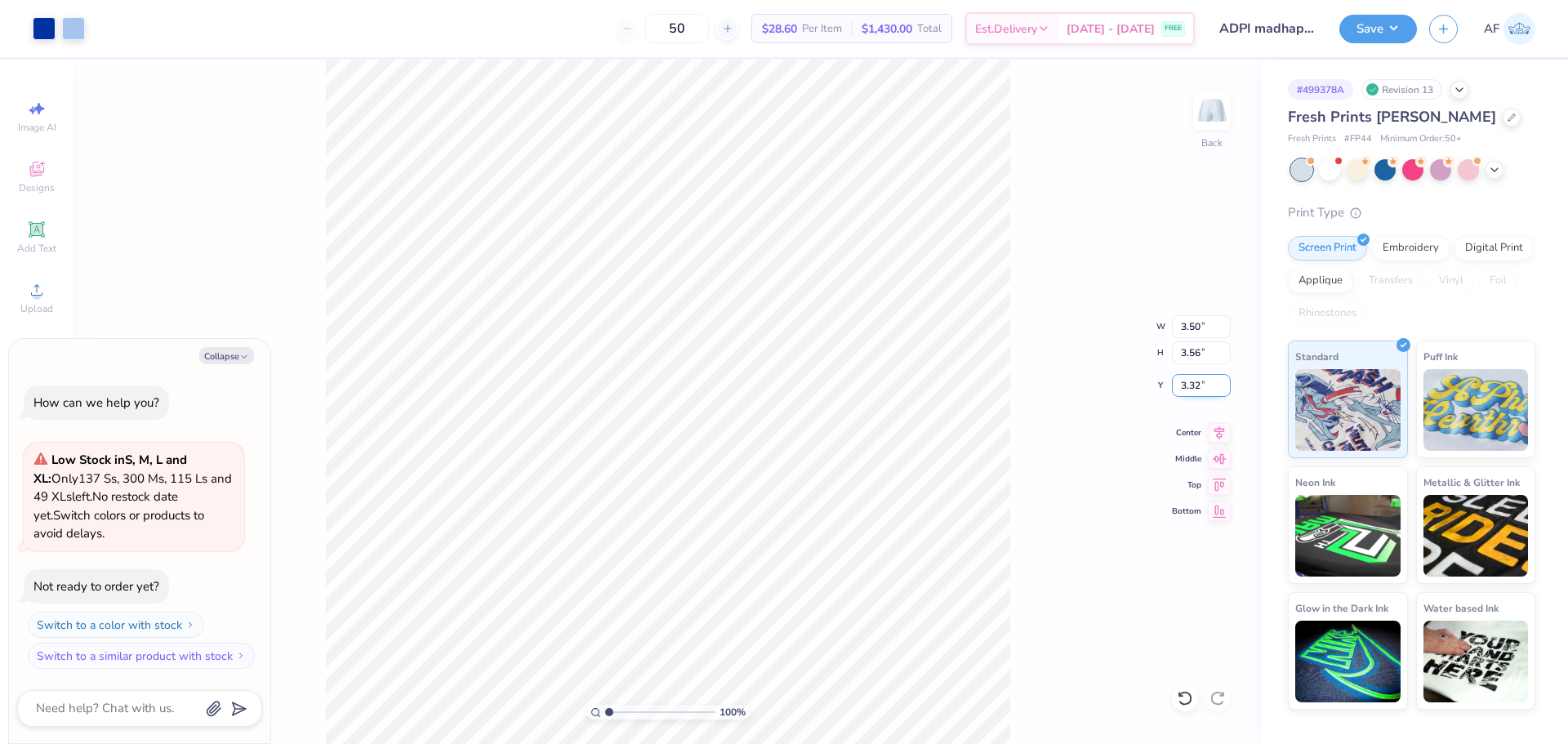
click at [1189, 389] on input "3.32" at bounding box center [1202, 385] width 59 height 23
type input "4.5"
type textarea "x"
type input "4.50"
click at [71, 35] on div at bounding box center [73, 27] width 23 height 23
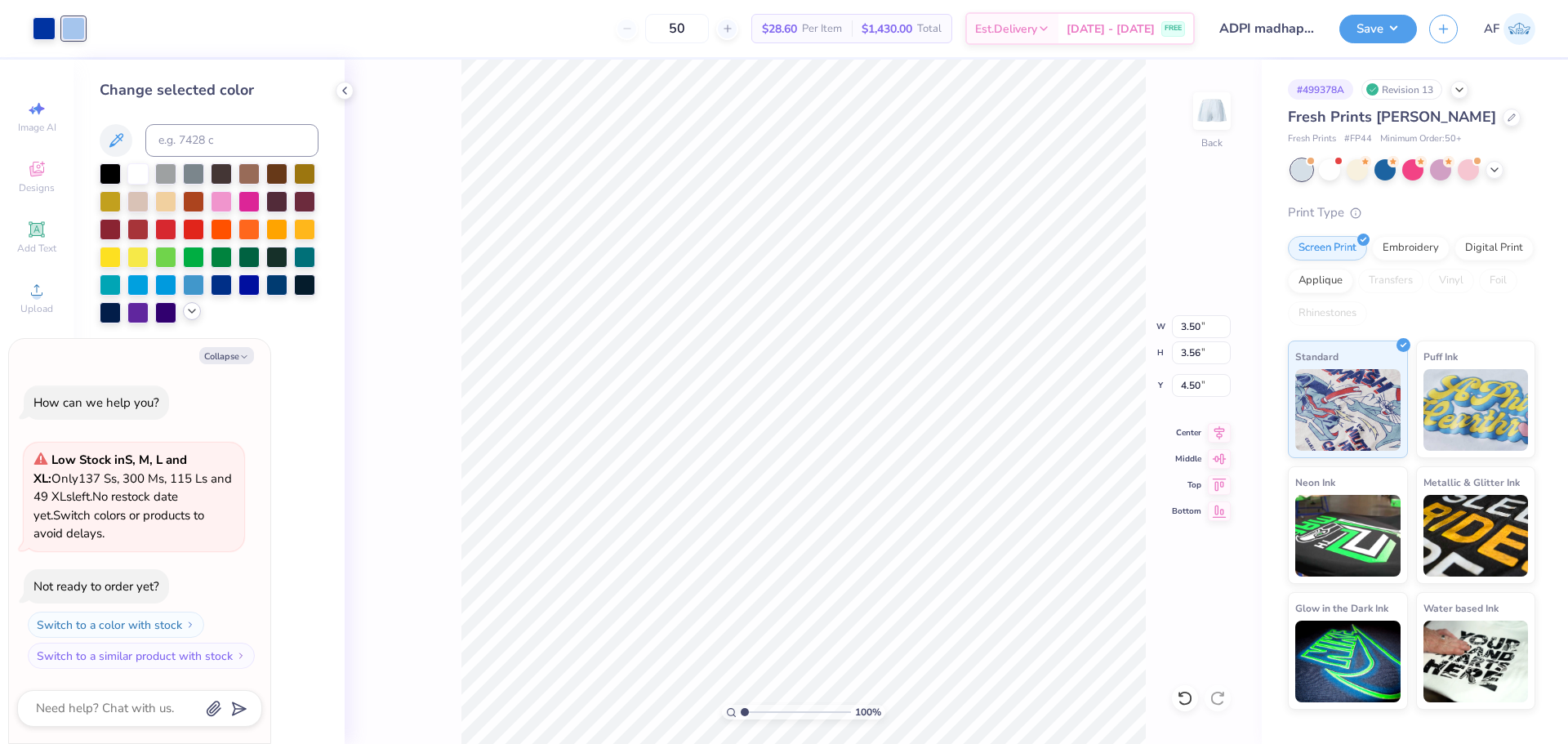
click at [195, 308] on icon at bounding box center [192, 311] width 13 height 13
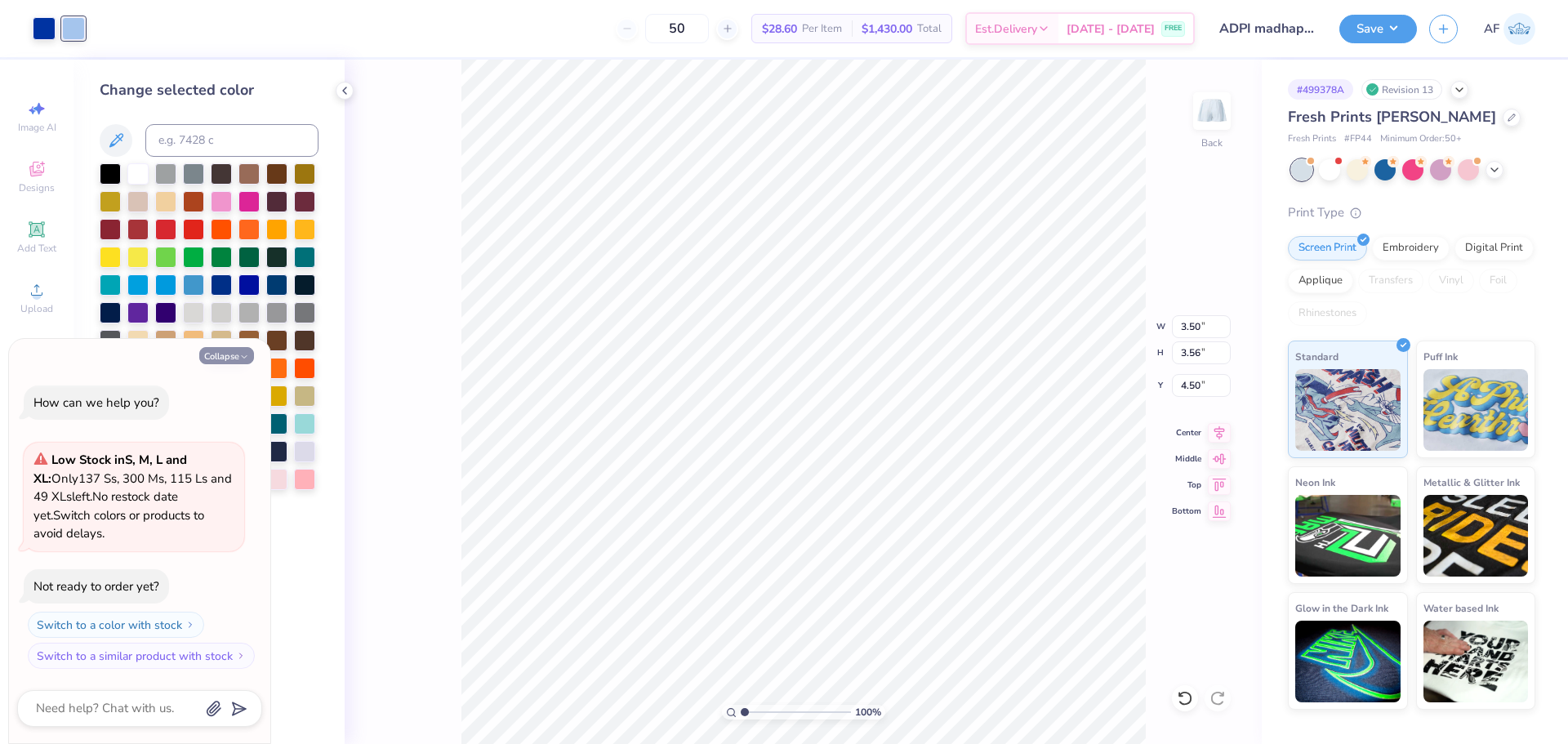
click at [247, 355] on icon "button" at bounding box center [245, 357] width 10 height 10
type textarea "x"
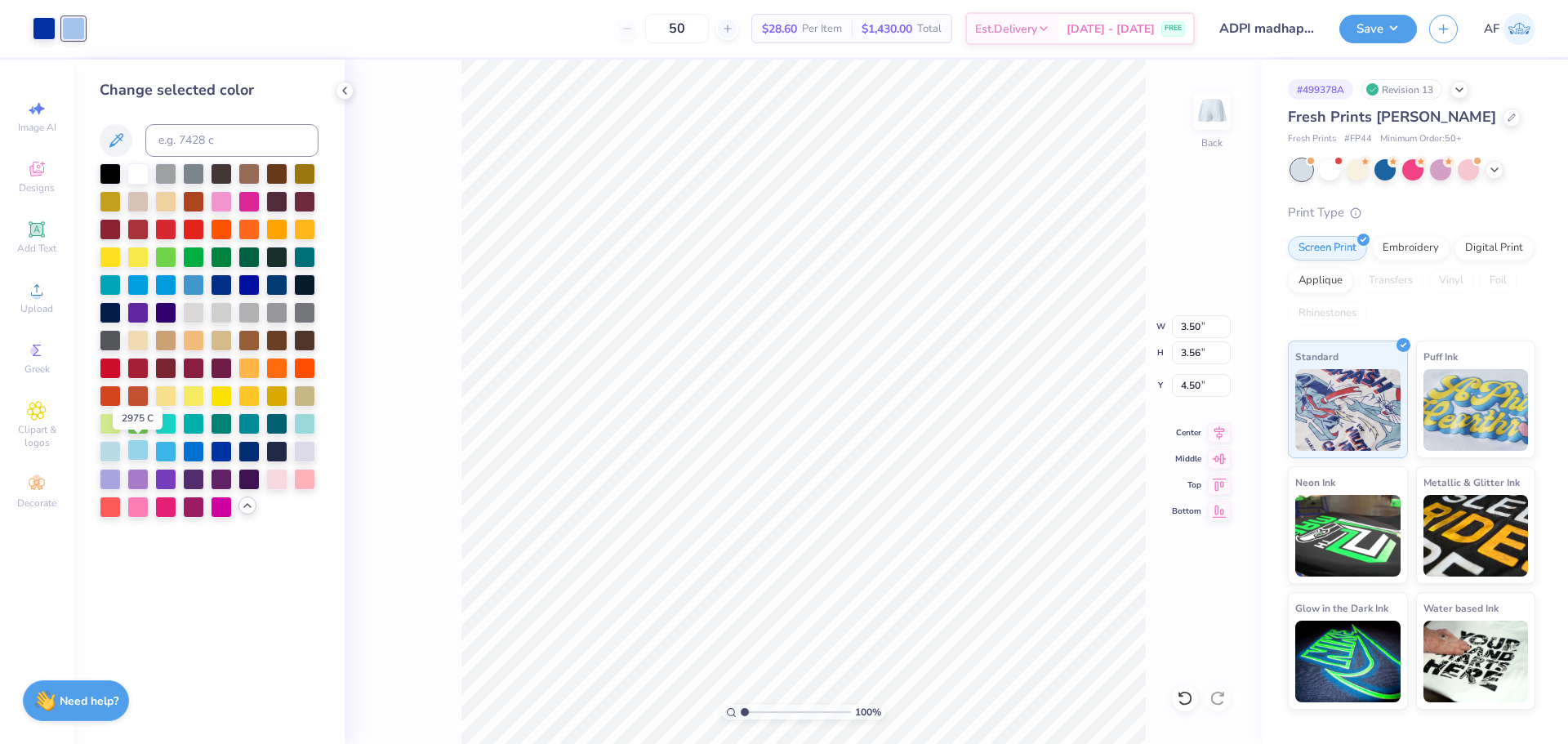
click at [134, 456] on div at bounding box center [139, 450] width 22 height 22
click at [116, 448] on div at bounding box center [110, 450] width 22 height 22
click at [341, 651] on div "Change selected color" at bounding box center [209, 402] width 271 height 685
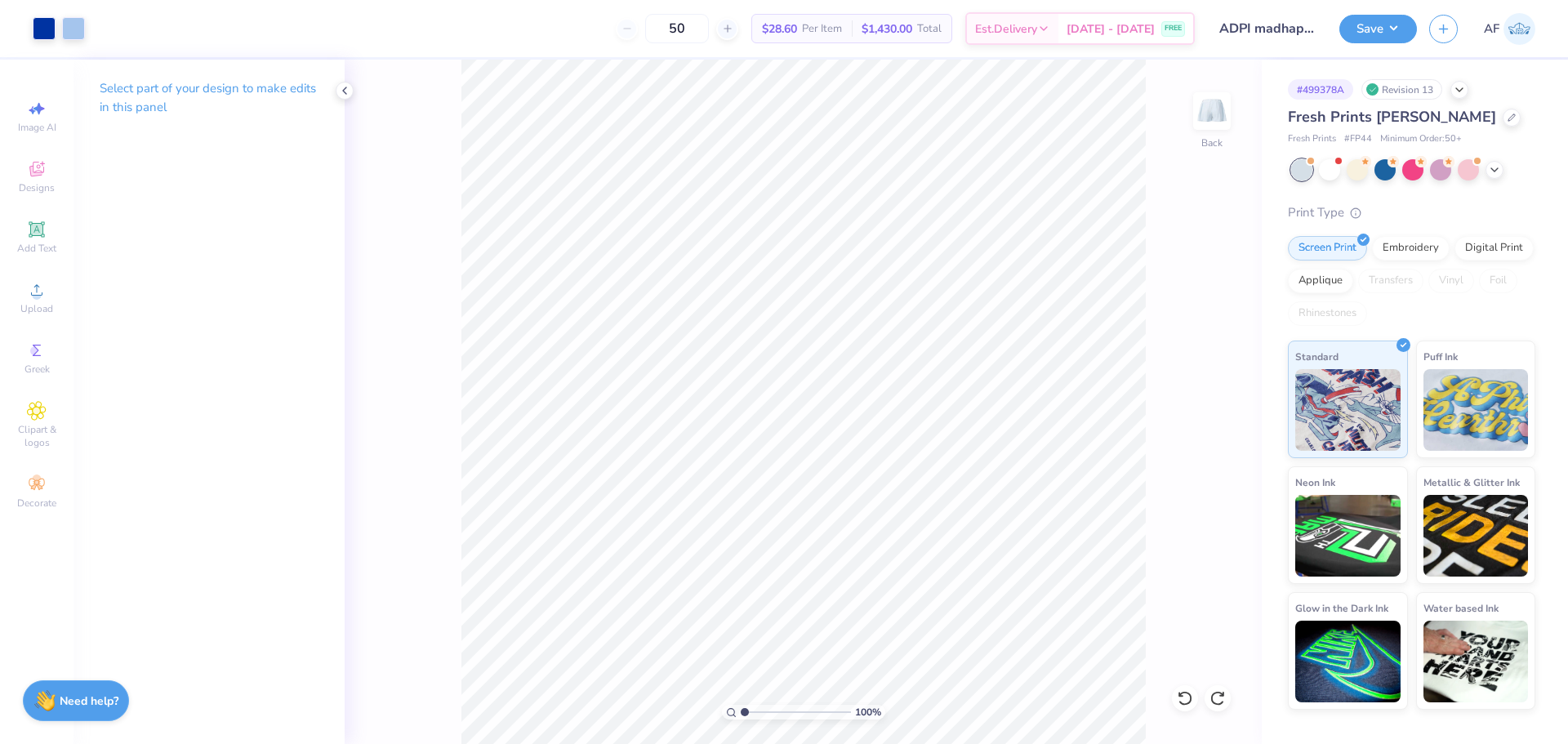
click at [364, 661] on div "100 % Back" at bounding box center [804, 402] width 918 height 685
click at [1206, 105] on img at bounding box center [1212, 111] width 66 height 66
click at [1218, 115] on img at bounding box center [1212, 111] width 66 height 66
click at [1404, 32] on button "Save" at bounding box center [1378, 26] width 78 height 29
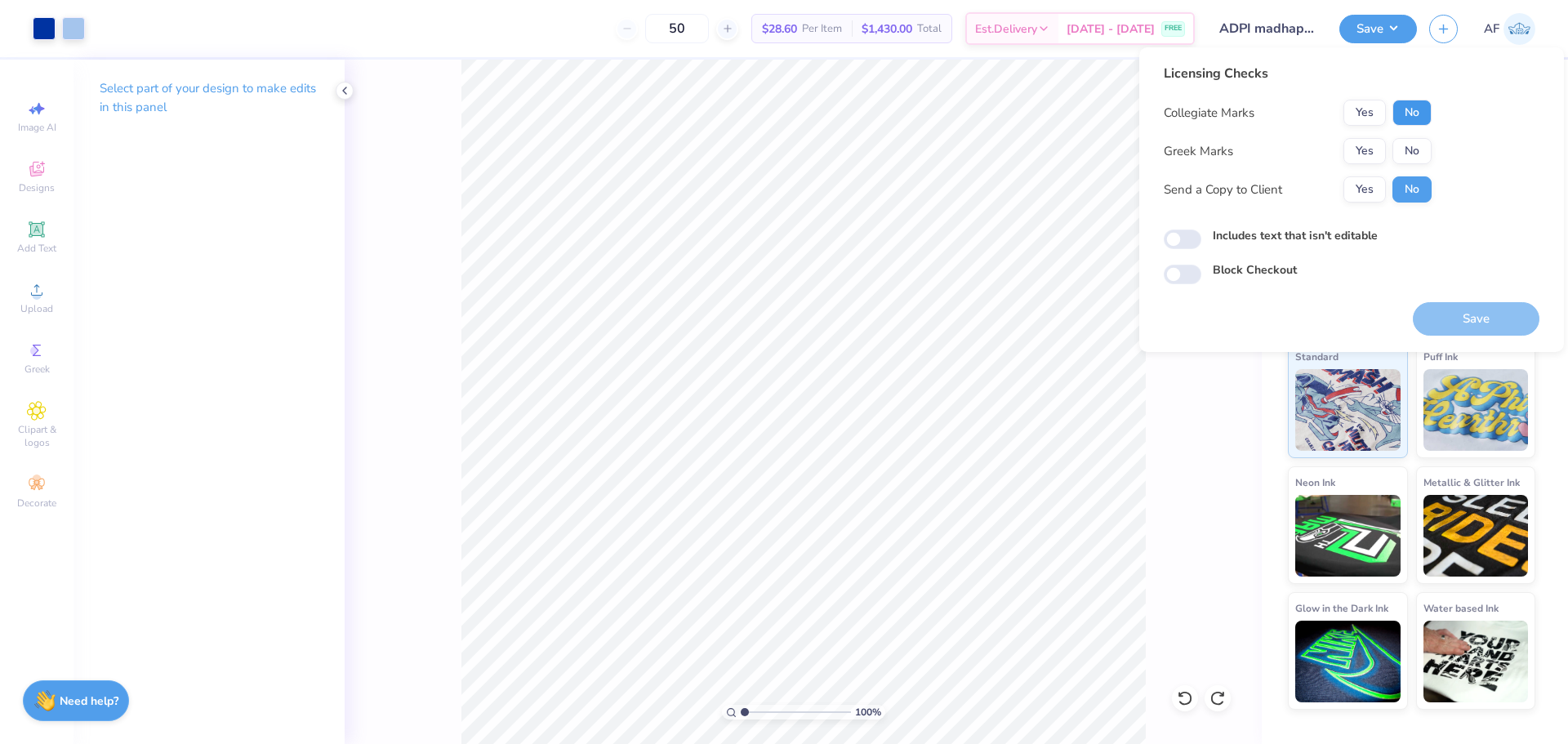
click at [1402, 109] on button "No" at bounding box center [1413, 112] width 39 height 27
click at [1366, 142] on button "Yes" at bounding box center [1365, 151] width 42 height 27
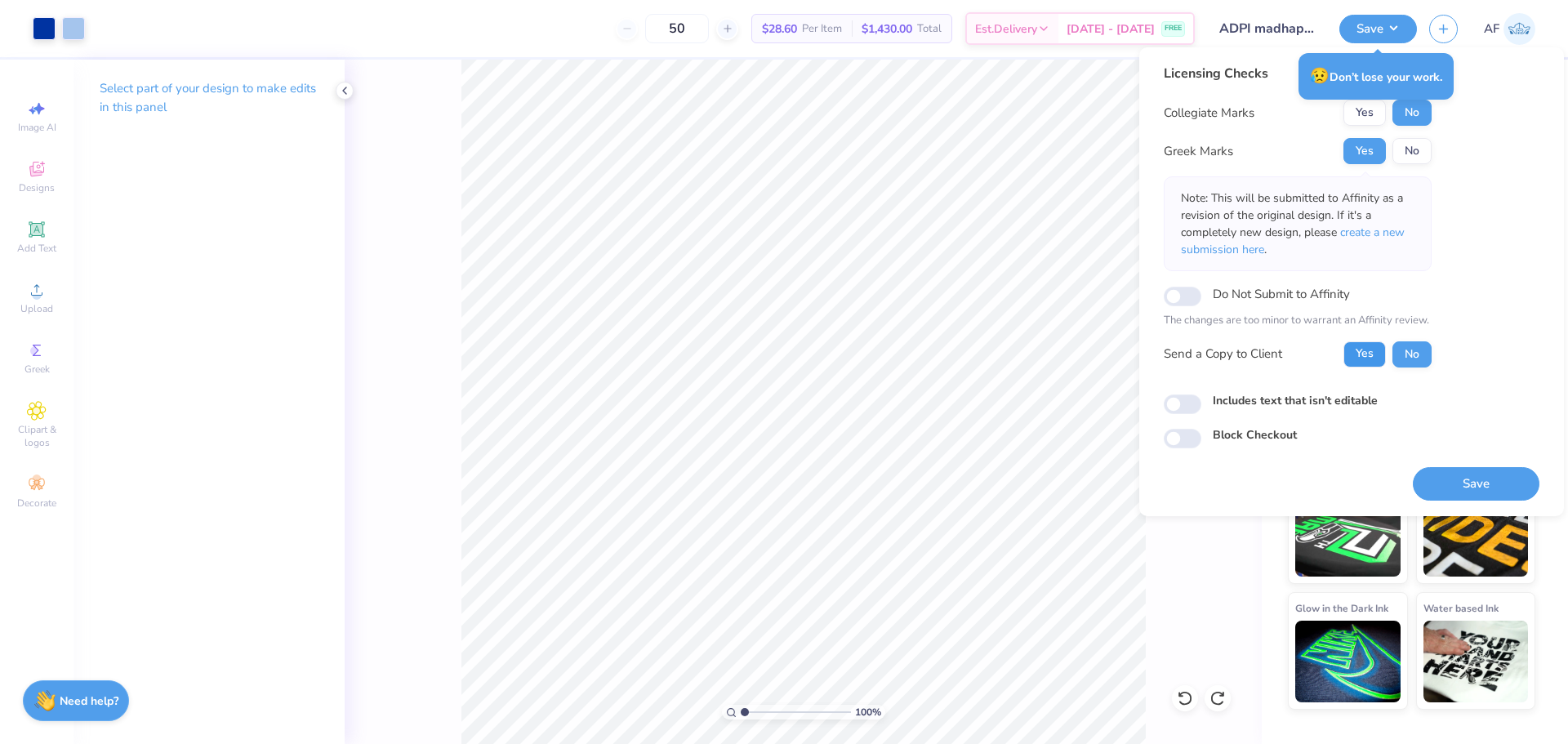
click at [1365, 366] on button "Yes" at bounding box center [1365, 355] width 42 height 27
click at [1461, 486] on button "Save" at bounding box center [1476, 485] width 127 height 33
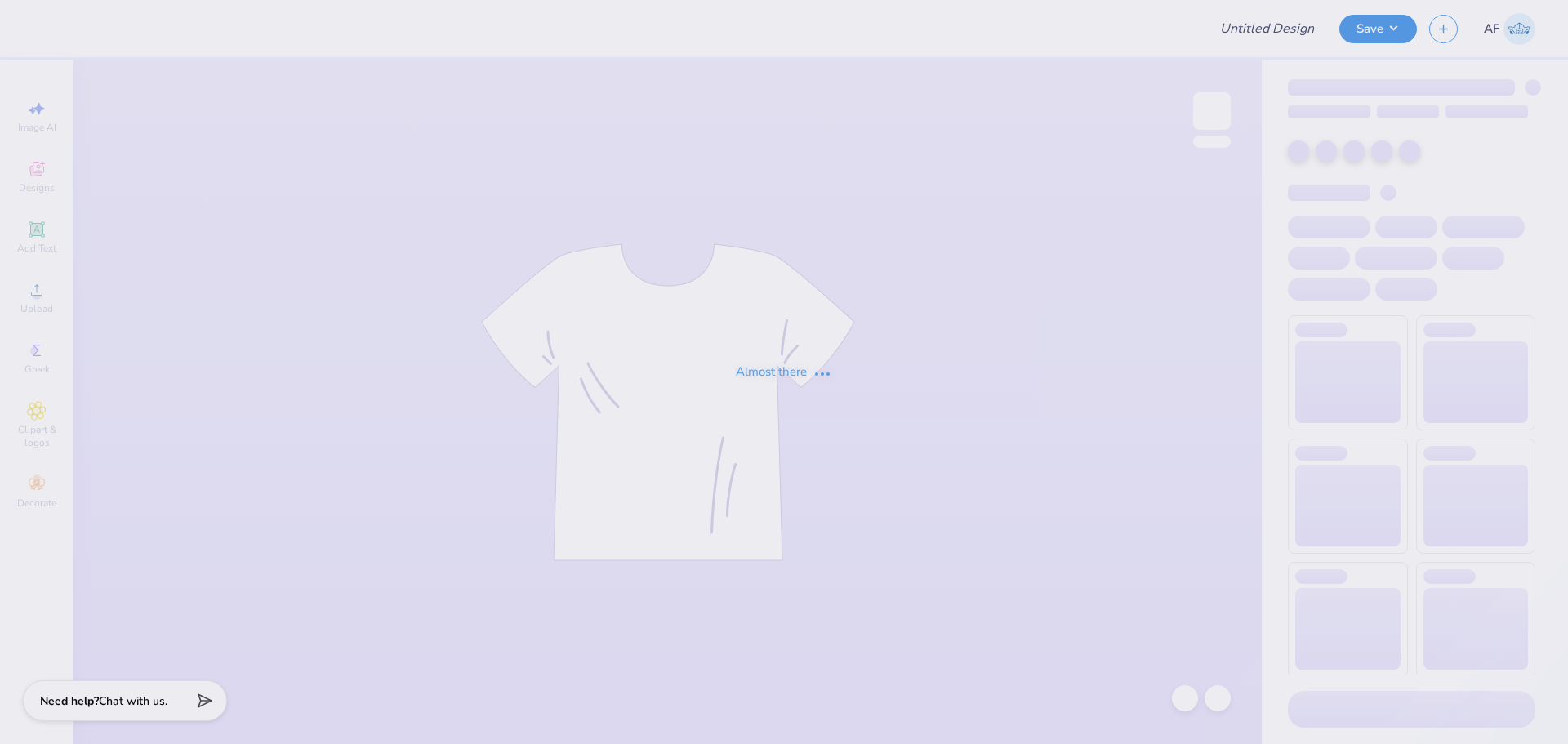
type input "Shirts 3.0 for [PERSON_NAME]"
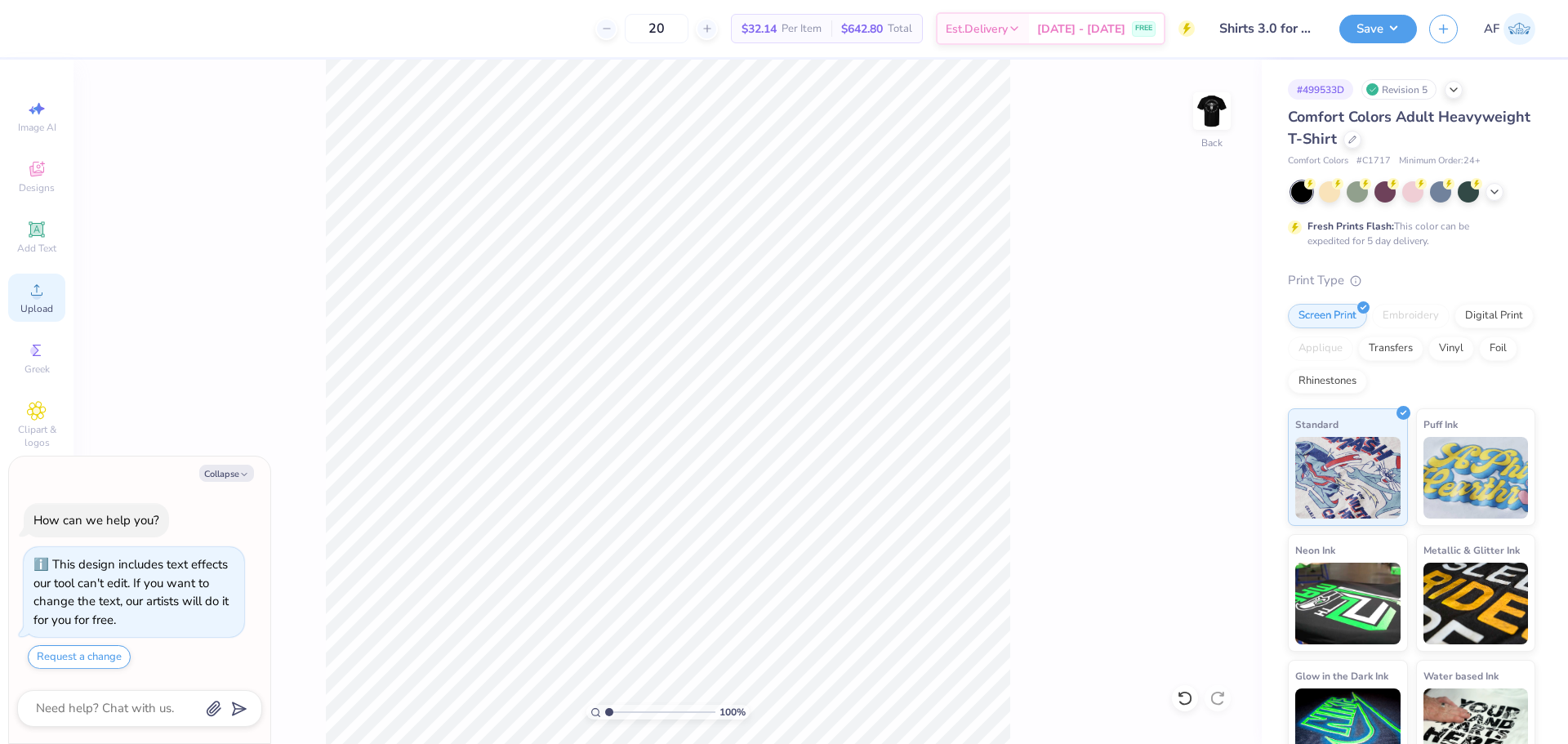
click at [31, 296] on icon at bounding box center [36, 290] width 20 height 20
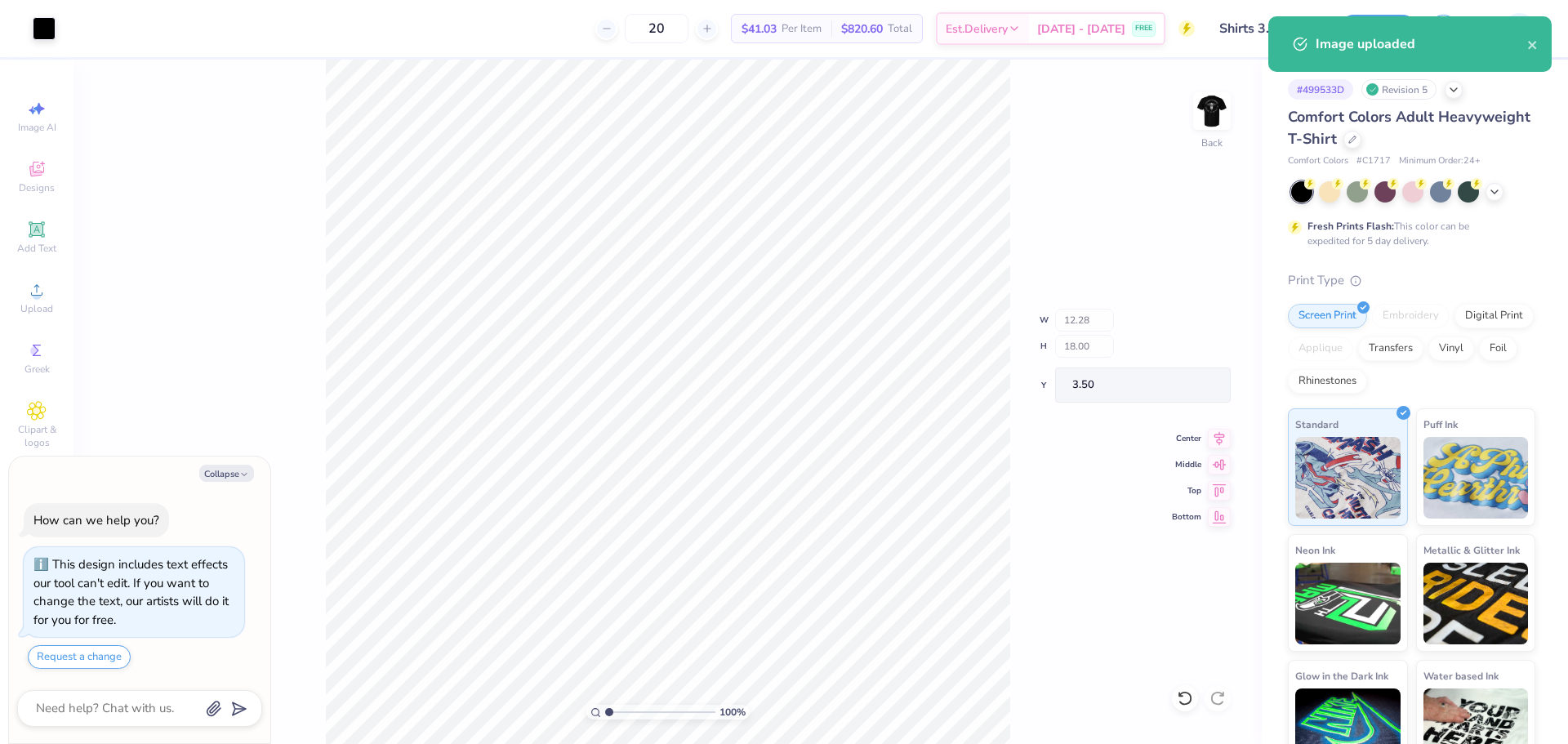
type textarea "x"
type input "1.03"
type input "1.09"
type input "13.71"
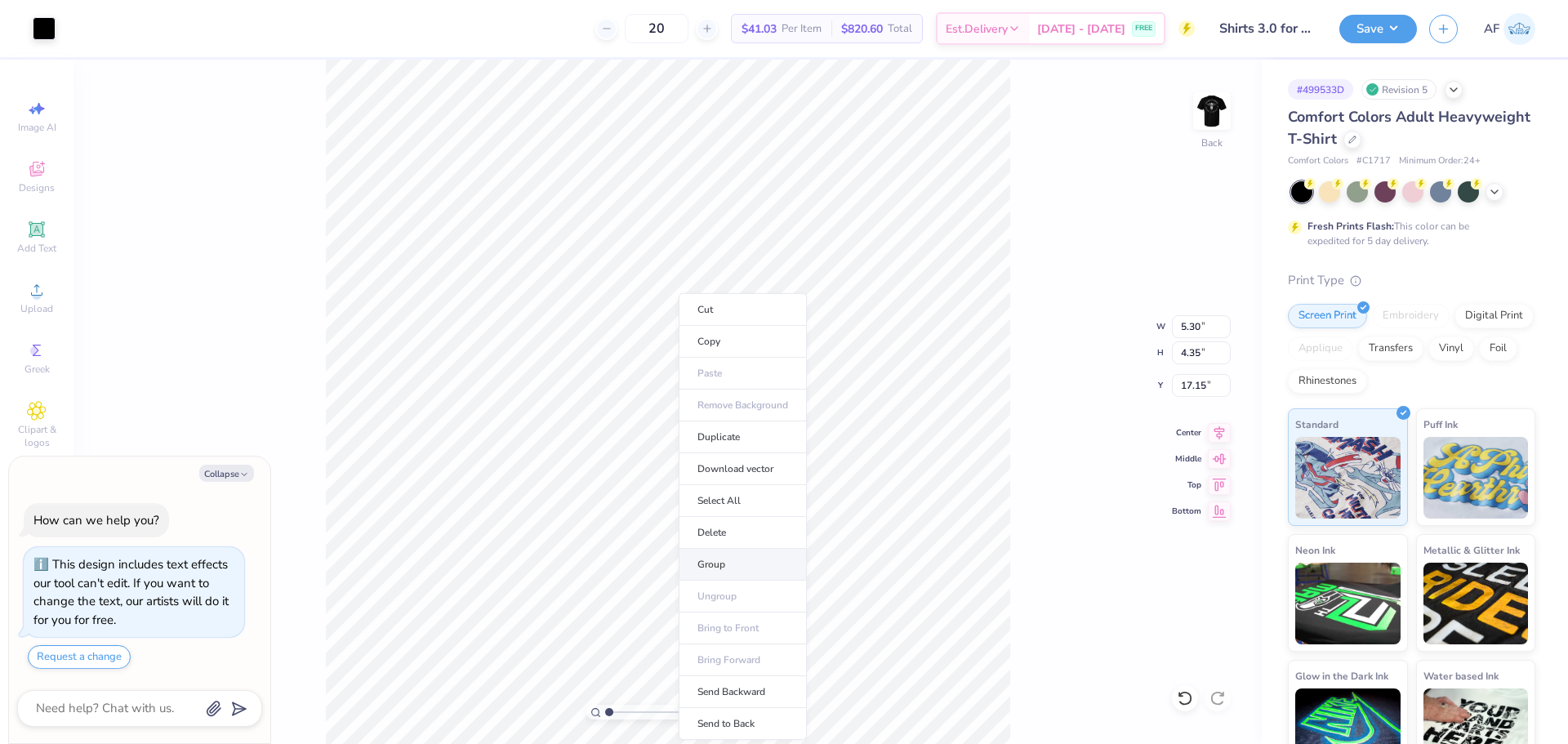
click at [728, 563] on li "Group" at bounding box center [743, 565] width 129 height 31
type textarea "x"
type input "1.03"
type input "1.09"
type input "13.71"
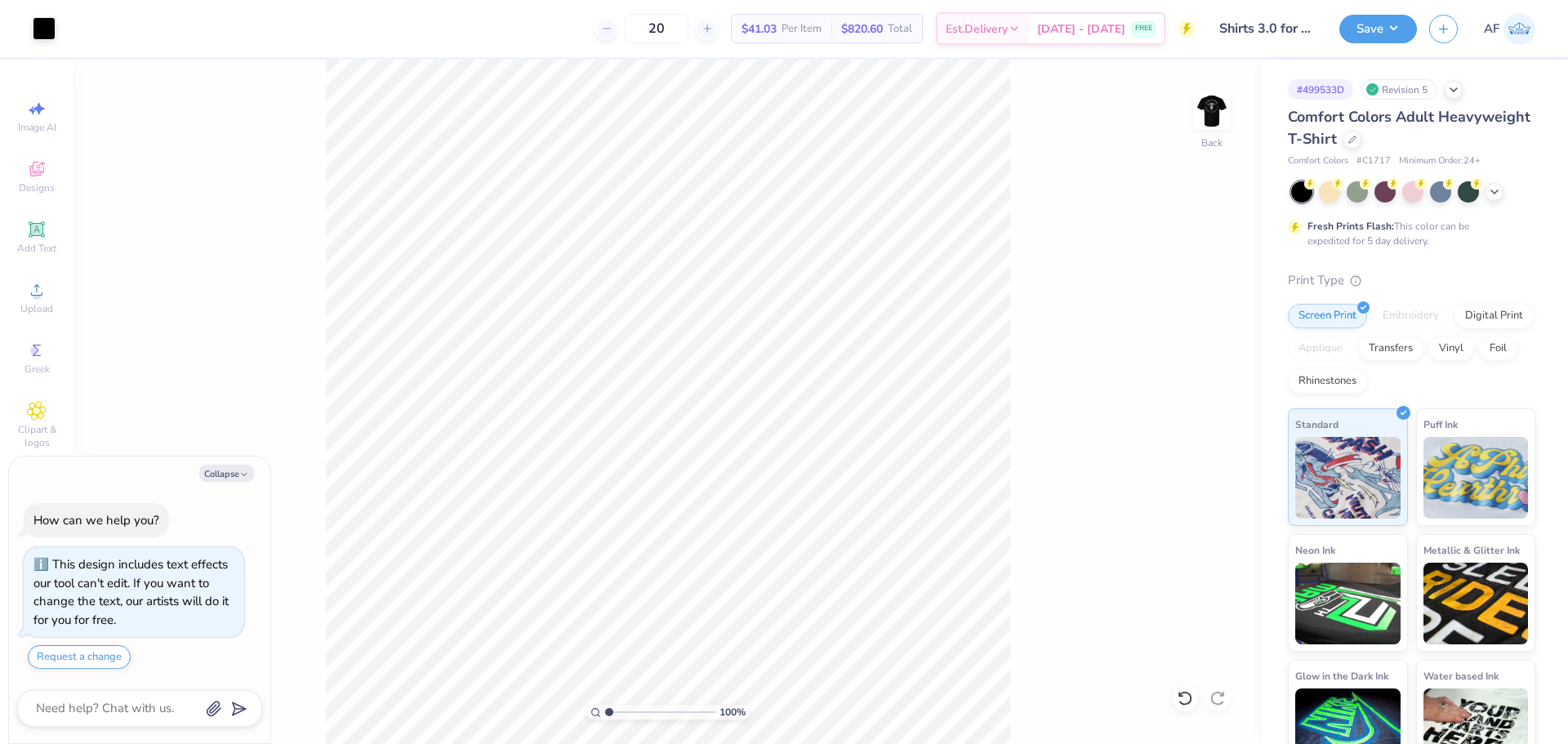
click at [295, 144] on div "100 % Back" at bounding box center [668, 402] width 1189 height 685
click at [56, 28] on div at bounding box center [43, 27] width 23 height 23
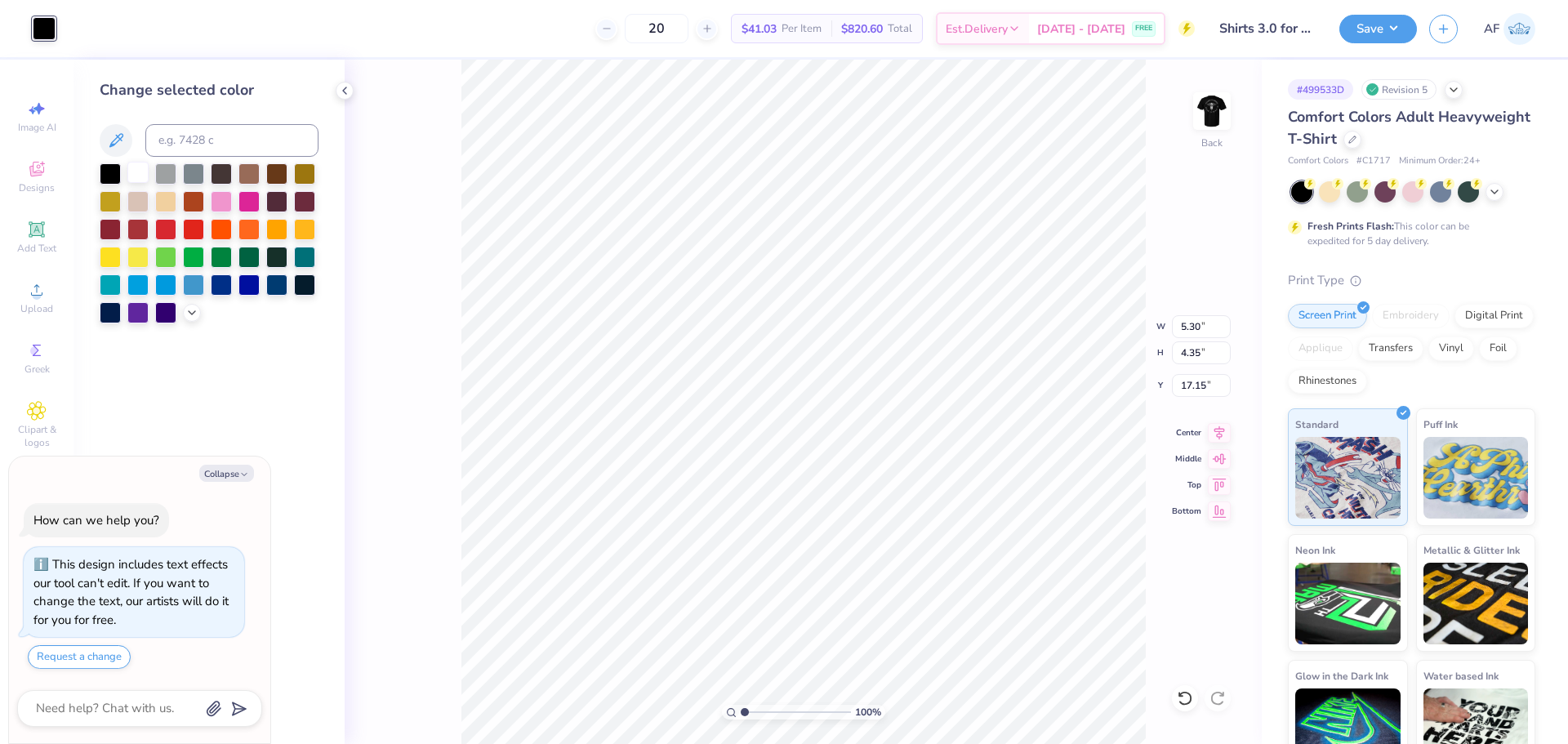
click at [146, 174] on div at bounding box center [139, 173] width 22 height 22
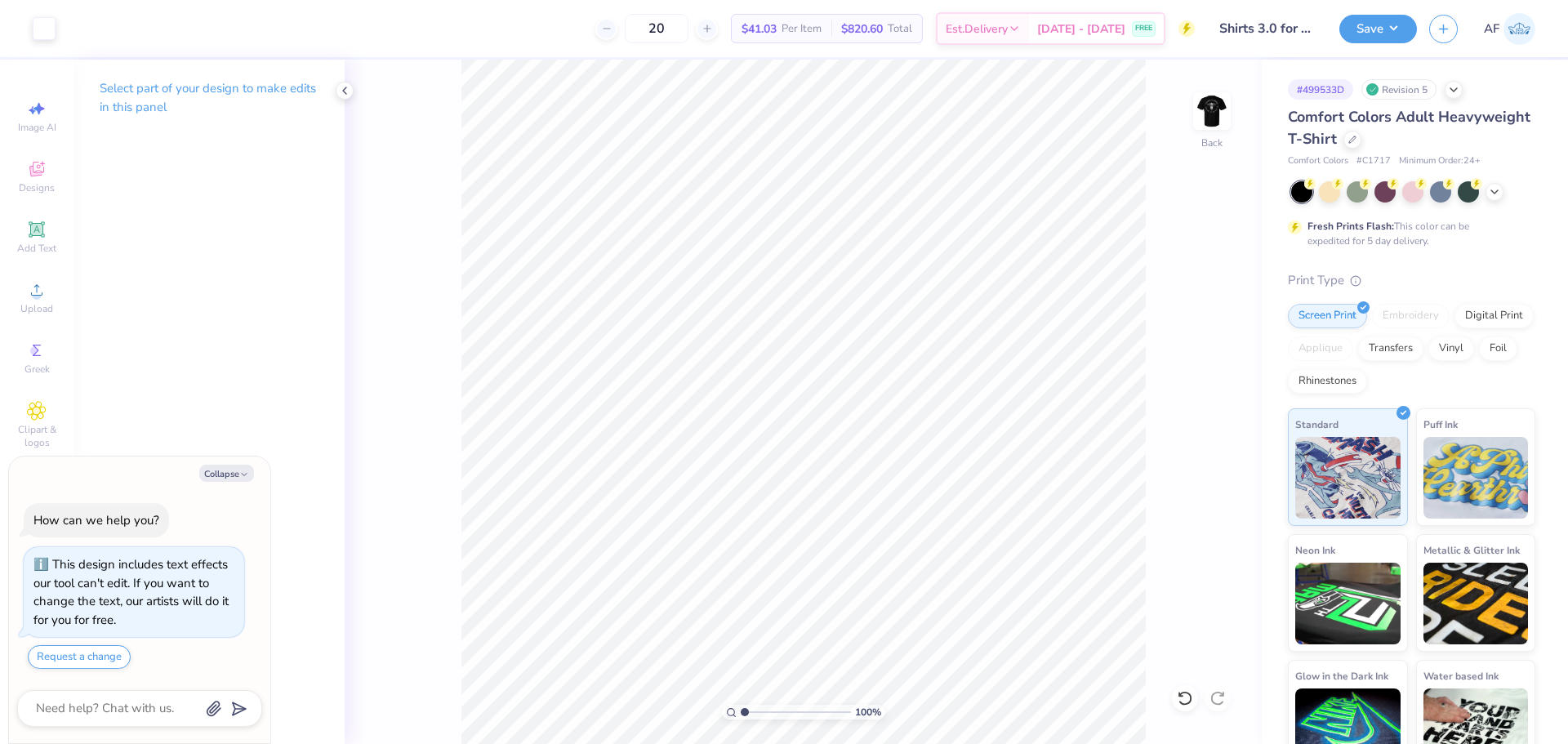
click at [1008, 744] on html "Art colors 20 $41.03 Per Item $820.60 Total Est. Delivery [DATE] - [DATE] FREE …" at bounding box center [784, 372] width 1568 height 744
type textarea "x"
click at [1189, 333] on input "5.30" at bounding box center [1202, 326] width 59 height 23
type input "3"
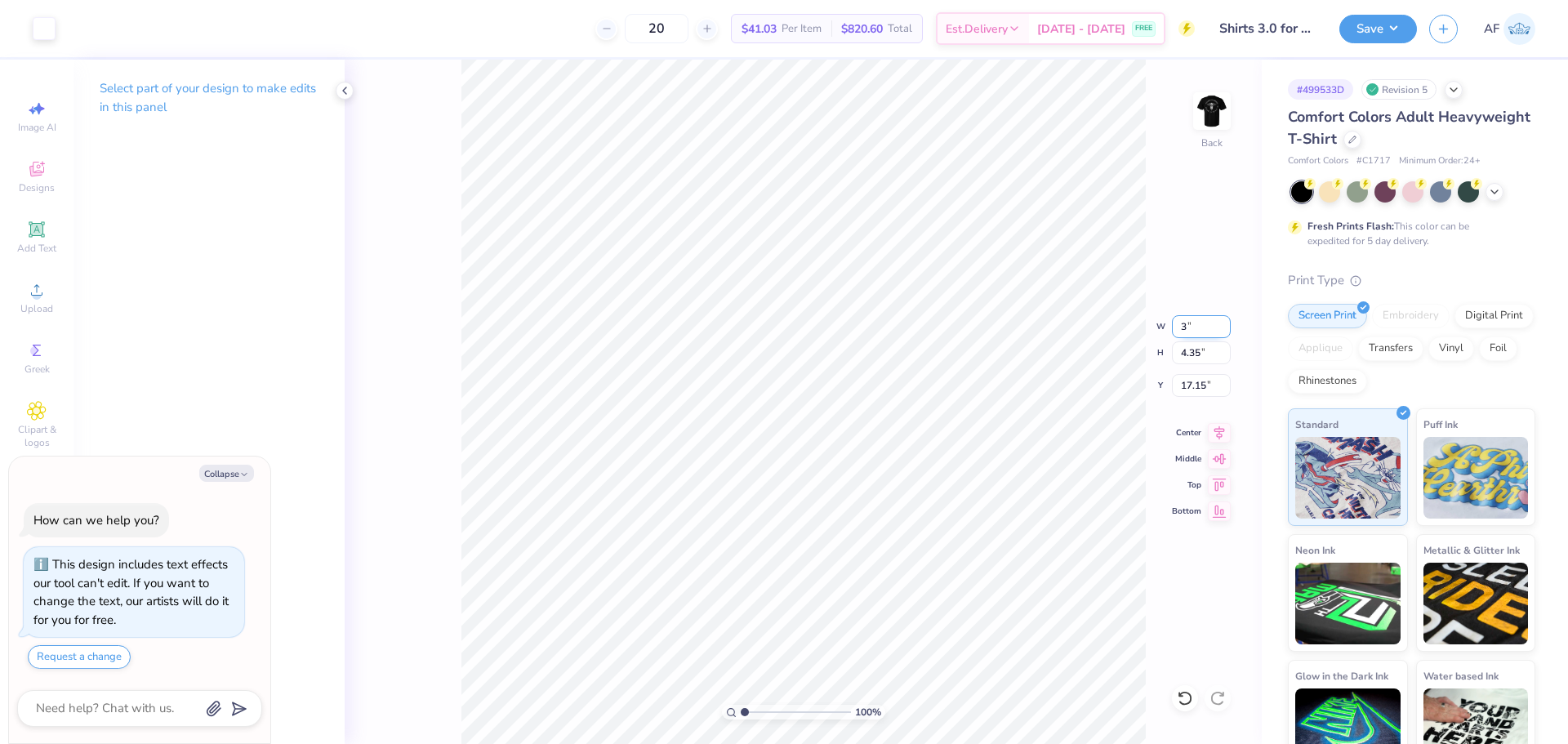
type textarea "x"
type input "3.00"
type input "2.46"
click at [1198, 382] on input "18.09" at bounding box center [1202, 385] width 59 height 23
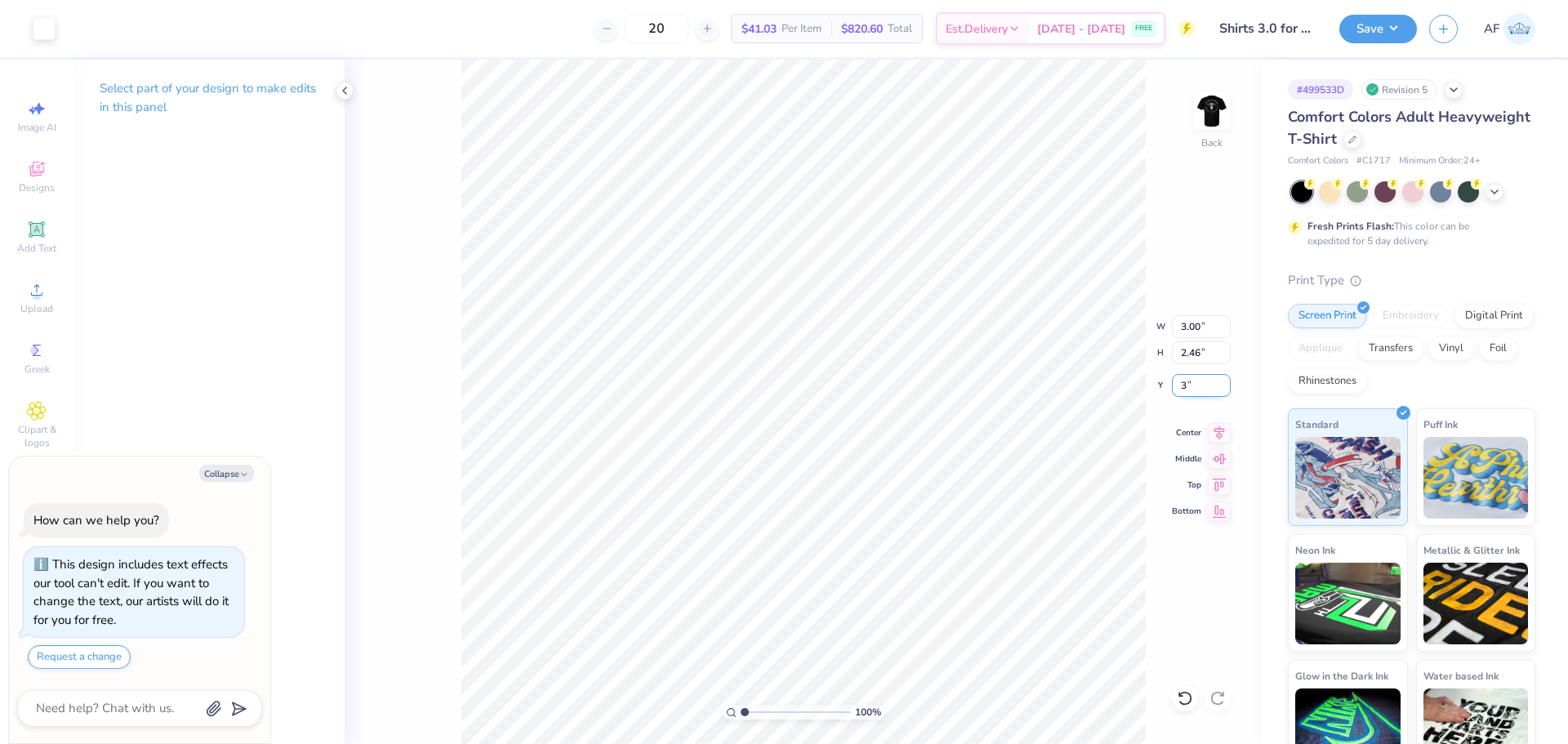
type input "3"
type textarea "x"
type input "3.00"
click at [1192, 122] on img at bounding box center [1212, 111] width 66 height 66
click at [31, 291] on icon at bounding box center [36, 290] width 20 height 20
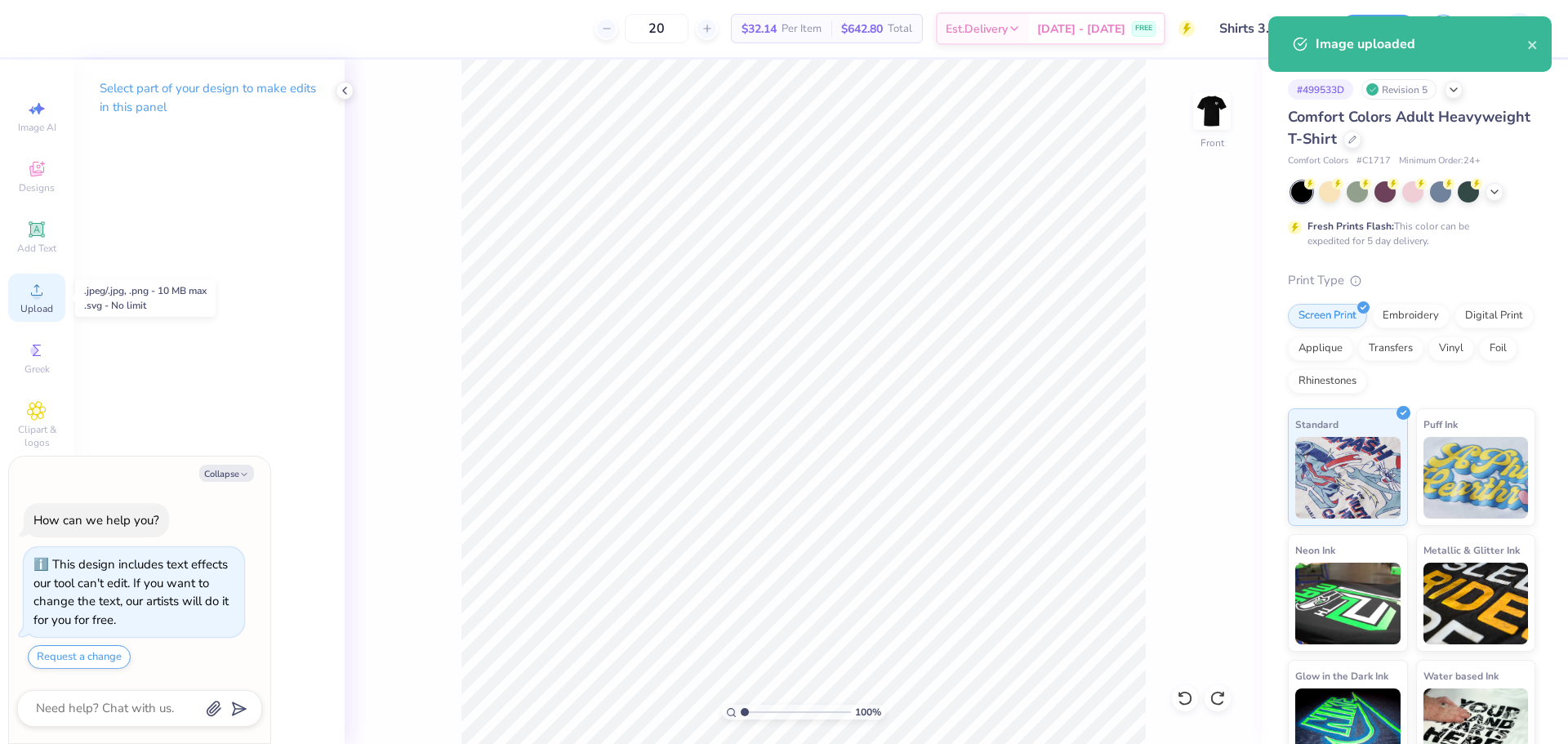
click at [42, 308] on span "Upload" at bounding box center [36, 309] width 32 height 13
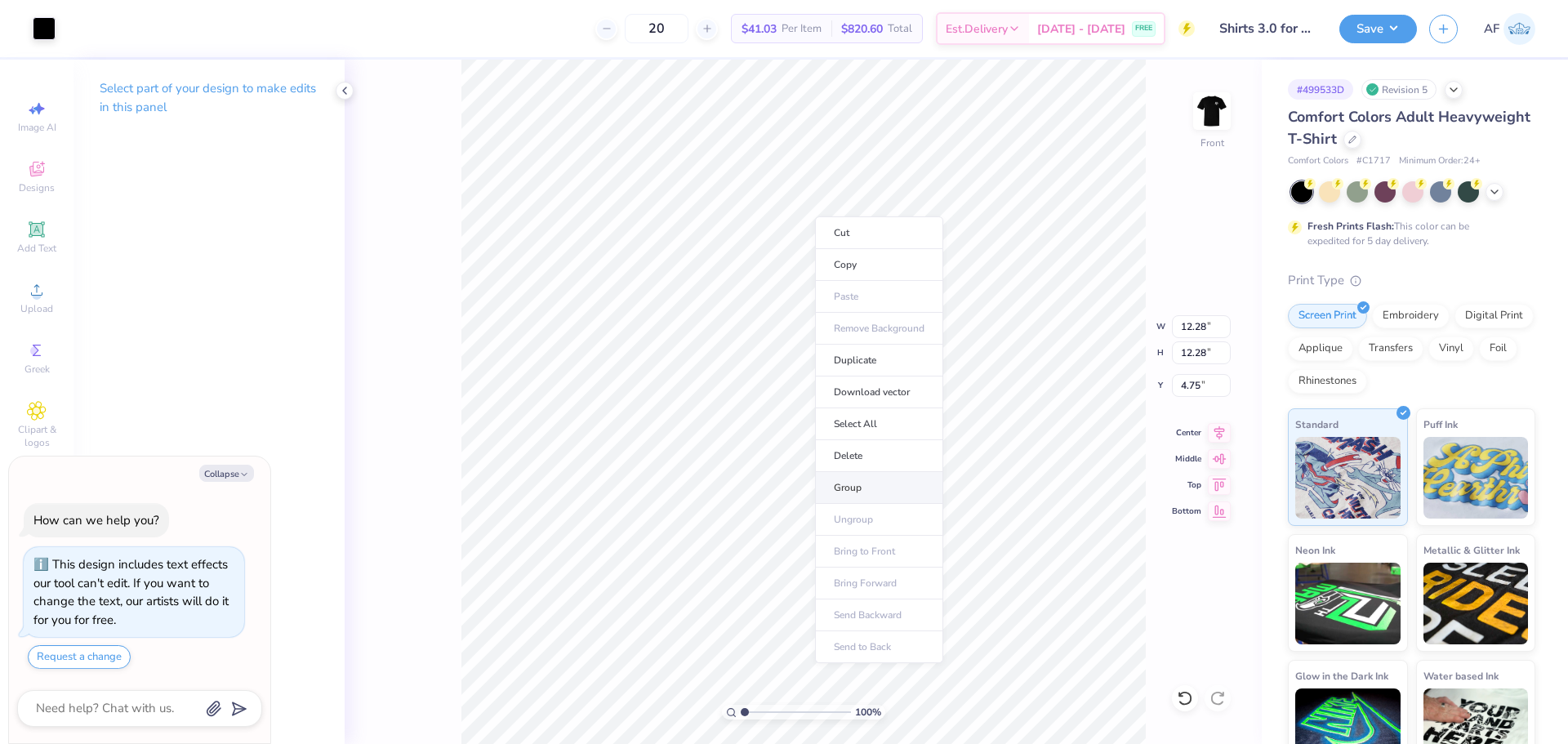
click at [868, 495] on li "Group" at bounding box center [879, 488] width 129 height 31
click at [48, 29] on div at bounding box center [43, 27] width 23 height 23
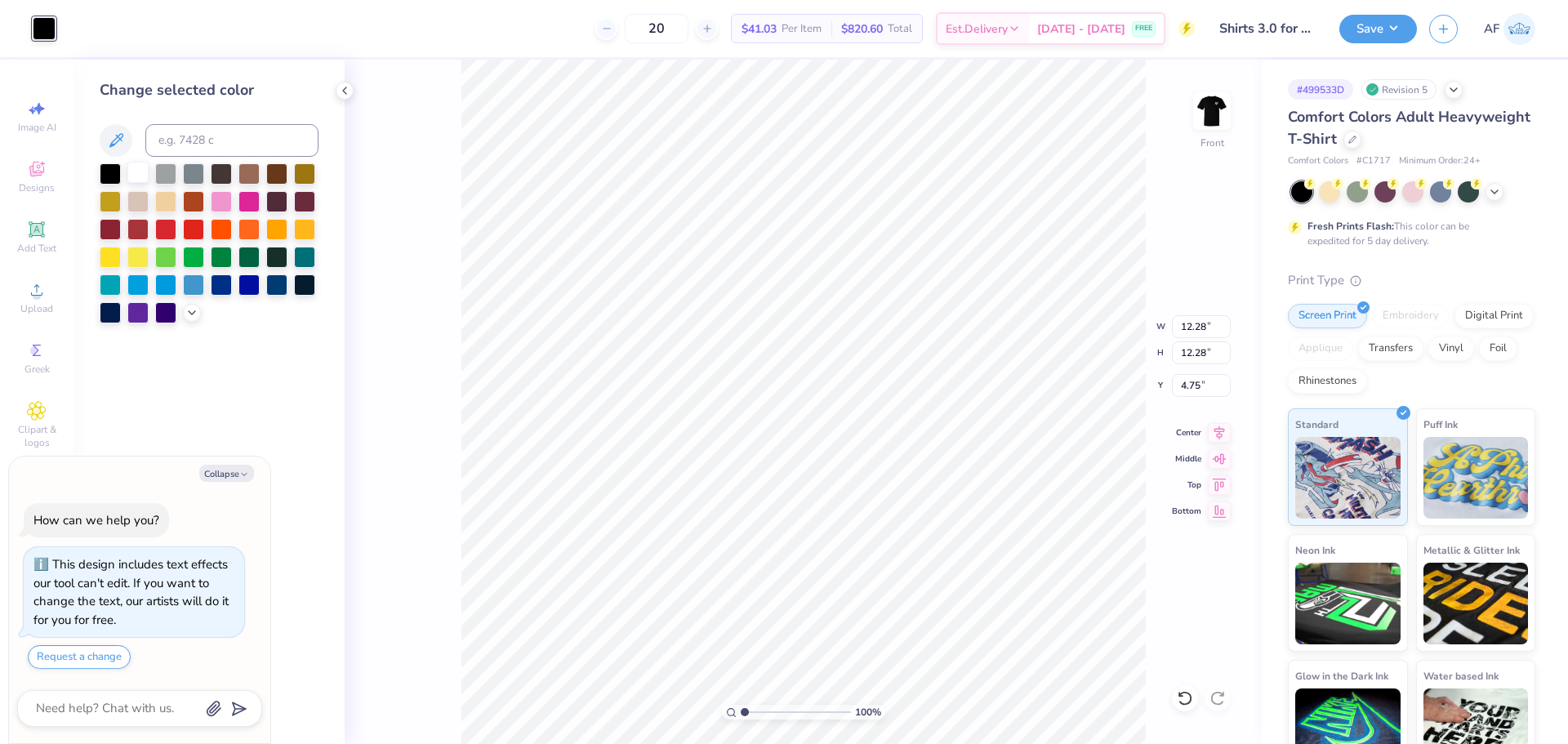
click at [137, 171] on div at bounding box center [139, 173] width 22 height 22
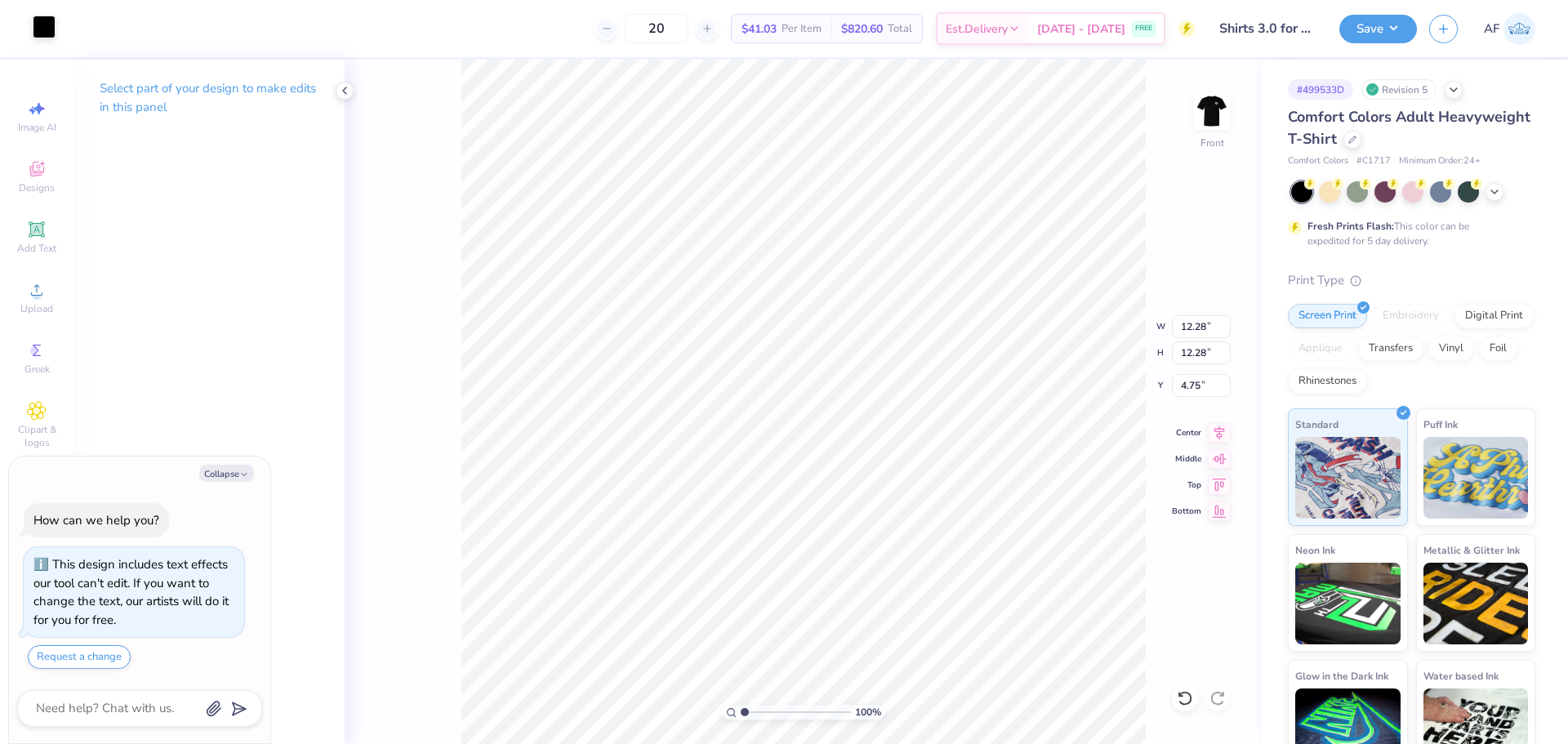
click at [47, 31] on div at bounding box center [43, 27] width 23 height 23
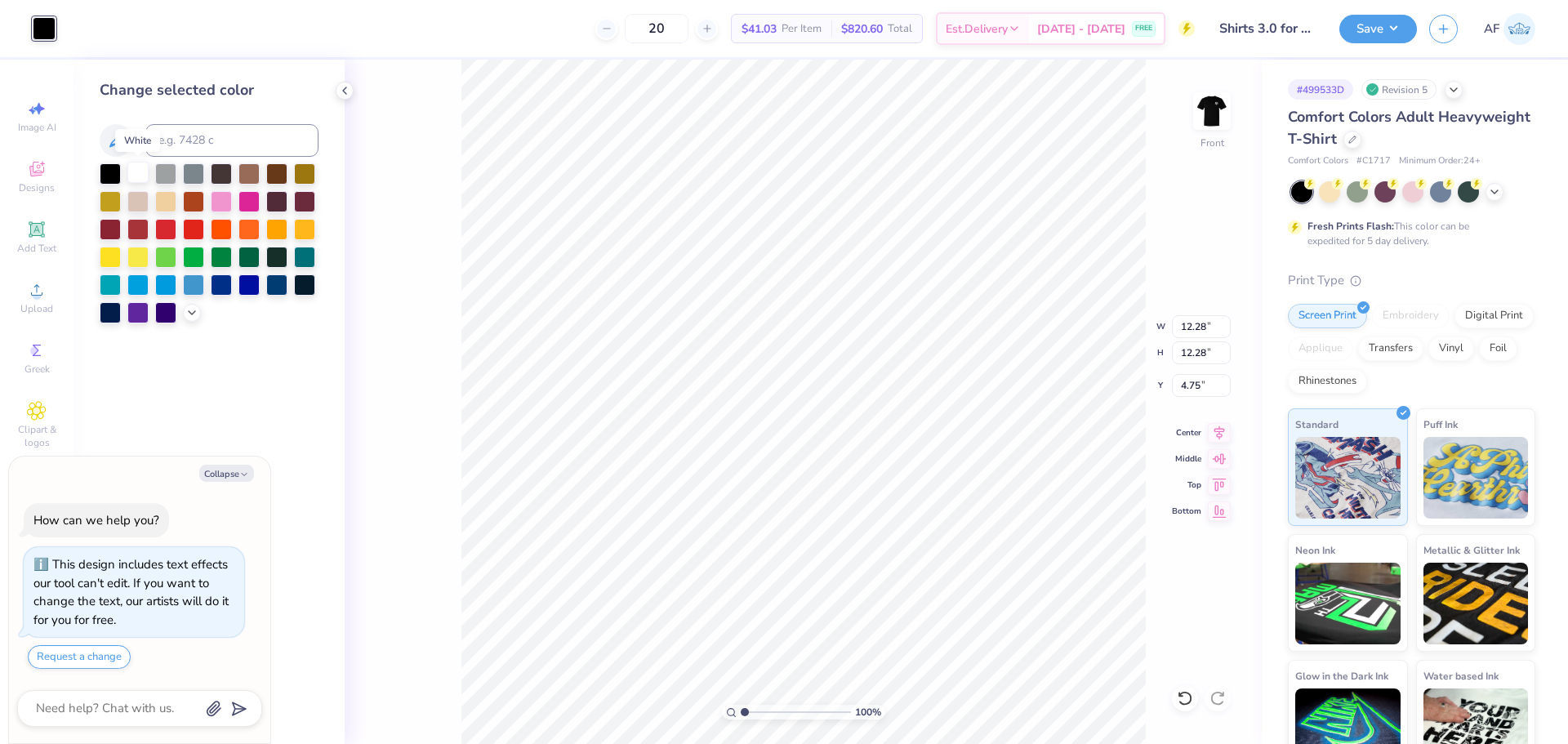
click at [137, 168] on div at bounding box center [139, 173] width 22 height 22
click at [139, 173] on div at bounding box center [139, 173] width 22 height 22
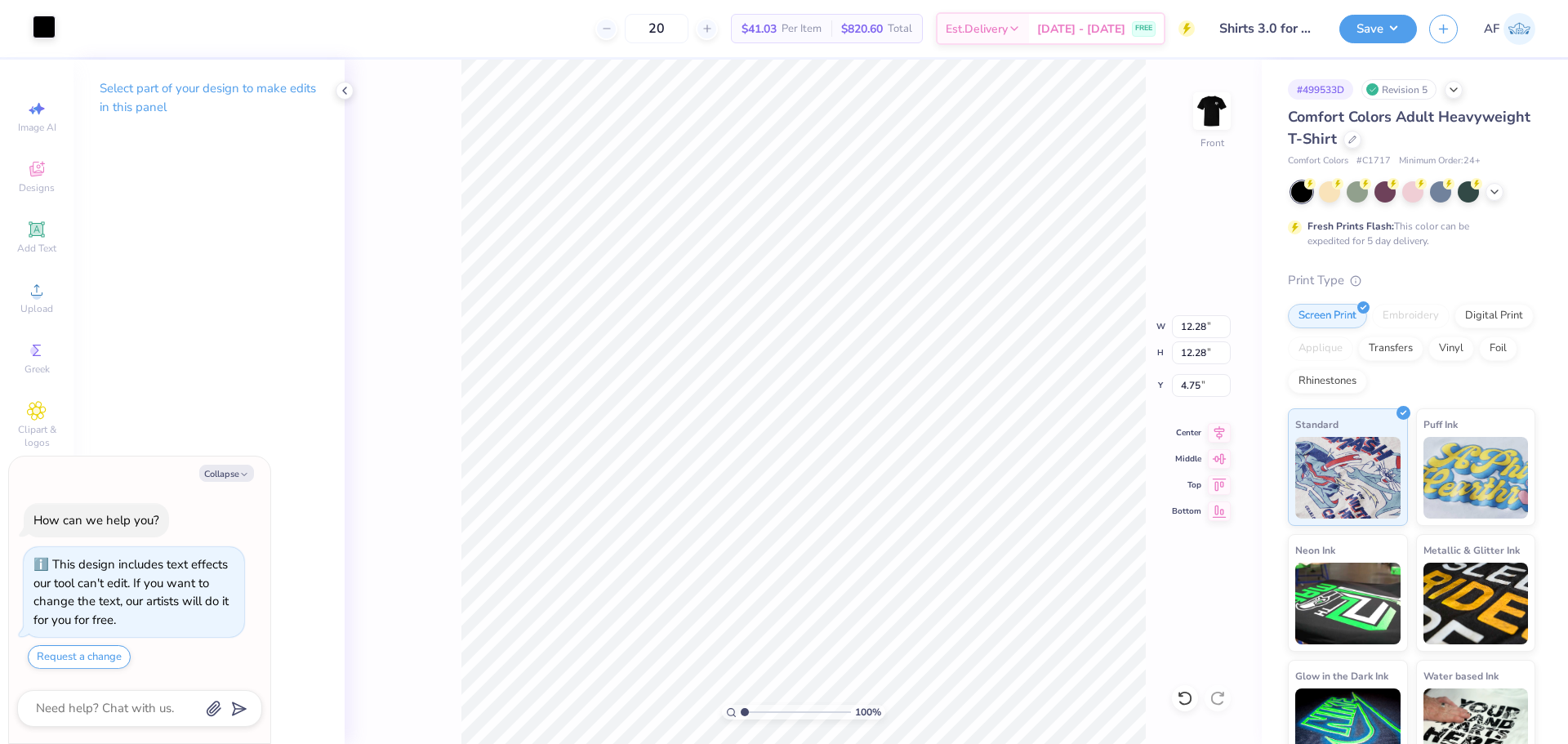
click at [32, 29] on div at bounding box center [43, 27] width 23 height 23
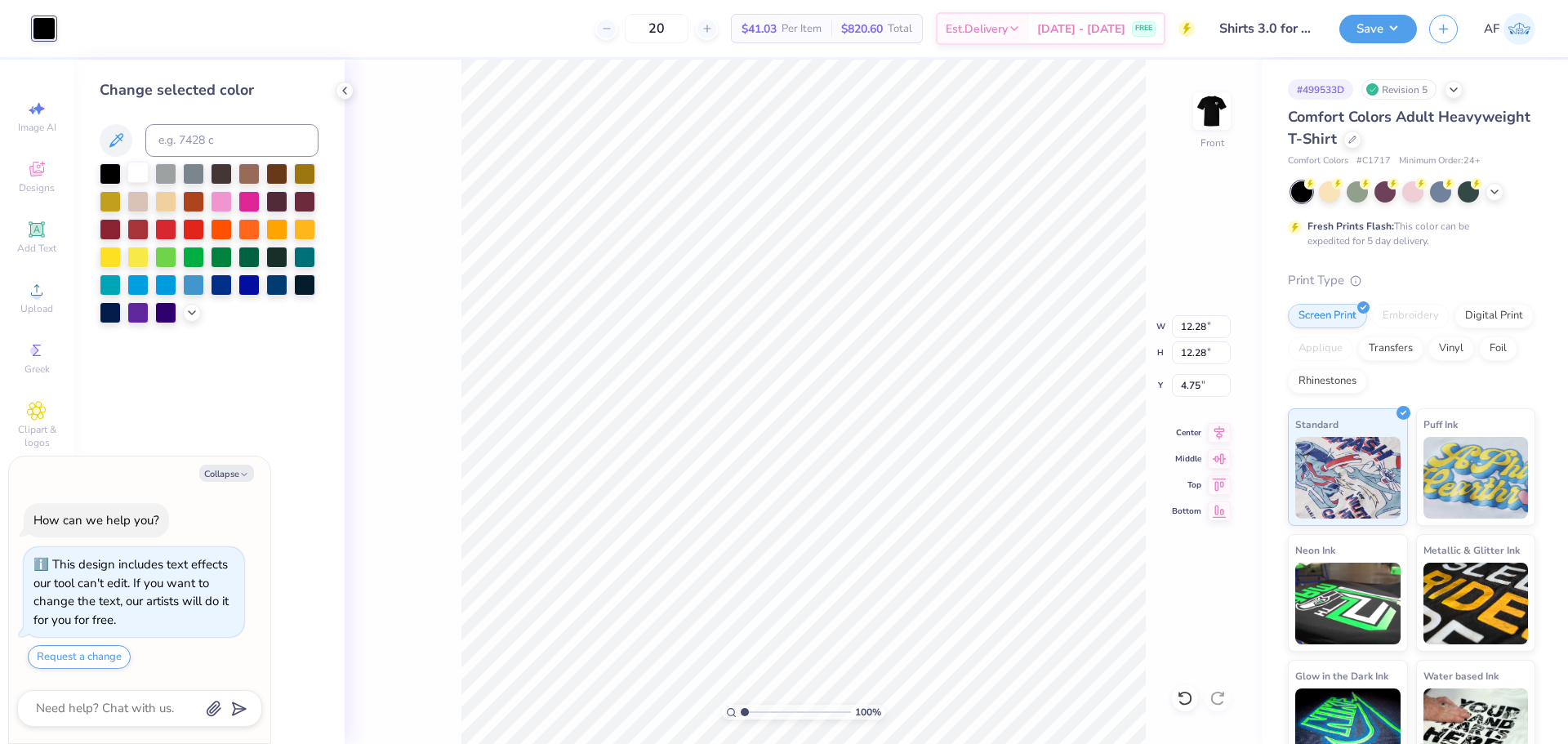
click at [134, 172] on div at bounding box center [139, 173] width 22 height 22
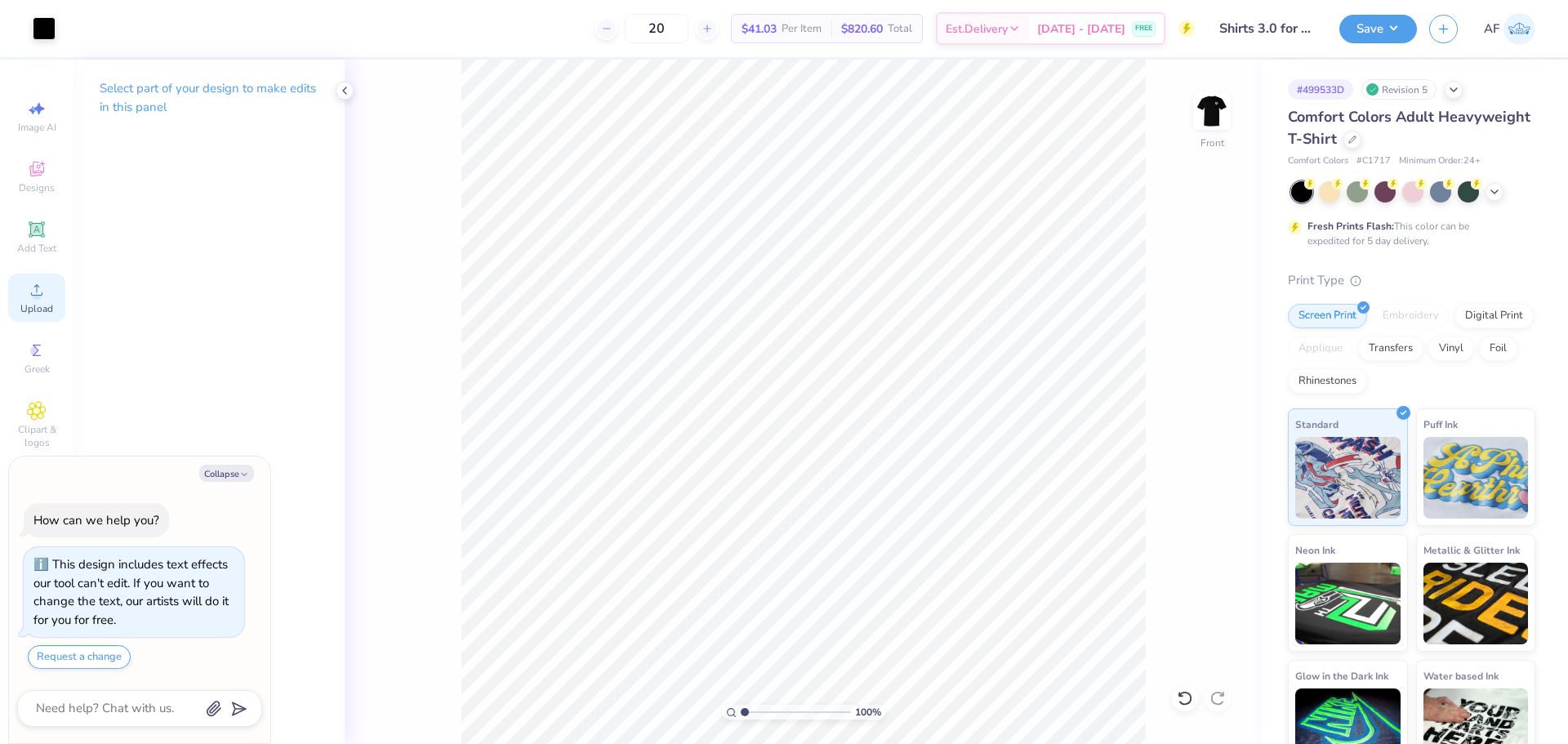
click at [41, 309] on span "Upload" at bounding box center [36, 309] width 32 height 13
type textarea "x"
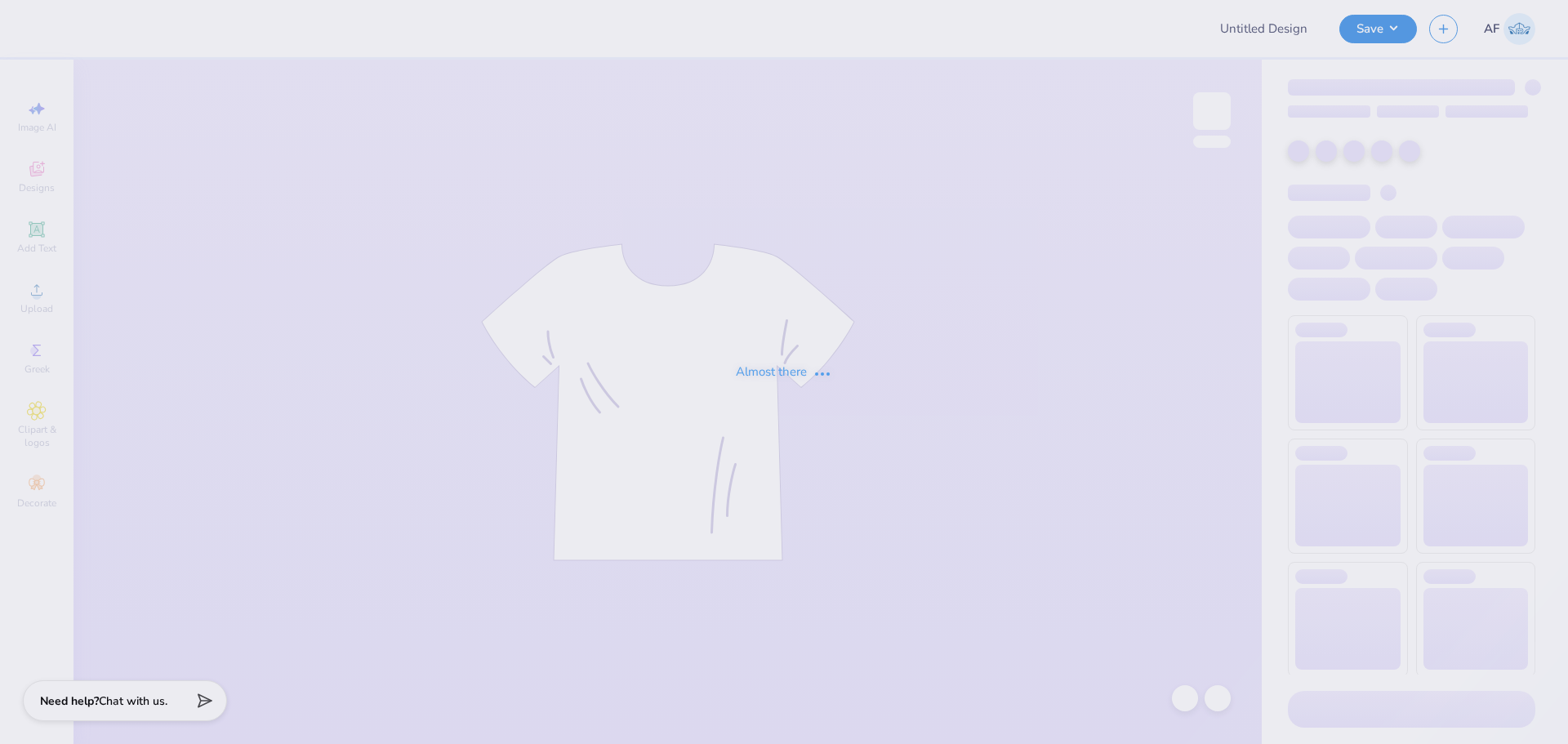
type input "Shirts 3.0 for [PERSON_NAME]"
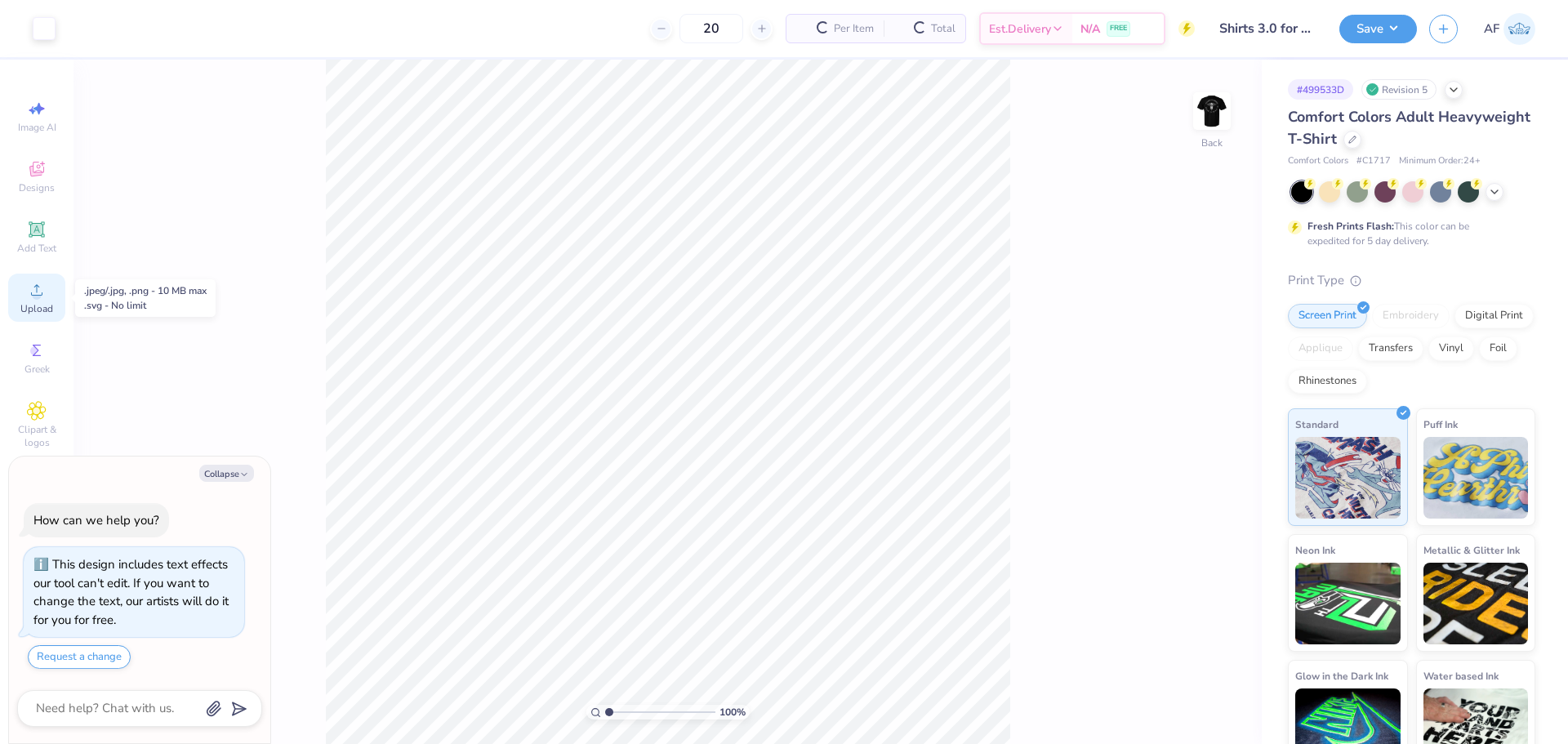
click at [31, 312] on span "Upload" at bounding box center [36, 309] width 32 height 13
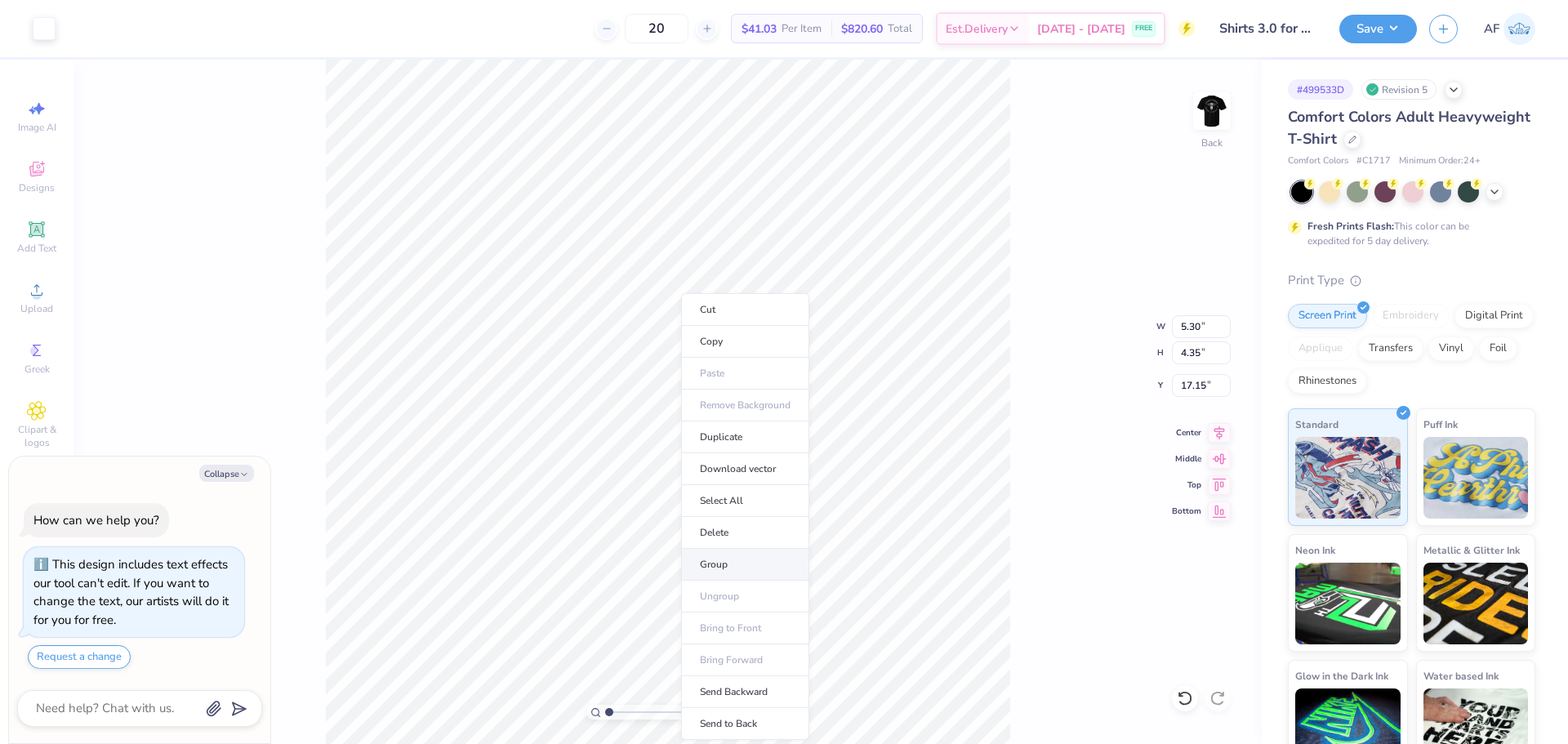
click at [730, 560] on li "Group" at bounding box center [745, 565] width 129 height 31
type textarea "x"
type input "12.61"
type input "12.78"
type input "3.00"
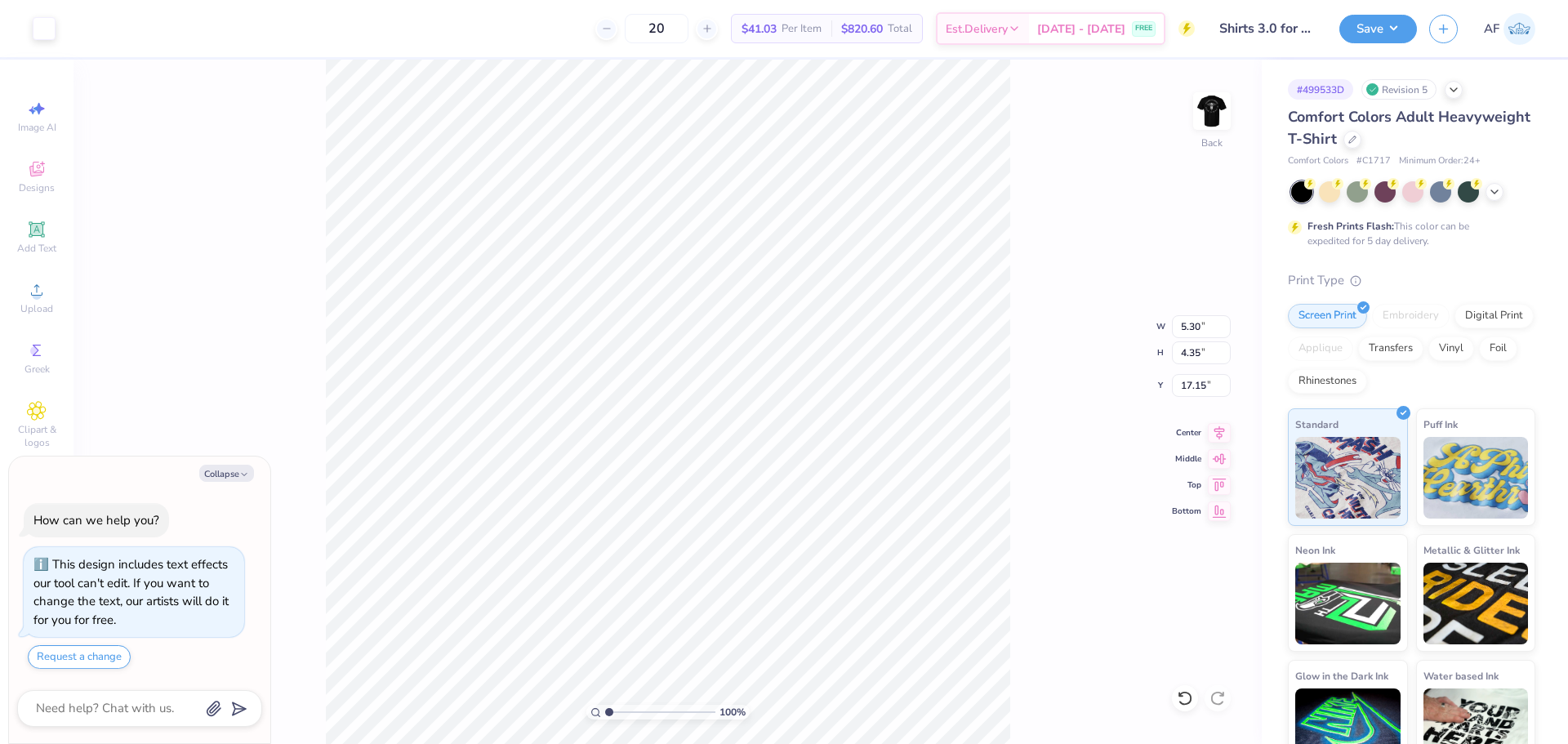
click at [1193, 305] on div "100 % Back W 5.30 5.30 " H 4.35 4.35 " Y 17.15 17.15 " Center Middle Top Bottom" at bounding box center [668, 402] width 1189 height 685
click at [1189, 325] on div "100 % Back" at bounding box center [668, 402] width 1189 height 685
type textarea "x"
click at [1175, 325] on input "5.30" at bounding box center [1202, 326] width 59 height 23
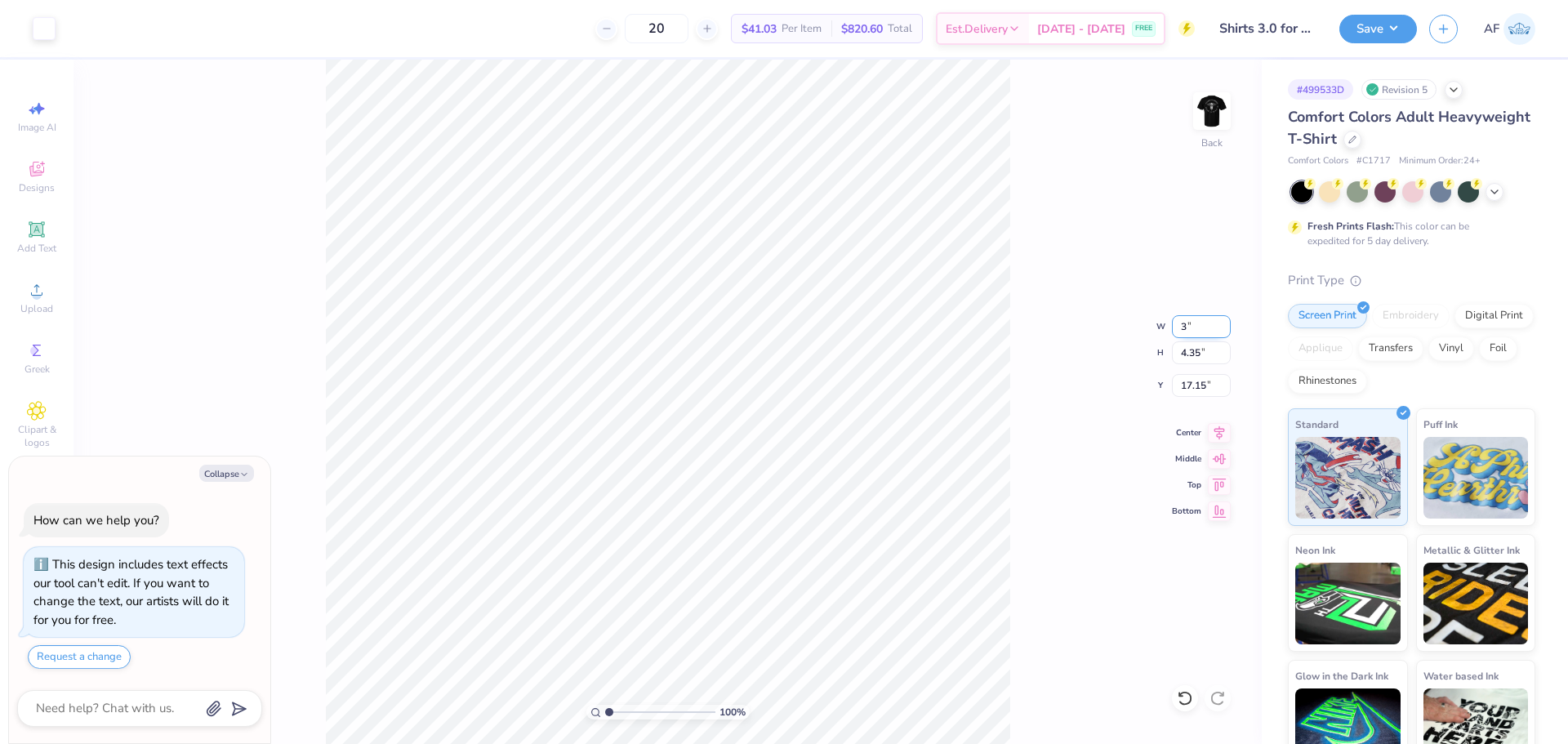
type input "3"
type textarea "x"
type input "3.00"
type input "2.46"
click at [1188, 385] on input "18.09" at bounding box center [1202, 385] width 59 height 23
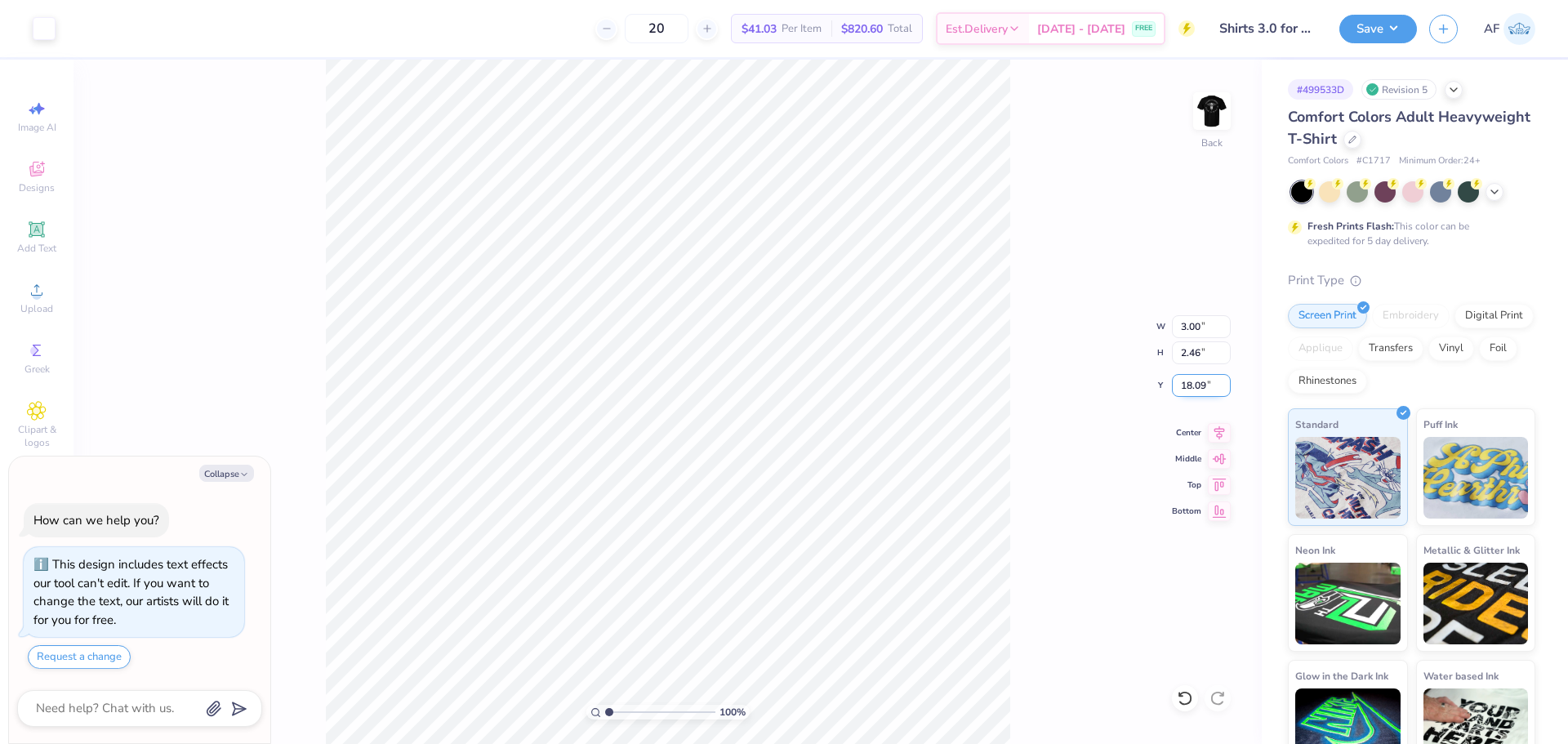
click at [1188, 385] on input "18.09" at bounding box center [1202, 385] width 59 height 23
type input "3"
type textarea "x"
type input "2.89"
type textarea "x"
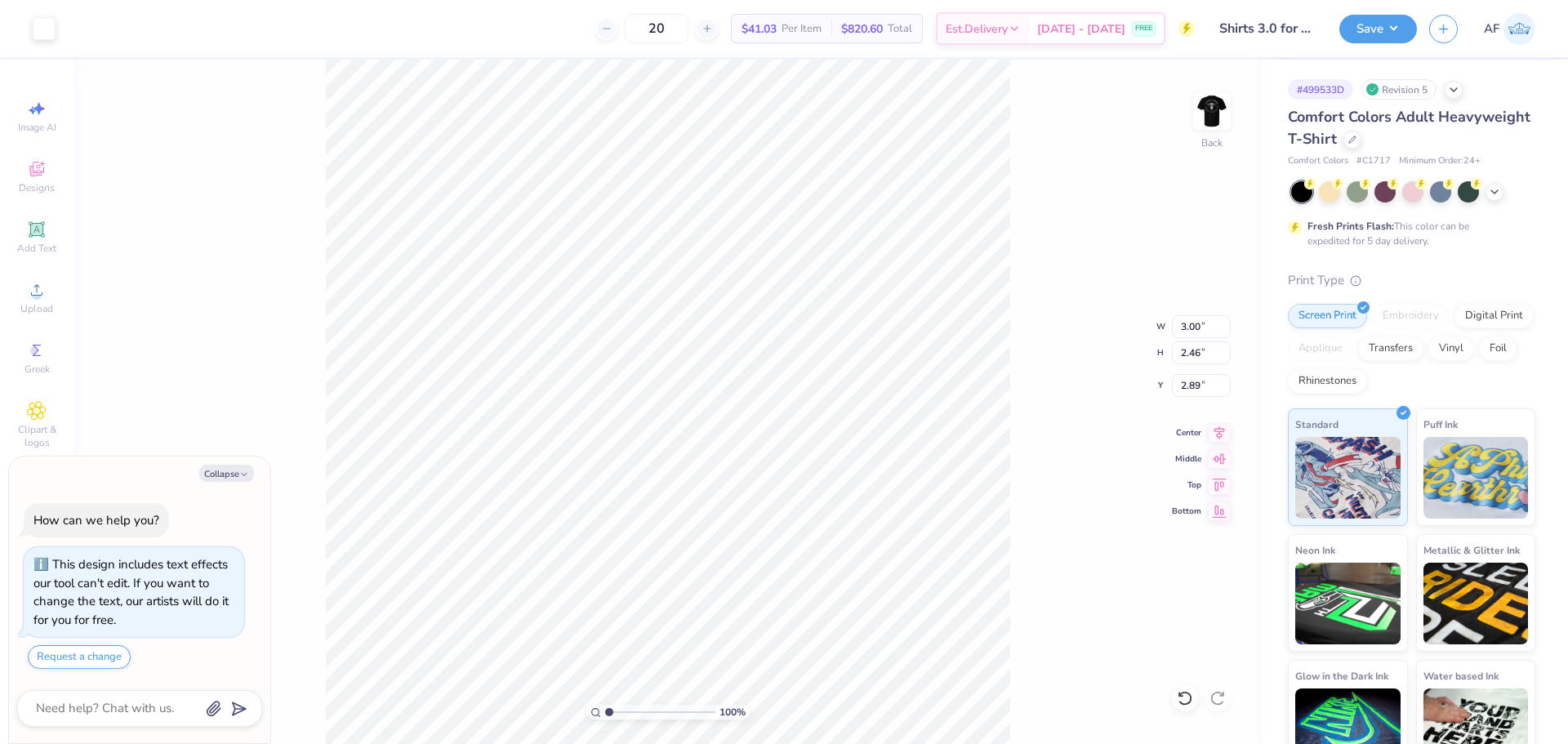
type input "3.00"
click at [1193, 121] on div "100 % Back" at bounding box center [668, 402] width 1189 height 685
click at [1223, 116] on img at bounding box center [1212, 111] width 66 height 66
click at [46, 239] on icon at bounding box center [36, 230] width 20 height 20
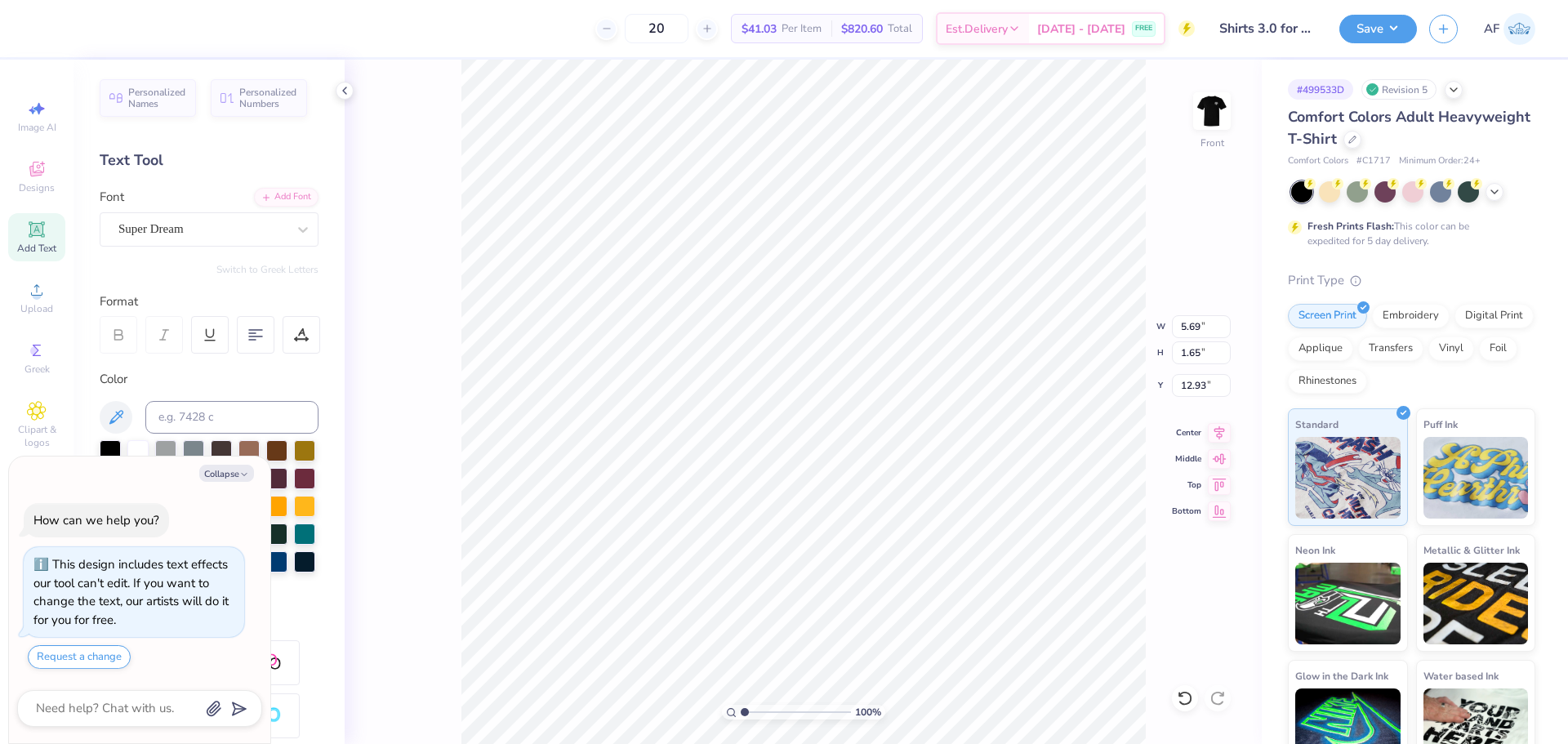
scroll to position [14, 2]
click at [45, 303] on span "Upload" at bounding box center [36, 309] width 32 height 13
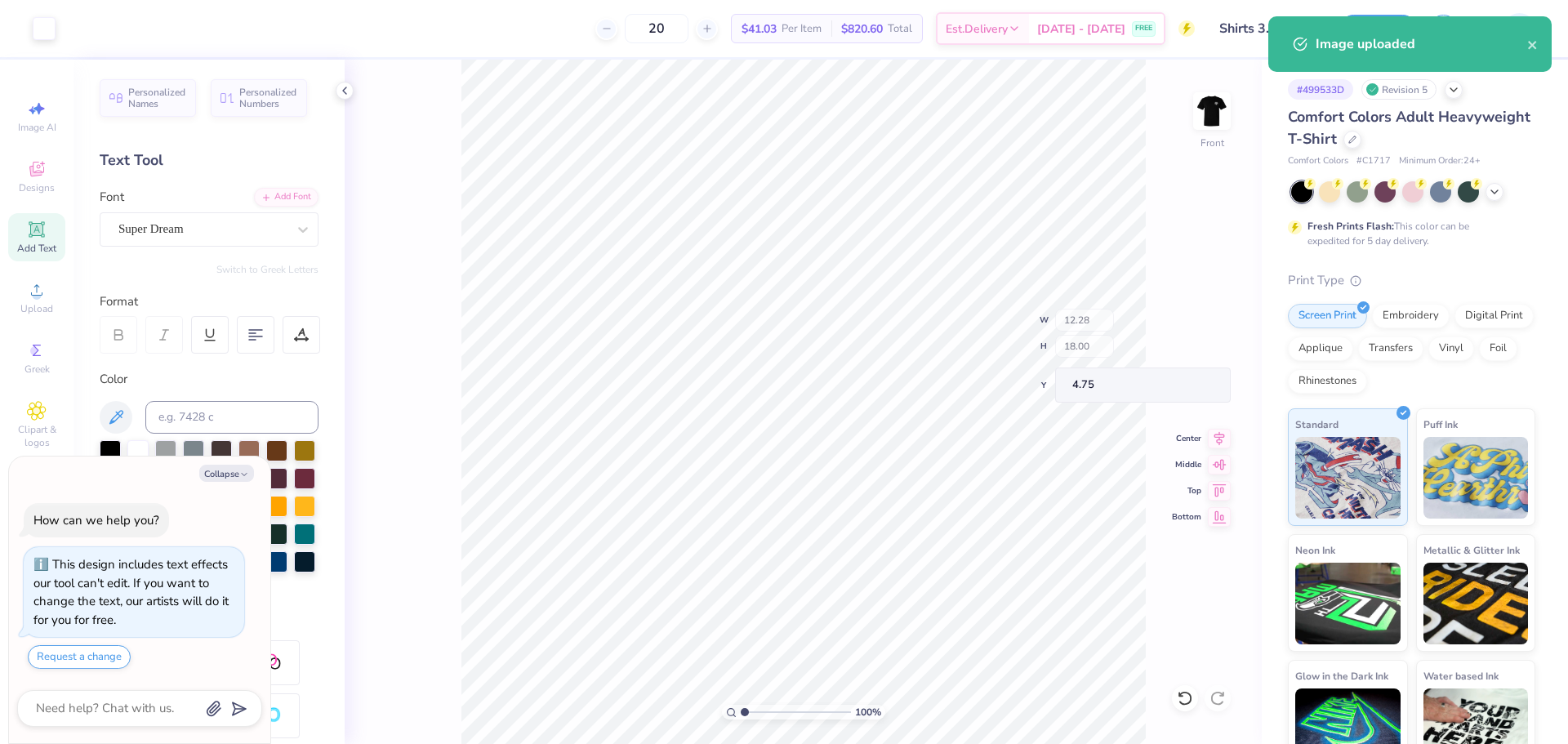
type textarea "x"
type input "1.99"
type input "1.87"
type input "19.83"
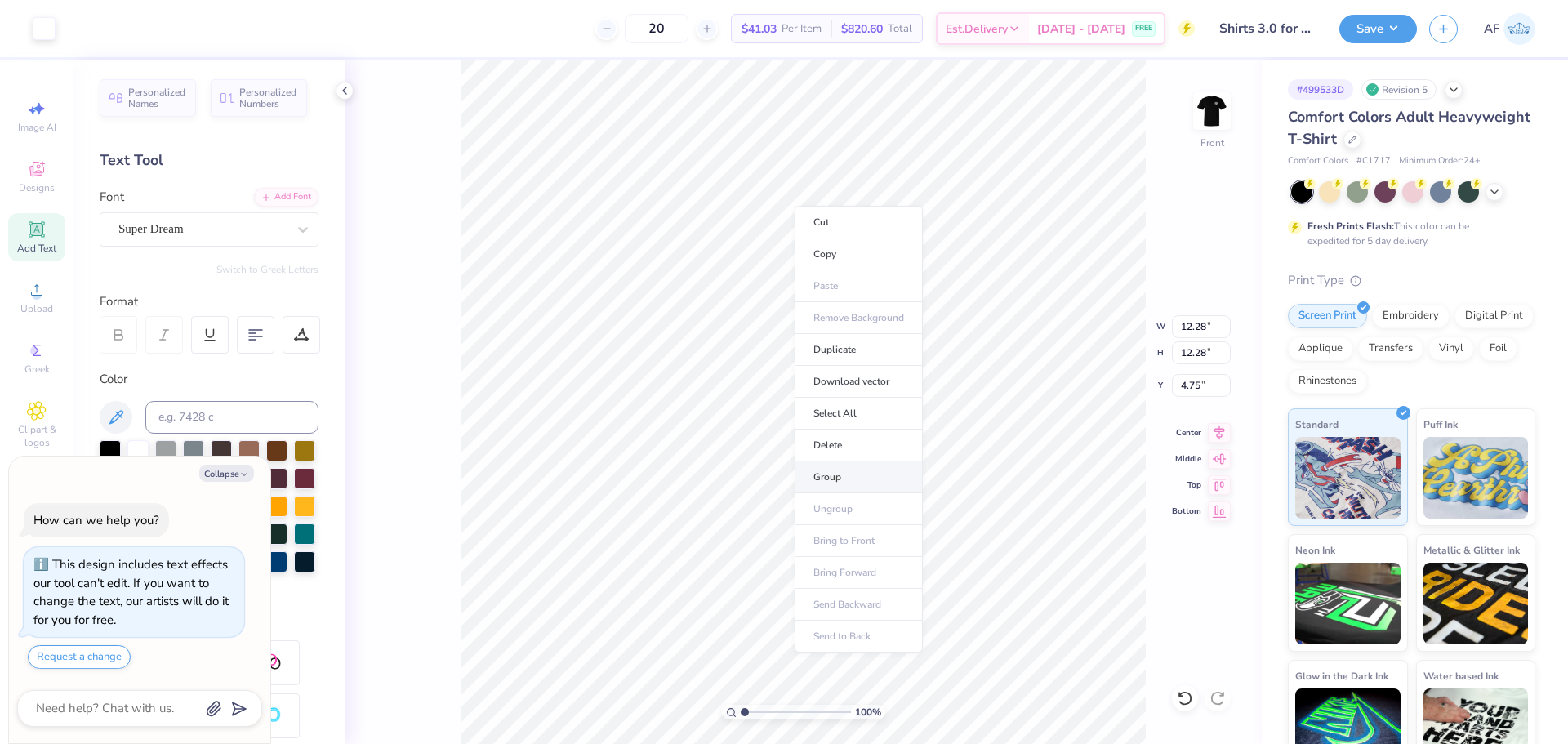
click at [842, 475] on li "Group" at bounding box center [859, 478] width 129 height 31
type textarea "x"
click at [1185, 322] on input "12.28" at bounding box center [1202, 326] width 59 height 23
type input "12"
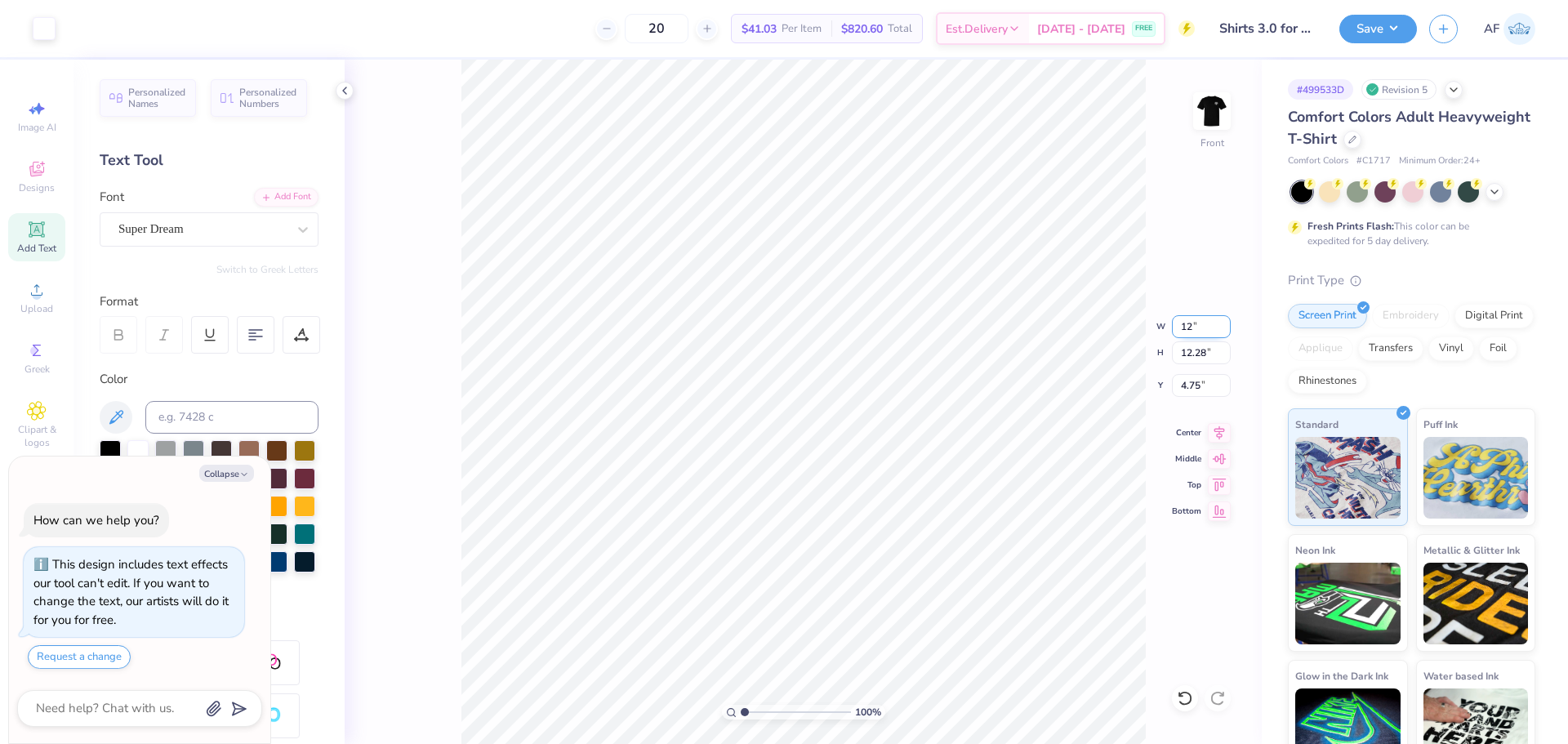
type textarea "x"
click at [1192, 385] on input "4.75" at bounding box center [1202, 385] width 59 height 23
type input "3"
type textarea "x"
type input "4.375"
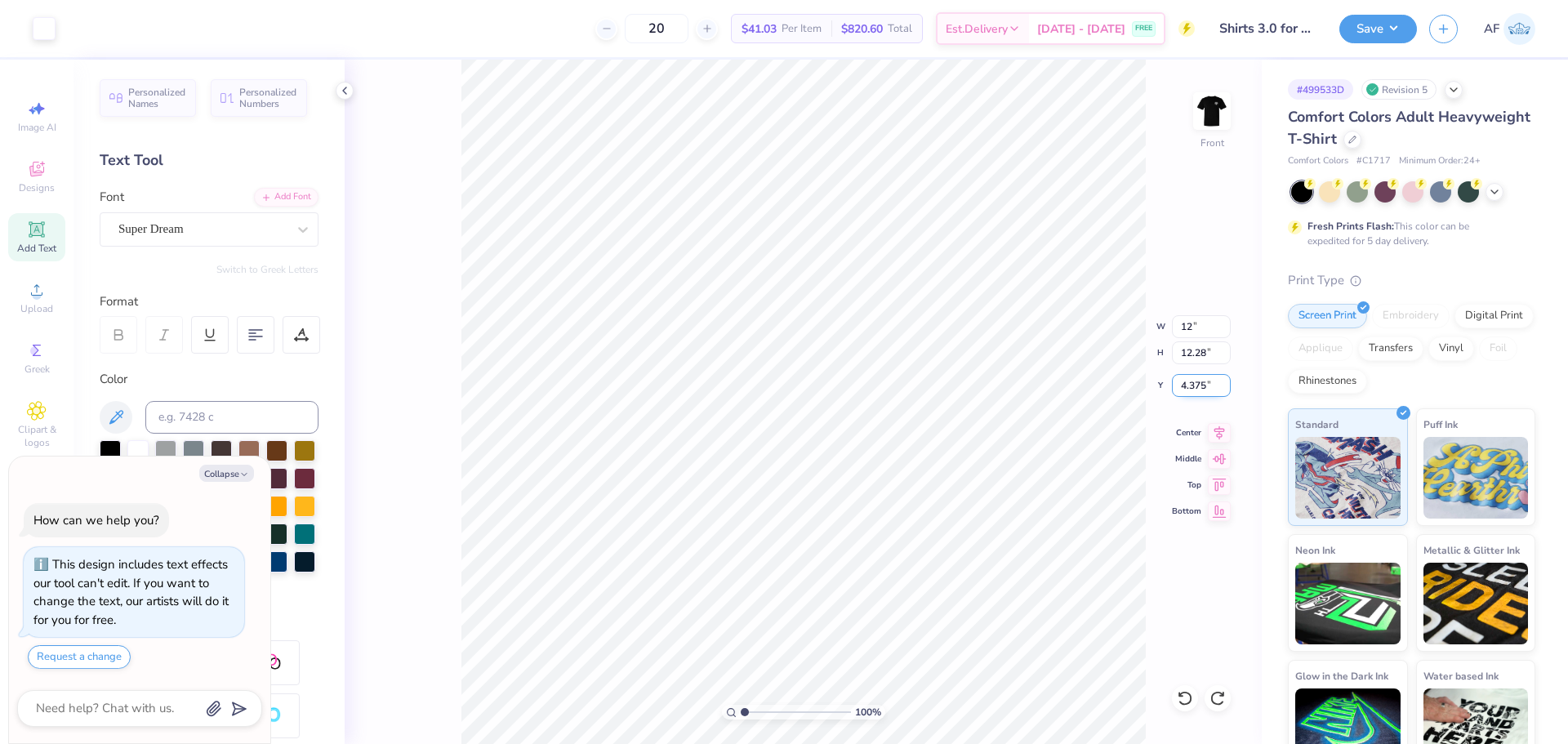
type textarea "x"
type input "14.53"
type input "7.09"
type input "0.53"
click at [440, 463] on div "100 % Front" at bounding box center [804, 402] width 918 height 685
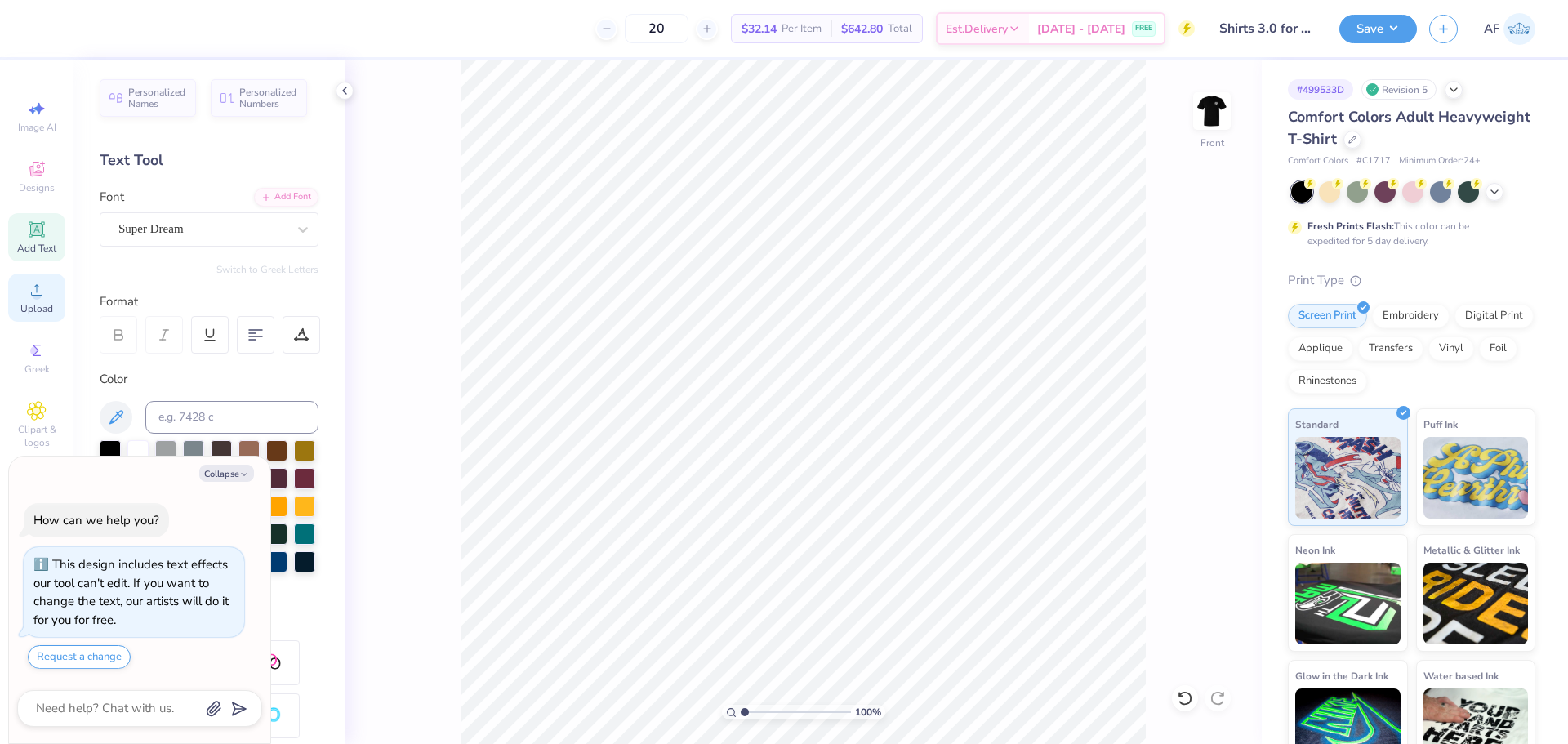
click at [36, 293] on circle at bounding box center [35, 295] width 9 height 9
type textarea "x"
type input "4.12"
type input "4.35"
type input "18.40"
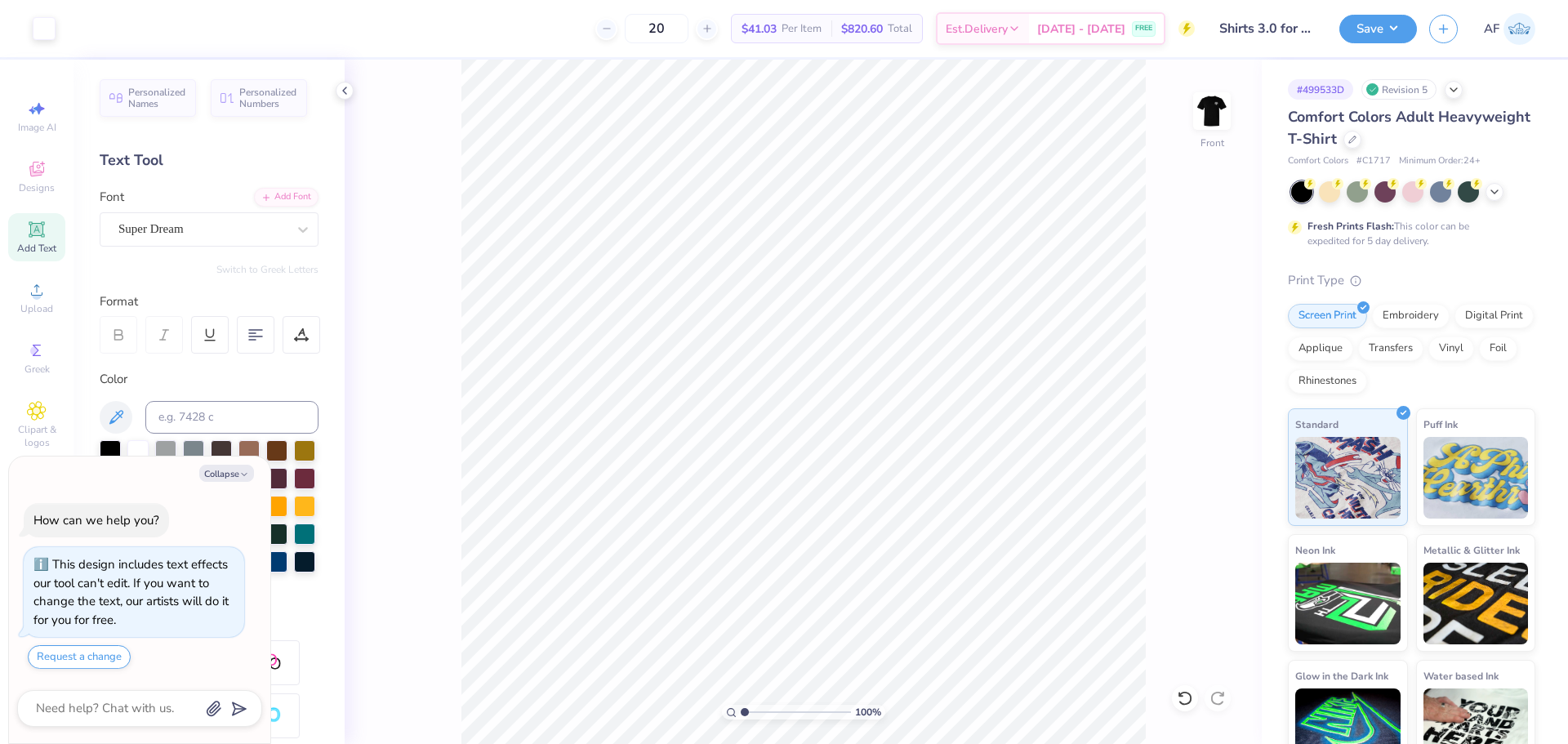
type textarea "x"
click at [1196, 331] on input "12.28" at bounding box center [1202, 326] width 59 height 23
type input "12"
type textarea "x"
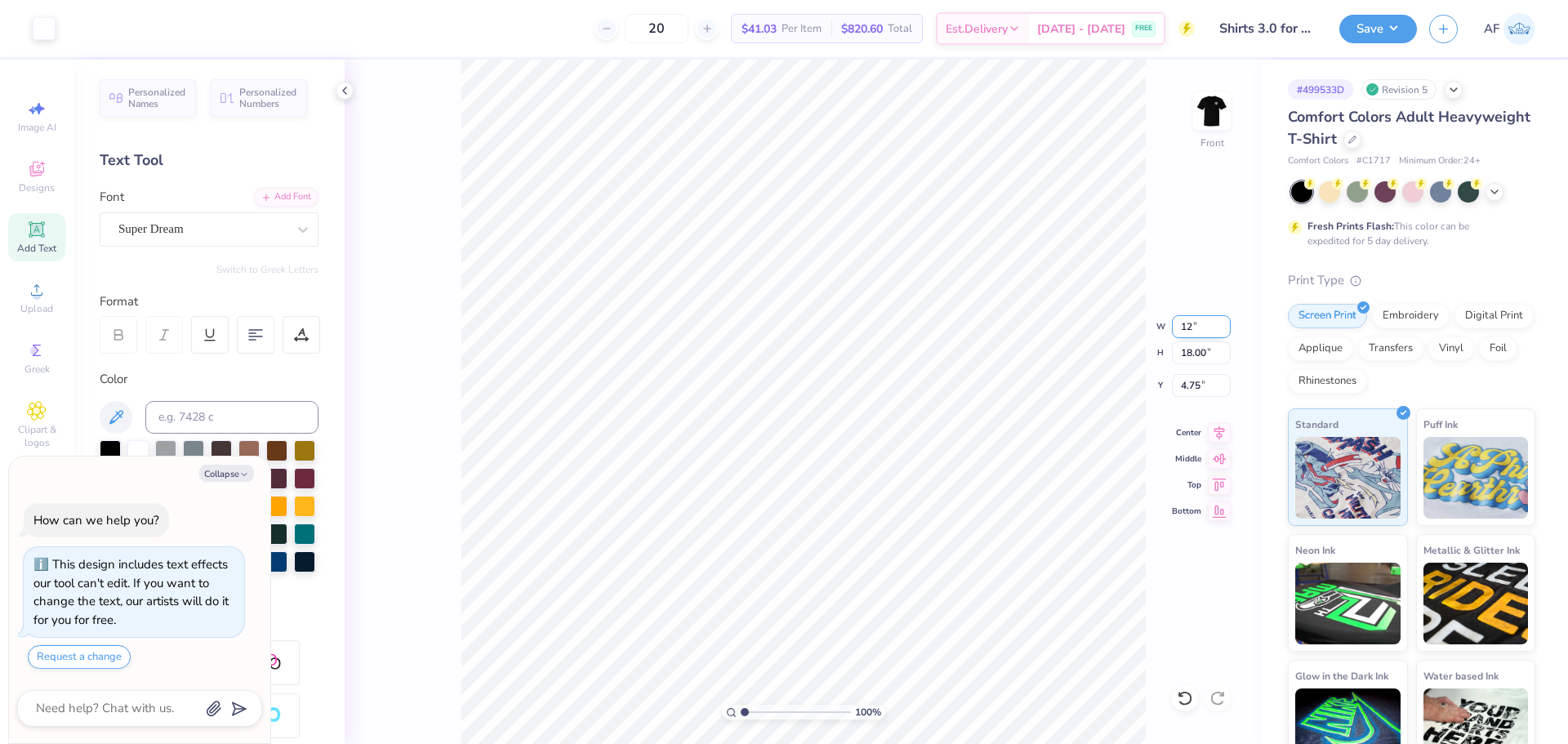
type input "12.00"
type input "17.59"
click at [1191, 381] on input "4.96" at bounding box center [1202, 385] width 59 height 23
type input "3"
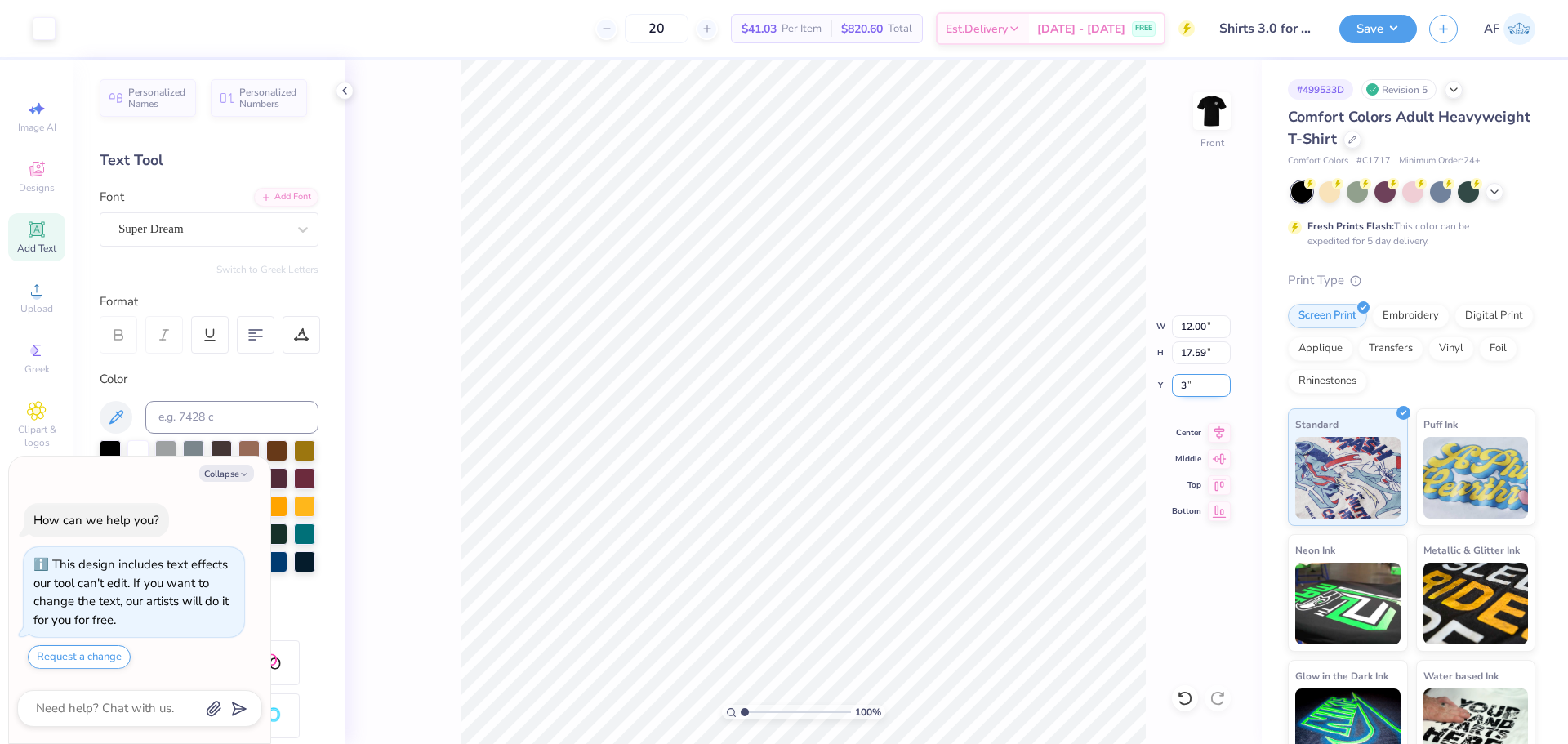
type textarea "x"
type input "3.00"
click at [925, 489] on li "Group" at bounding box center [952, 487] width 129 height 31
type textarea "x"
click at [1183, 328] on input "12.00" at bounding box center [1202, 326] width 59 height 23
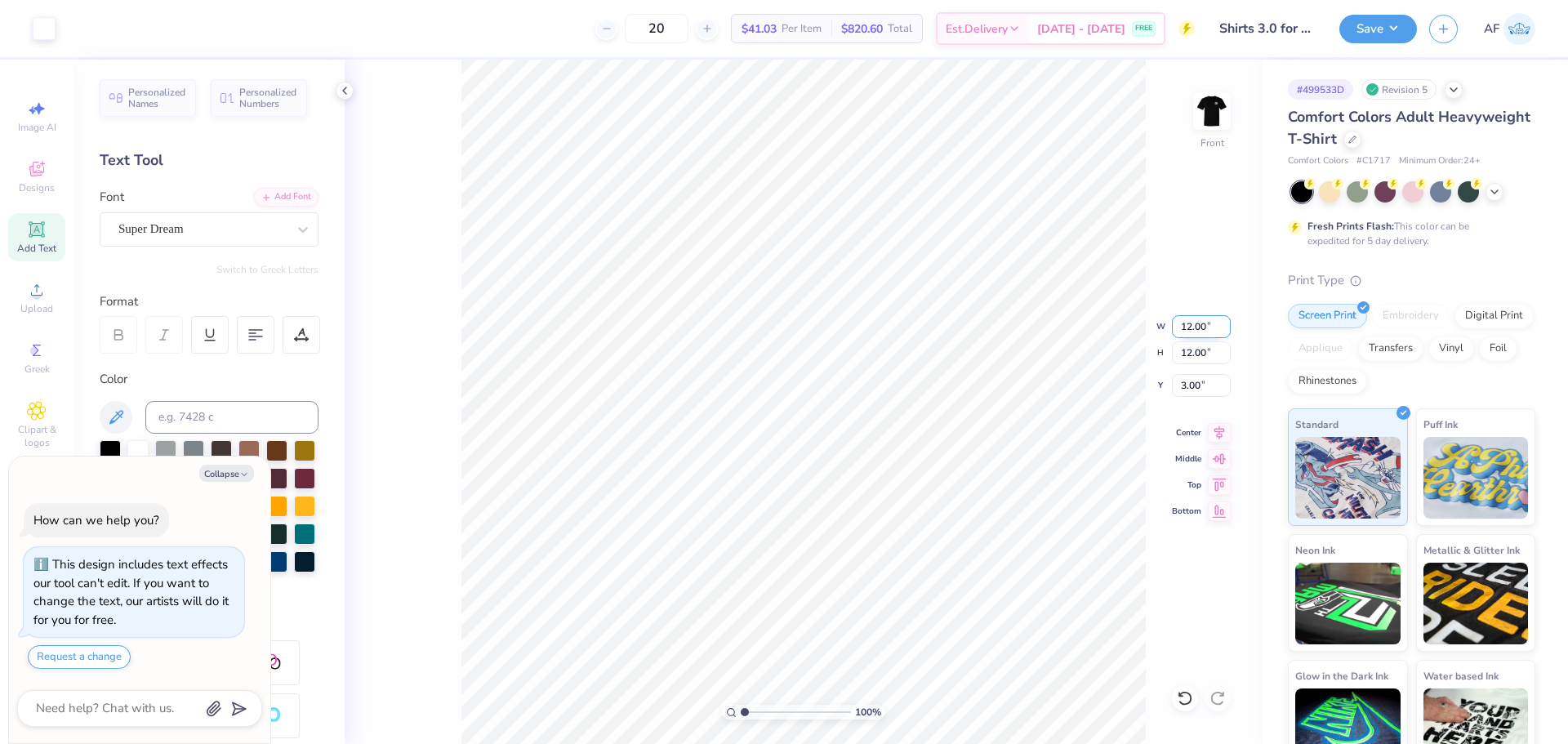
click at [1183, 328] on input "12.00" at bounding box center [1202, 326] width 59 height 23
type input "12"
click at [1395, 27] on button "Save" at bounding box center [1378, 26] width 78 height 29
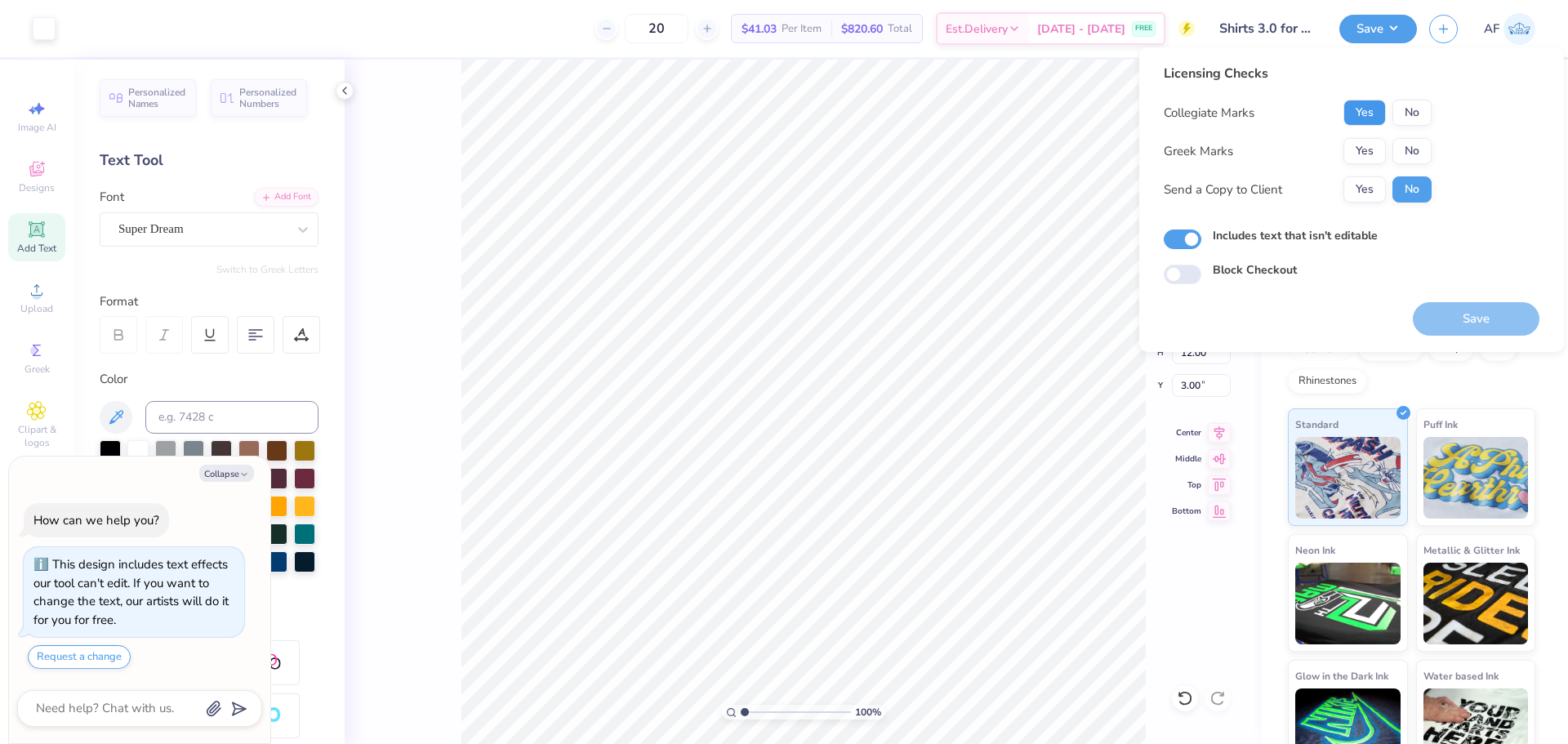
click at [1373, 114] on button "Yes" at bounding box center [1365, 112] width 42 height 27
click at [1420, 149] on button "No" at bounding box center [1413, 151] width 39 height 27
click at [1360, 185] on button "Yes" at bounding box center [1365, 190] width 42 height 27
click at [1457, 327] on button "Save" at bounding box center [1476, 319] width 127 height 33
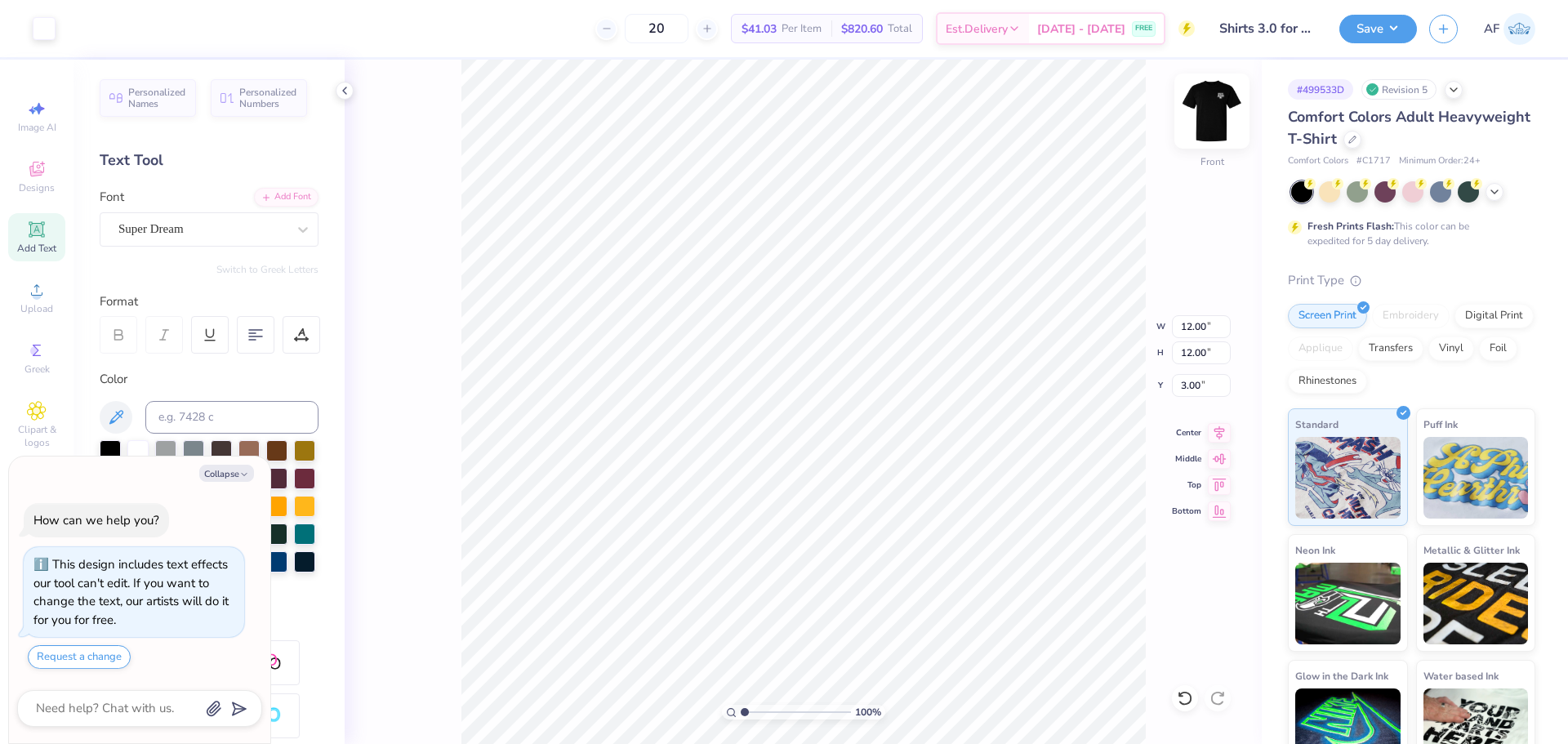
click at [1210, 109] on img at bounding box center [1212, 111] width 66 height 66
click at [1210, 116] on img at bounding box center [1212, 111] width 66 height 66
type textarea "x"
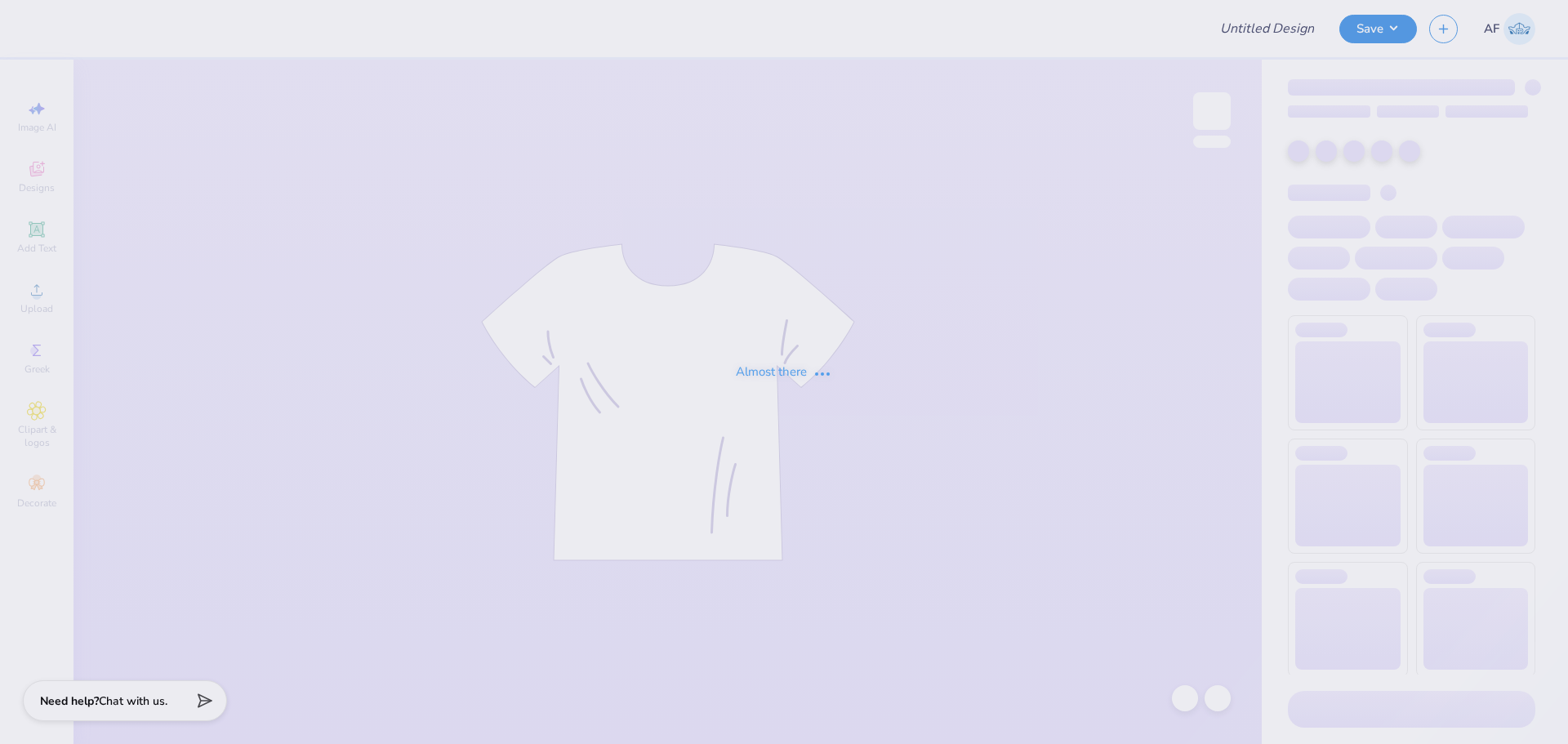
type input "Recruitment Jerseys"
type input "DG - Parents Weekend"
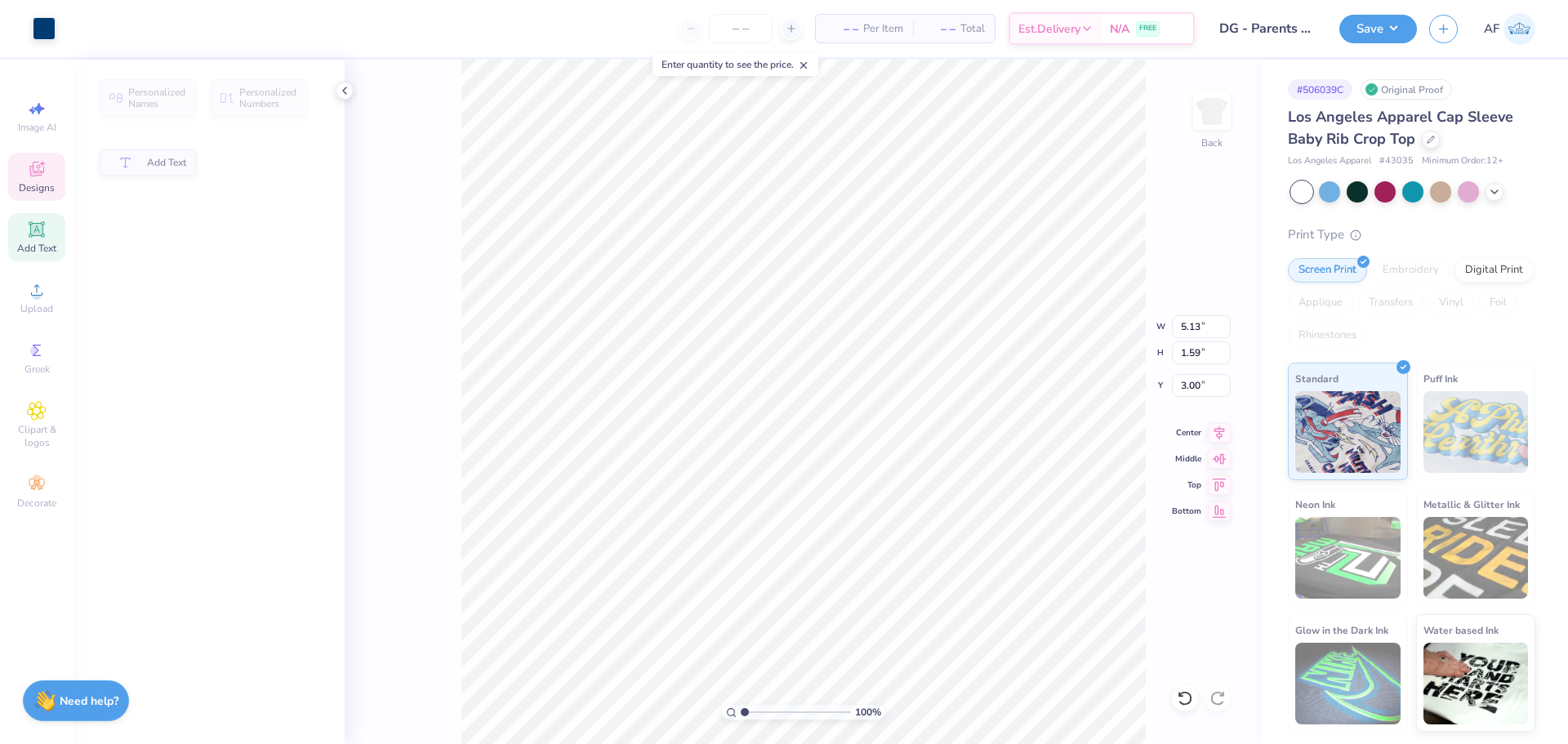
type input "1.59"
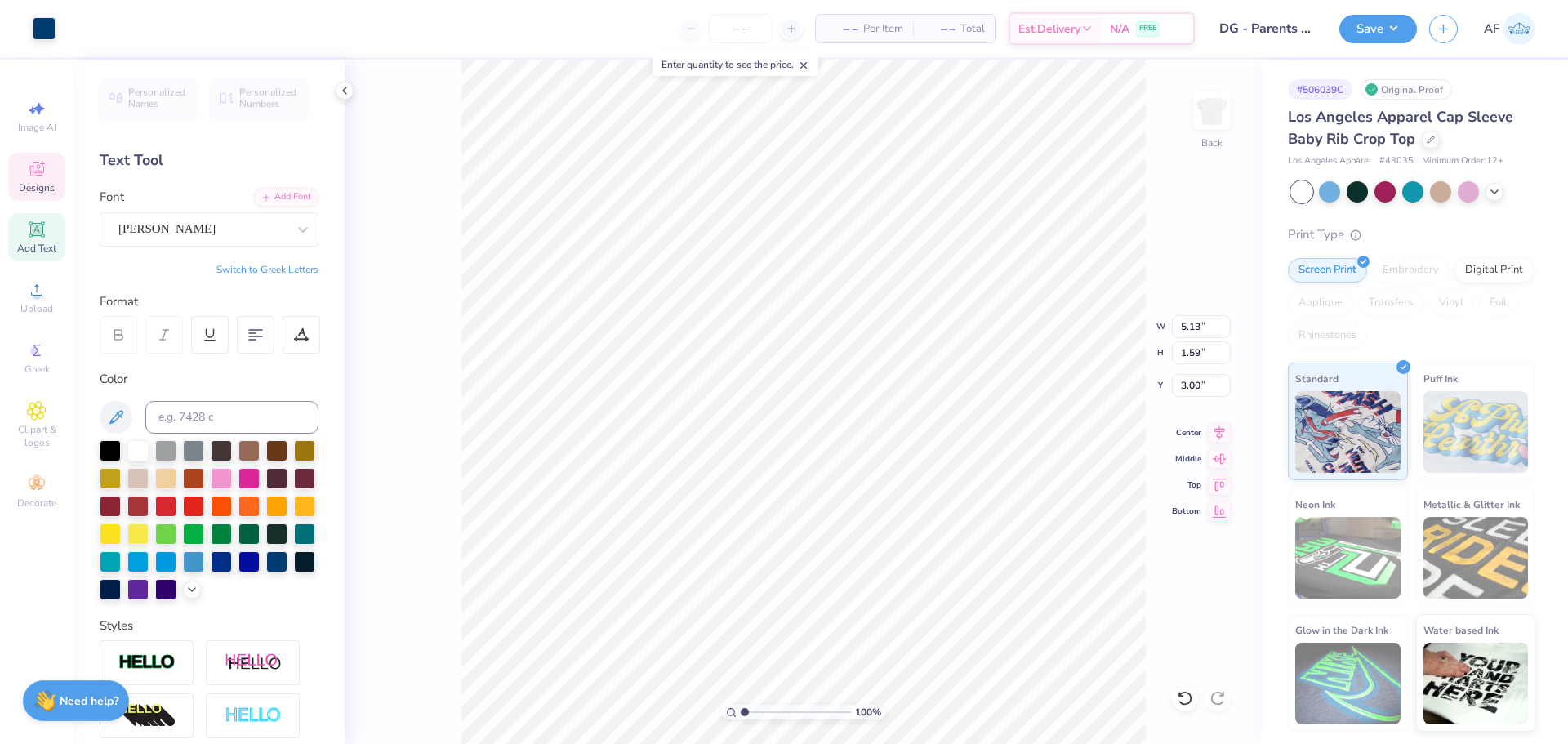
scroll to position [14, 2]
click at [911, 467] on li "Download vector" at bounding box center [918, 469] width 129 height 31
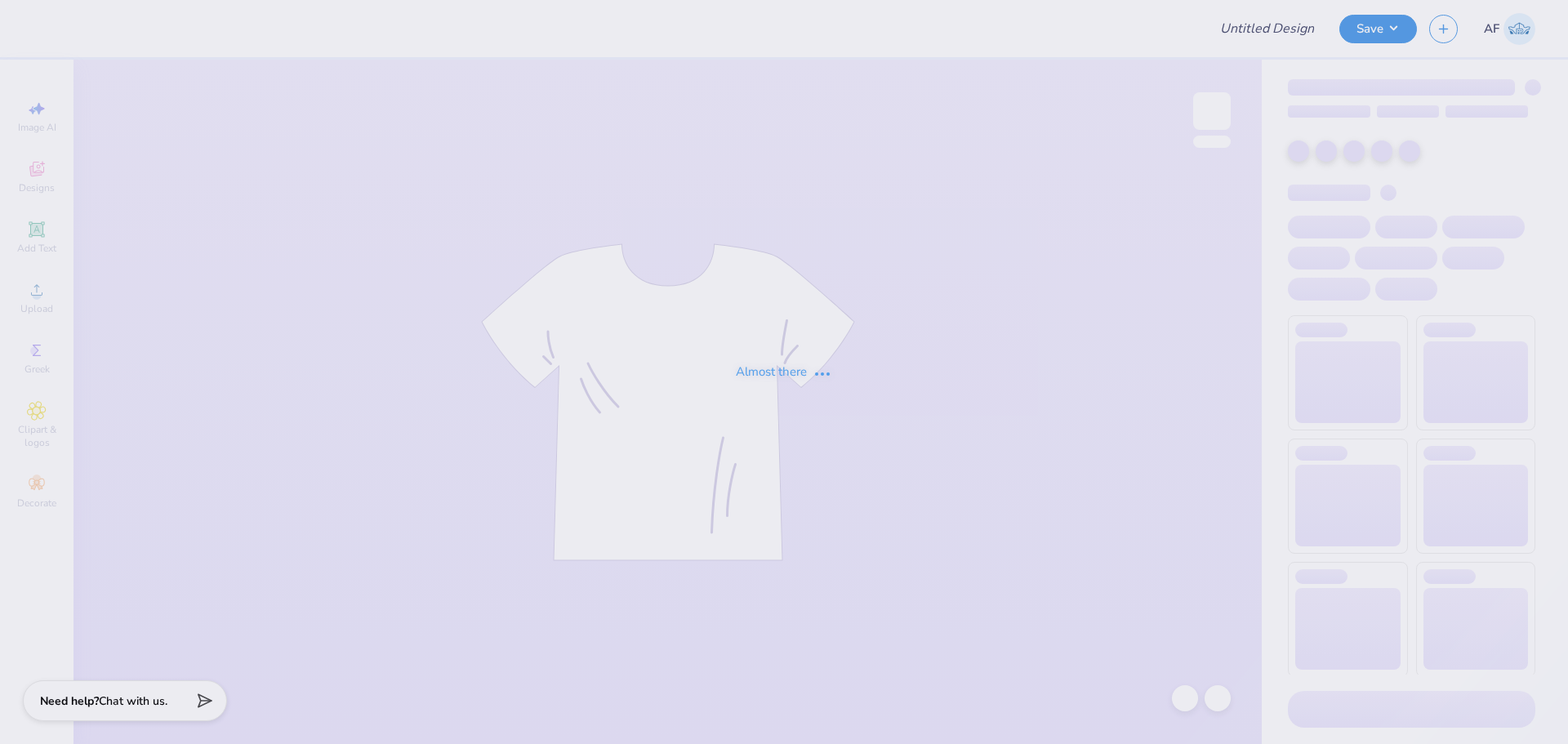
type input "DG - Parents Weekend"
